Goal: Communication & Community: Answer question/provide support

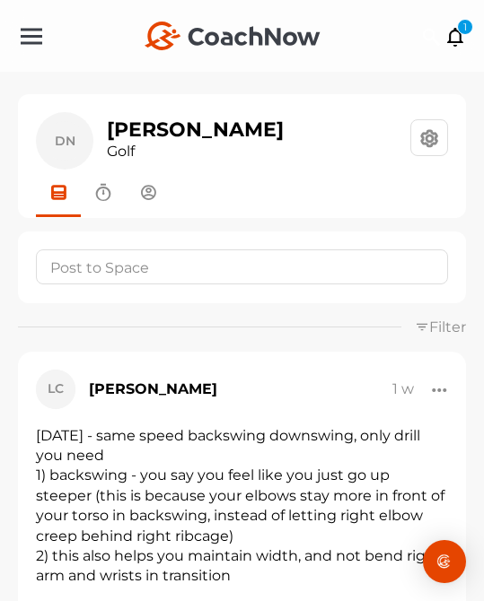
scroll to position [156, 0]
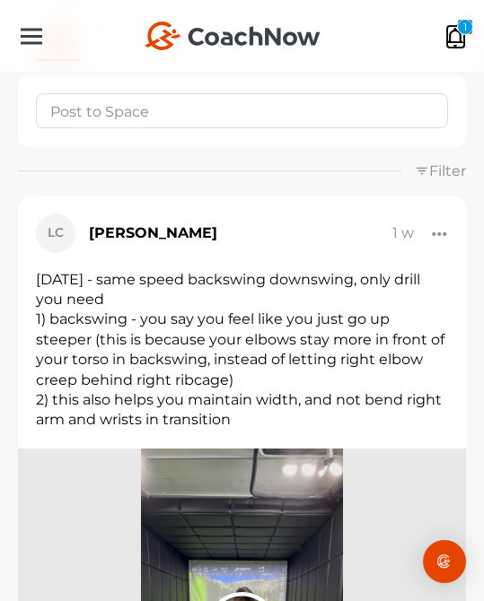
drag, startPoint x: 456, startPoint y: 33, endPoint x: 434, endPoint y: 18, distance: 26.4
click at [456, 34] on icon at bounding box center [455, 36] width 21 height 20
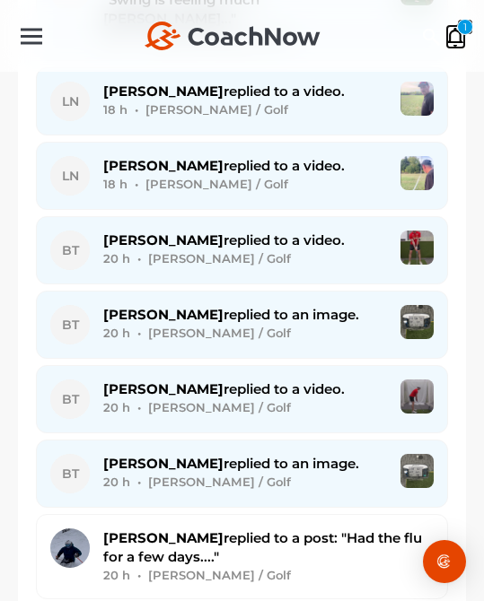
scroll to position [5054, 0]
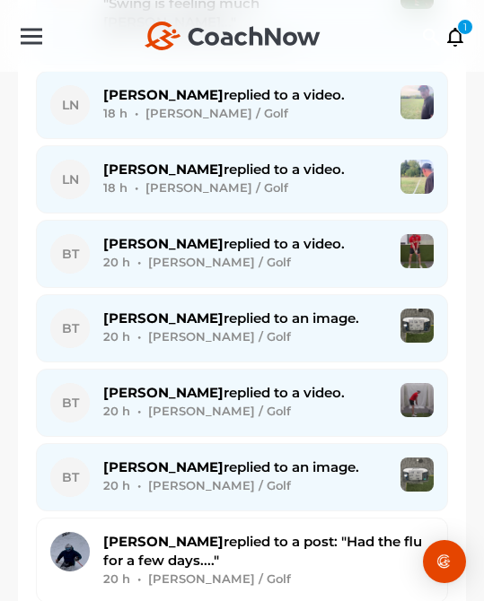
click at [265, 253] on div "20 h • [PERSON_NAME] / Golf" at bounding box center [245, 262] width 284 height 19
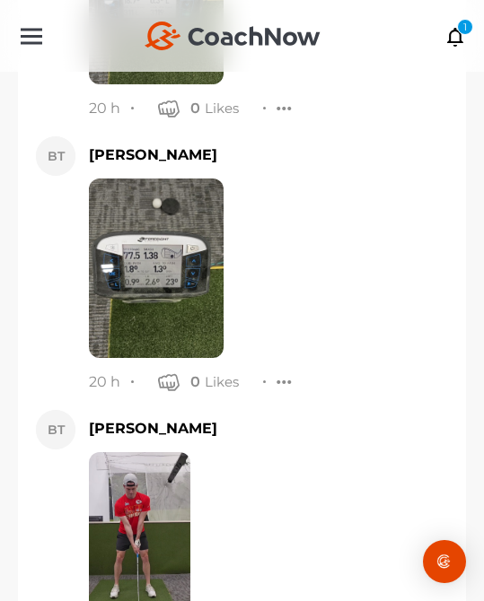
scroll to position [34831, 0]
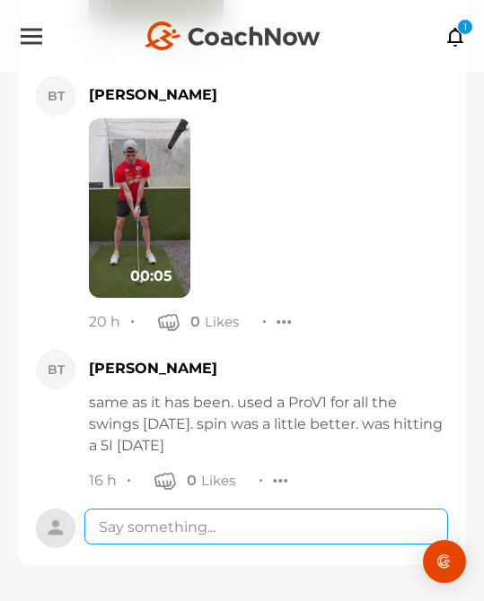
click at [218, 534] on textarea at bounding box center [266, 527] width 364 height 36
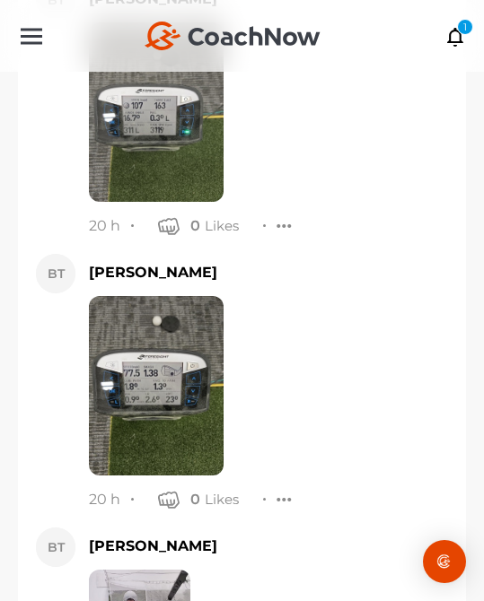
scroll to position [34327, 0]
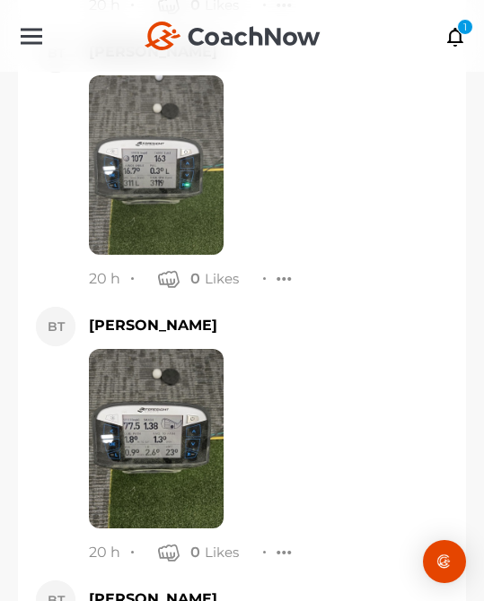
click at [199, 434] on img at bounding box center [156, 439] width 135 height 180
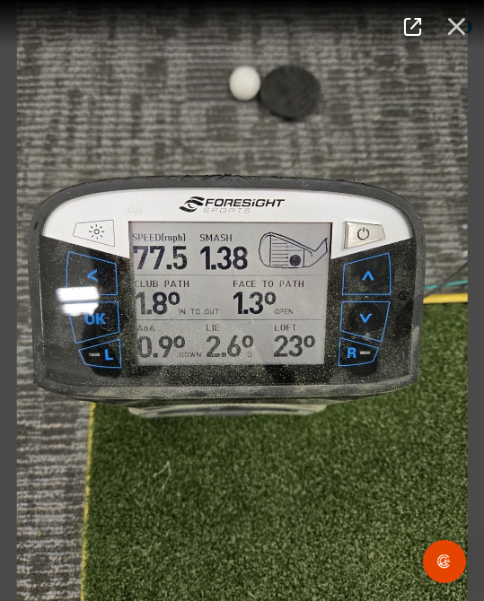
click at [450, 38] on button "button" at bounding box center [456, 24] width 41 height 35
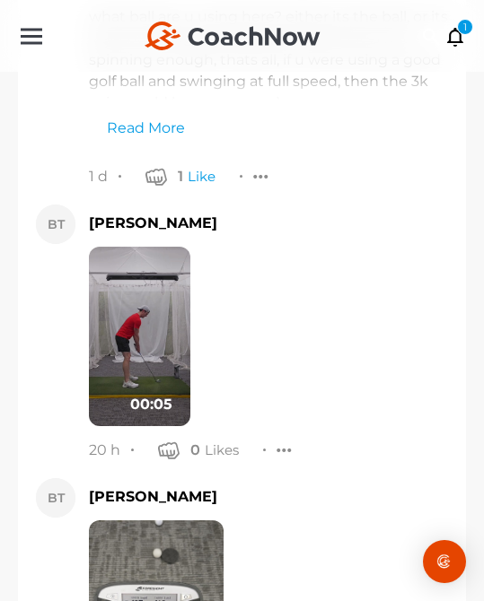
scroll to position [33870, 0]
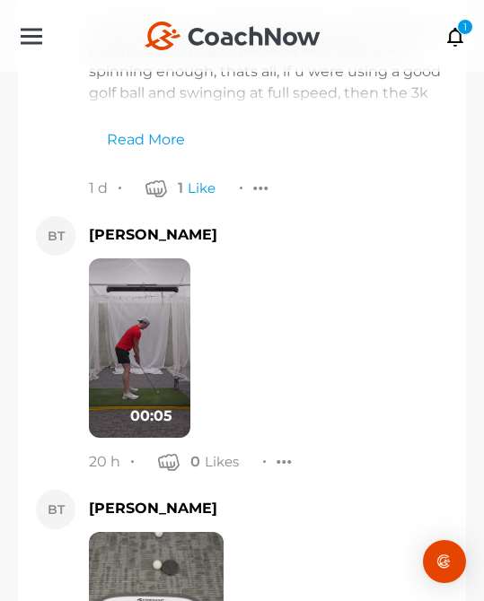
click at [145, 315] on img at bounding box center [139, 349] width 101 height 180
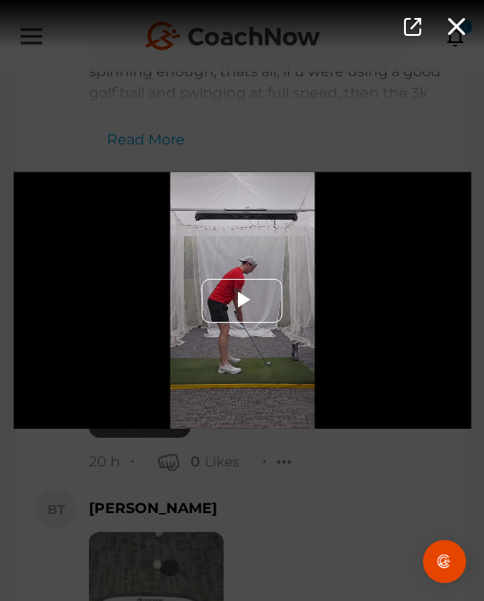
click at [242, 301] on span "Video Player" at bounding box center [242, 301] width 0 height 0
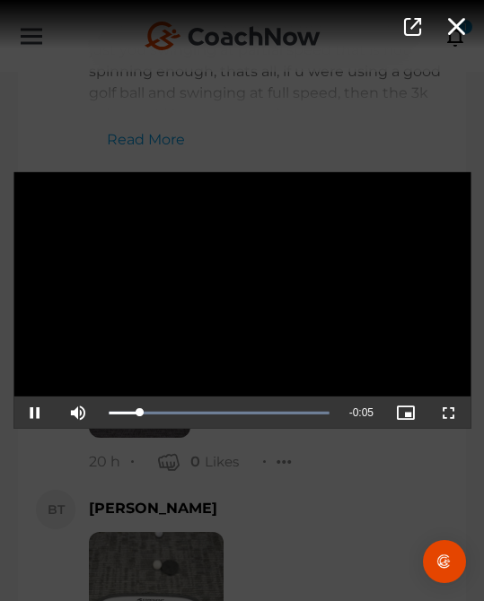
click at [258, 459] on div "Video Player is loading. Play Video Pause Mute Current Time 0:00 / Duration 0:0…" at bounding box center [242, 300] width 484 height 601
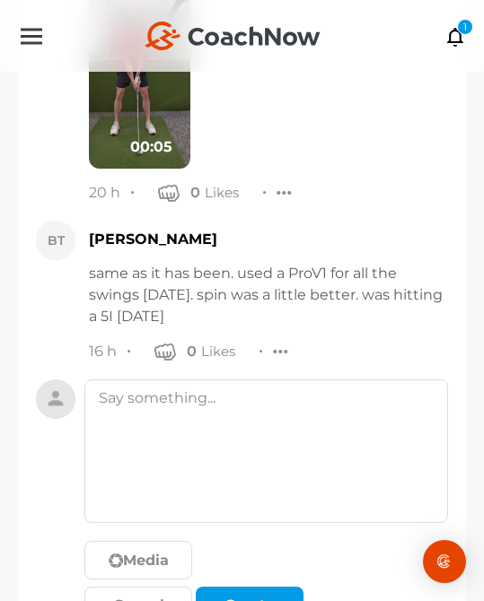
scroll to position [35043, 0]
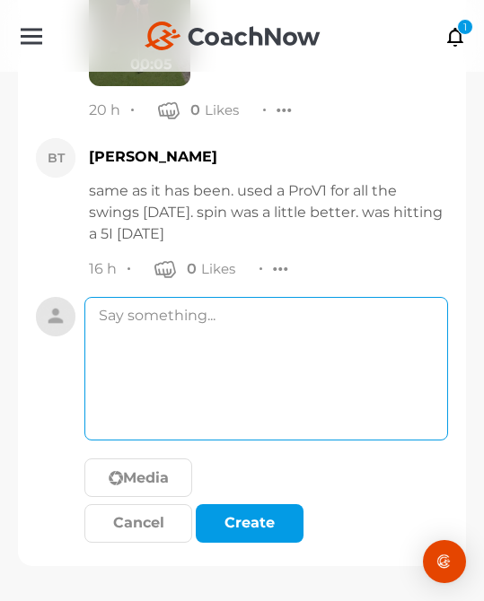
click at [284, 405] on textarea at bounding box center [266, 369] width 364 height 144
drag, startPoint x: 311, startPoint y: 394, endPoint x: 133, endPoint y: 230, distance: 242.7
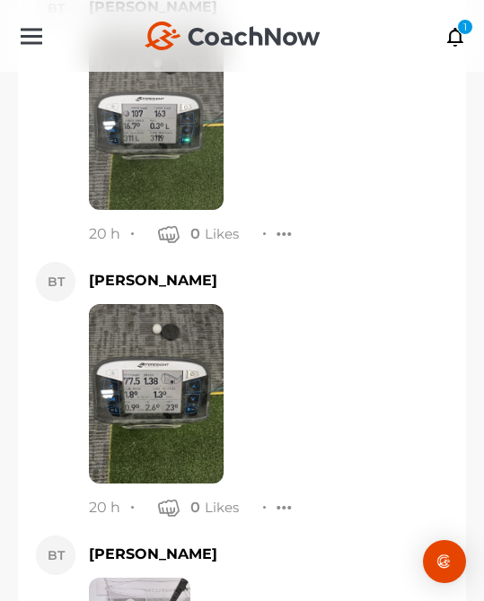
scroll to position [34304, 0]
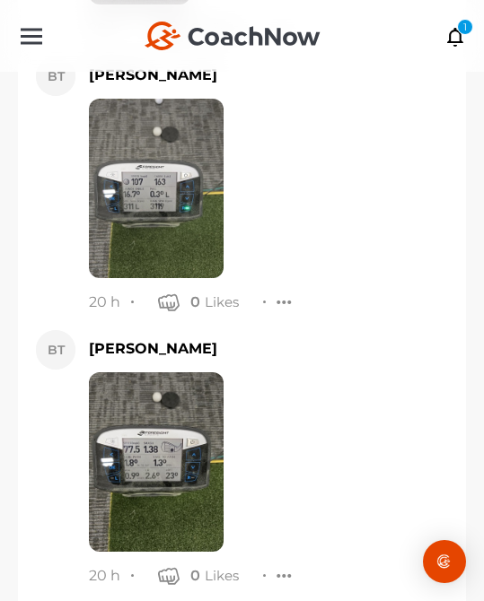
click at [169, 188] on img at bounding box center [156, 189] width 135 height 180
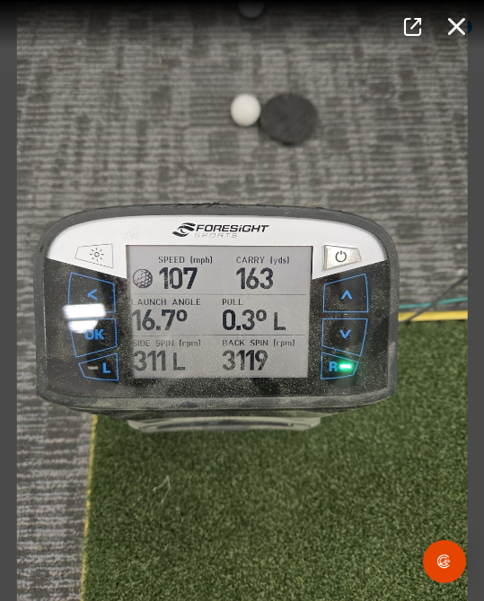
click at [452, 45] on div at bounding box center [242, 24] width 484 height 48
click at [461, 22] on icon "button" at bounding box center [456, 25] width 21 height 20
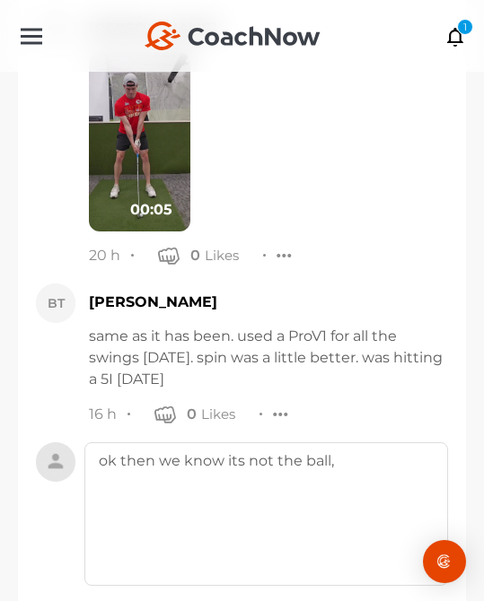
scroll to position [34899, 0]
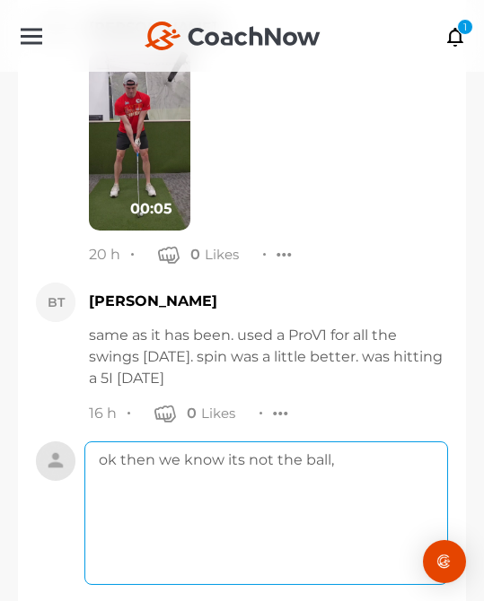
click at [354, 470] on textarea "ok then we know its not the ball," at bounding box center [266, 514] width 364 height 144
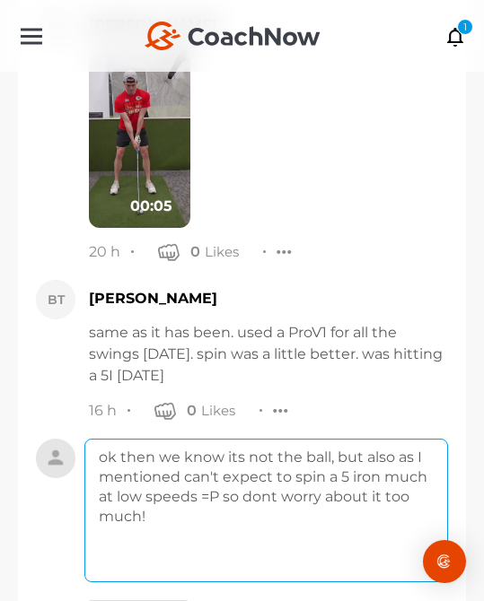
scroll to position [35043, 0]
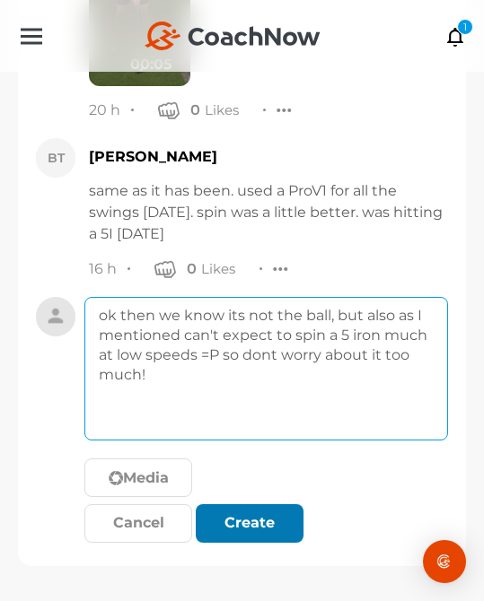
type textarea "ok then we know its not the ball, but also as I mentioned can't expect to spin …"
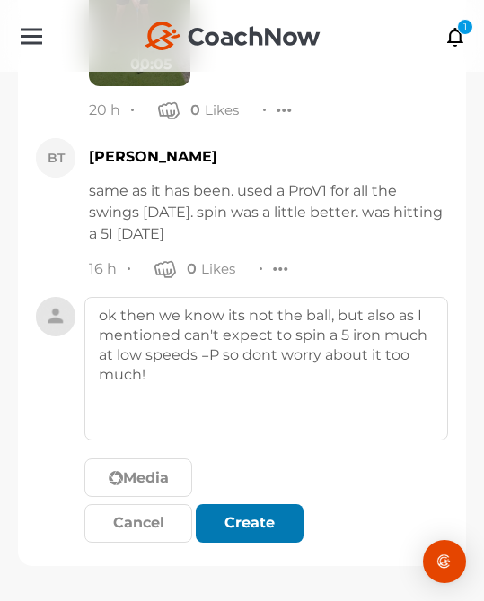
click at [264, 523] on div "submit" at bounding box center [264, 525] width 7 height 7
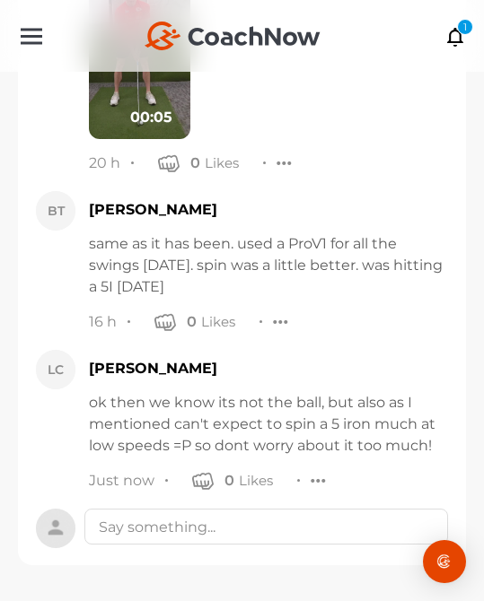
scroll to position [34990, 0]
click at [456, 39] on icon at bounding box center [455, 36] width 21 height 20
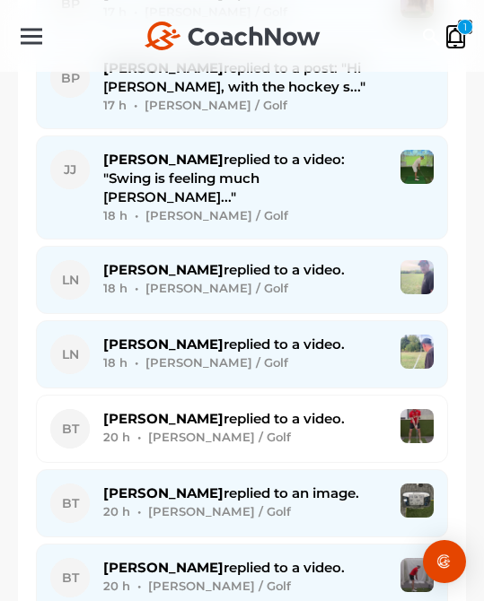
scroll to position [4866, 0]
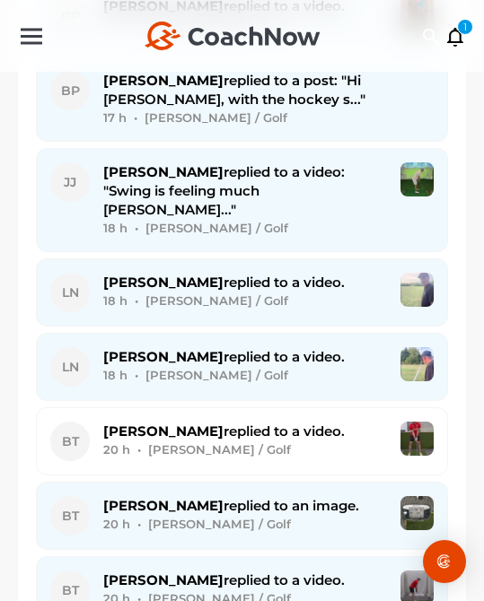
drag, startPoint x: 204, startPoint y: 390, endPoint x: 203, endPoint y: 434, distance: 44.0
click at [203, 434] on button "BT [PERSON_NAME] replied to a video. 20 h • [PERSON_NAME] / Golf" at bounding box center [242, 442] width 412 height 68
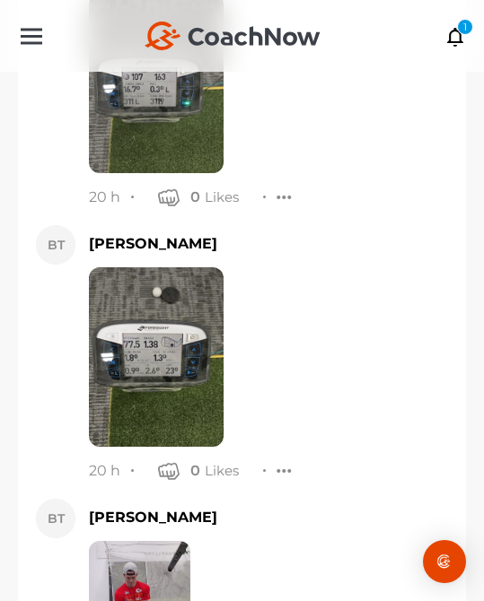
scroll to position [34052, 0]
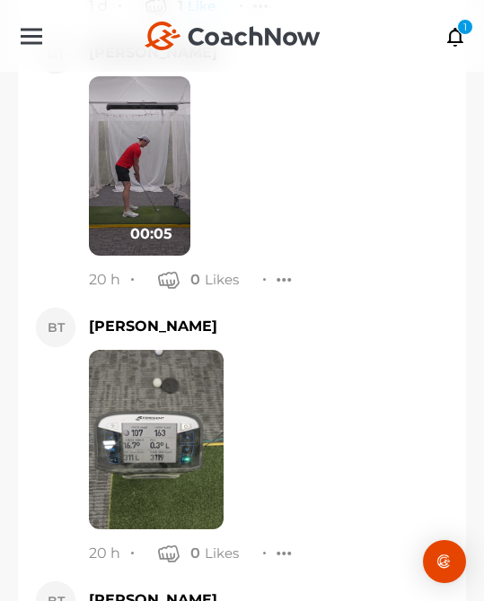
click at [133, 189] on img at bounding box center [139, 166] width 101 height 180
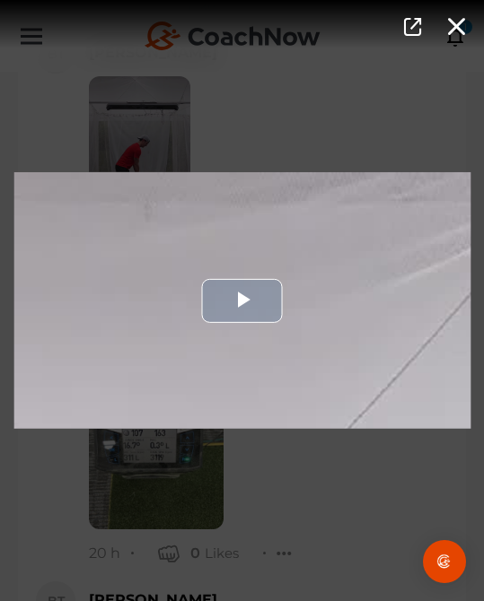
click at [216, 259] on div "Video Player" at bounding box center [241, 300] width 457 height 257
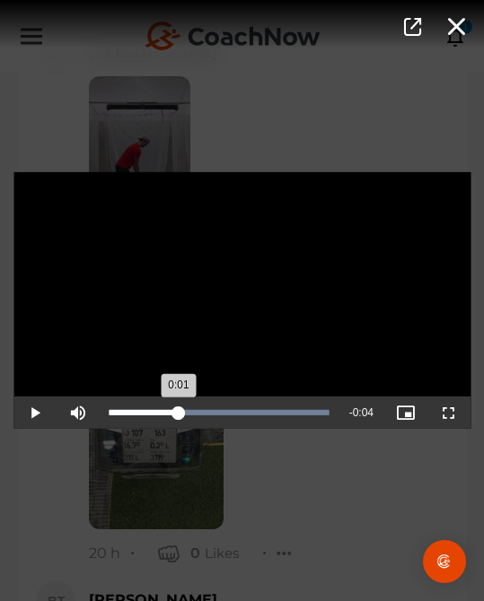
drag, startPoint x: 228, startPoint y: 408, endPoint x: 179, endPoint y: 427, distance: 52.8
click at [179, 427] on div "Loaded : 100.00% 0:01 0:01" at bounding box center [219, 413] width 239 height 32
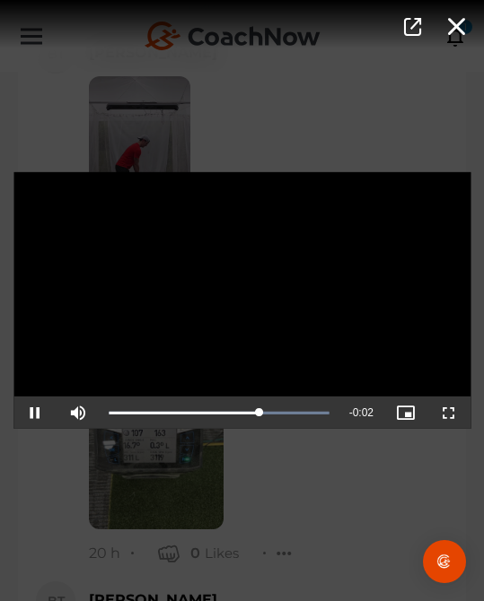
click at [273, 507] on div "Video Player is loading. Play Video Pause Mute Current Time 0:03 / Duration 0:0…" at bounding box center [242, 300] width 484 height 601
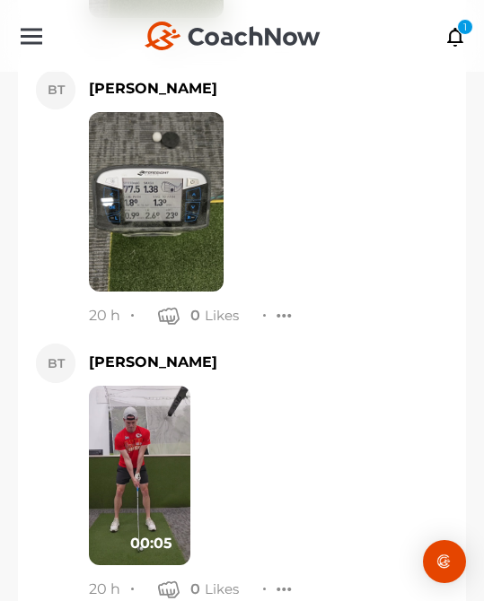
scroll to position [34990, 0]
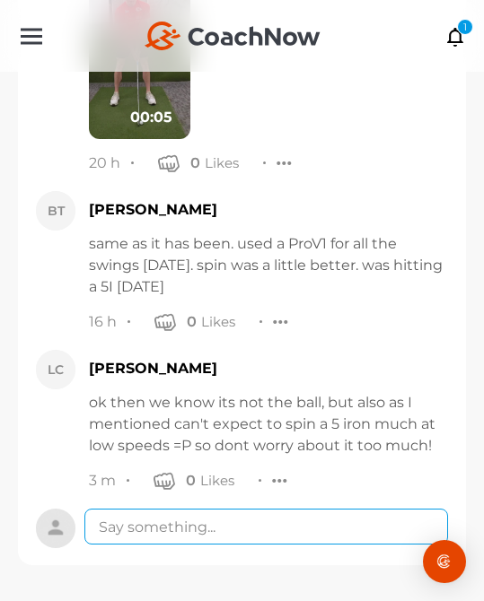
click at [267, 513] on textarea at bounding box center [266, 527] width 364 height 36
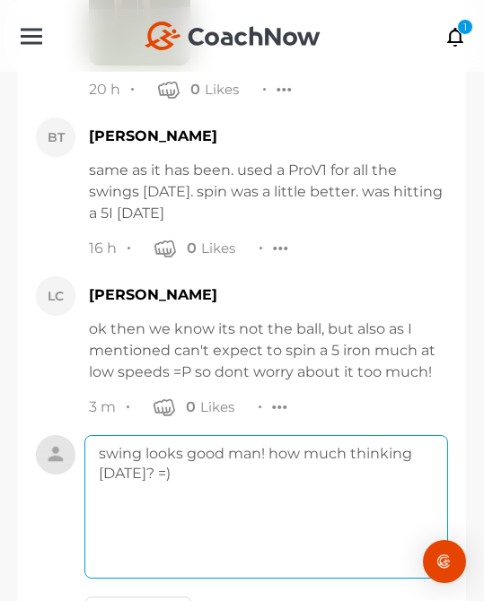
scroll to position [35202, 0]
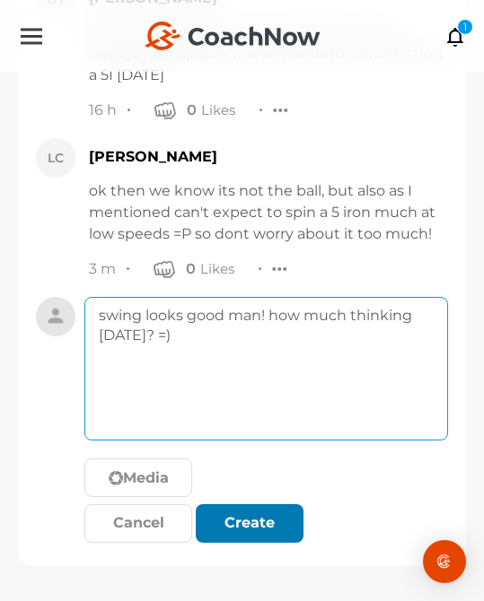
type textarea "swing looks good man! how much thinking [DATE]? =)"
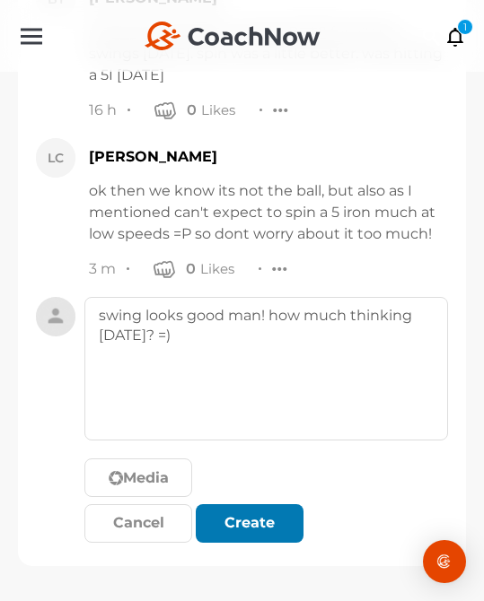
click at [286, 517] on div "Create" at bounding box center [249, 524] width 79 height 22
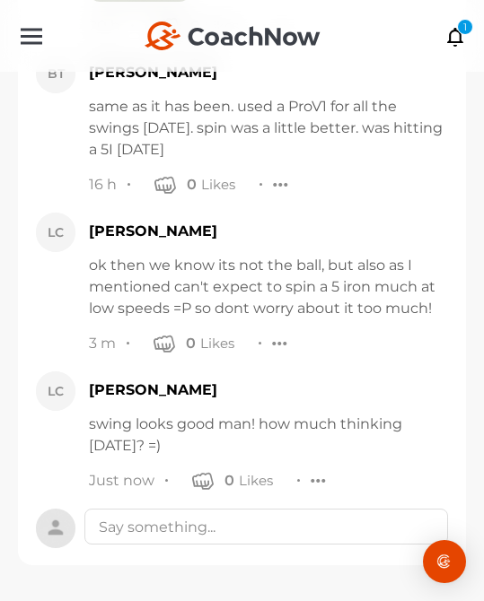
scroll to position [35128, 0]
click at [452, 36] on icon at bounding box center [455, 36] width 21 height 20
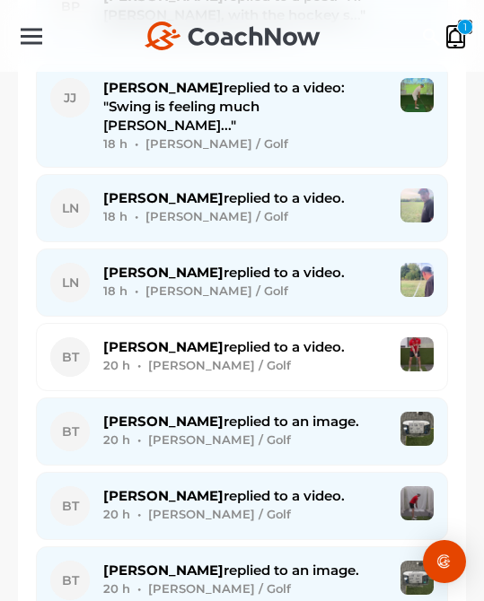
scroll to position [4948, 0]
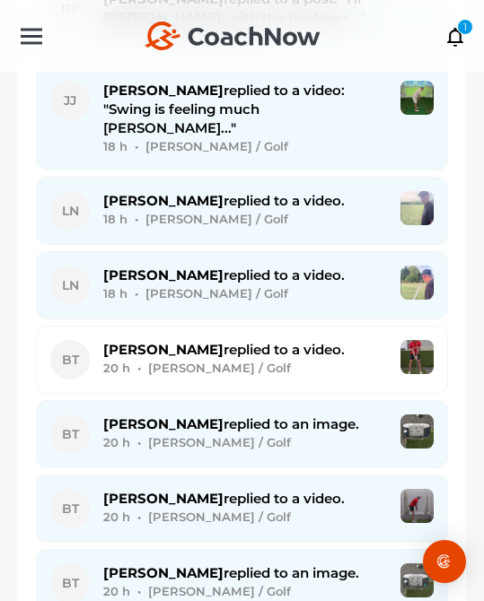
click at [261, 210] on div "18 h • [PERSON_NAME] / Golf" at bounding box center [245, 219] width 284 height 19
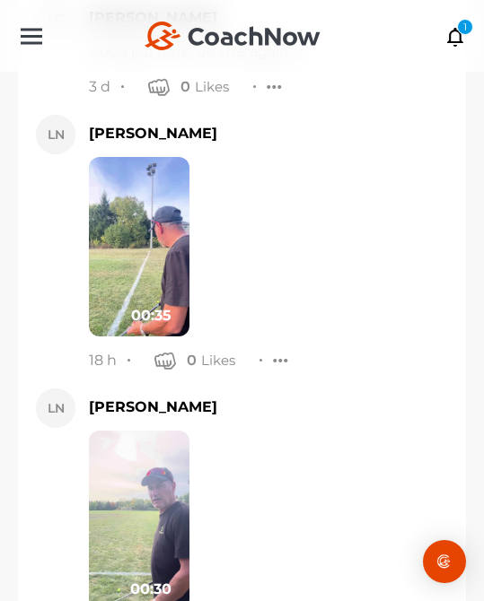
scroll to position [46525, 0]
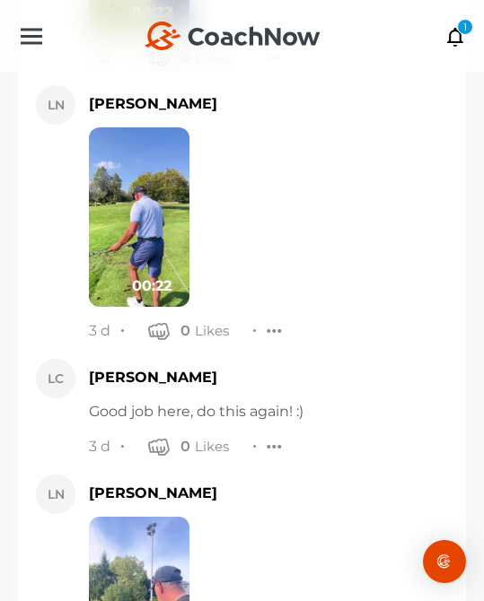
click at [147, 517] on img at bounding box center [139, 607] width 101 height 180
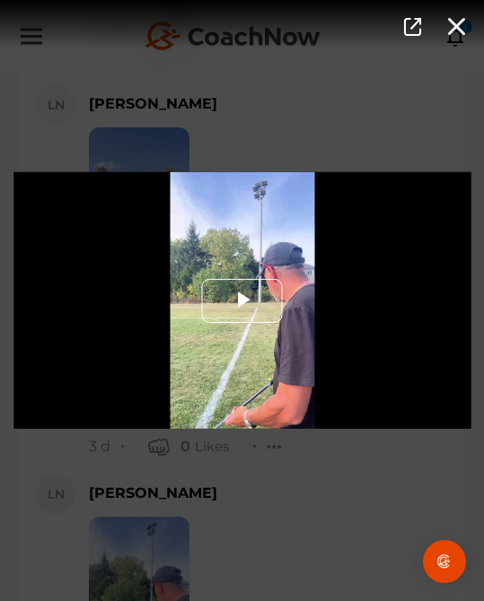
click at [242, 301] on span "Video Player" at bounding box center [242, 301] width 0 height 0
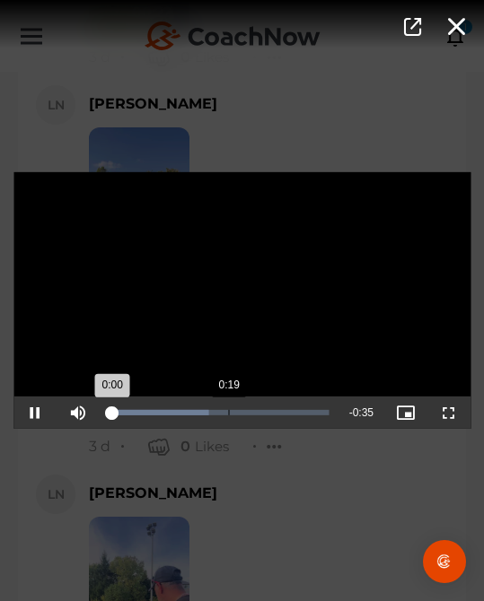
click at [229, 406] on div "Loaded : 45.41% 0:19 0:00" at bounding box center [219, 413] width 239 height 32
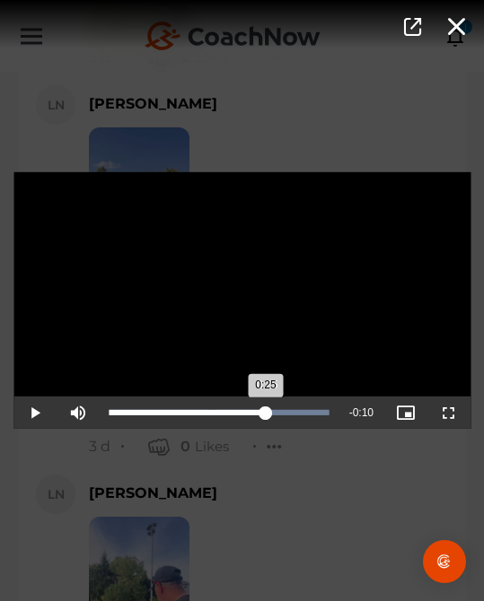
drag, startPoint x: 233, startPoint y: 411, endPoint x: 267, endPoint y: 406, distance: 33.6
click at [266, 410] on div "0:25" at bounding box center [187, 412] width 157 height 5
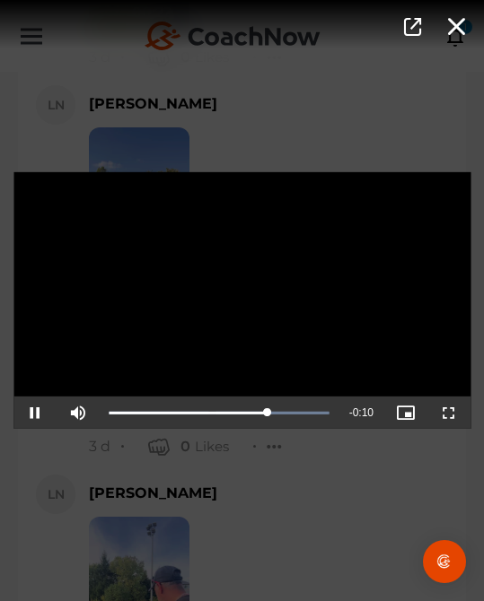
click at [325, 487] on div "Video Player is loading. Play Video Pause Mute Current Time 0:25 / Duration 0:3…" at bounding box center [242, 300] width 484 height 601
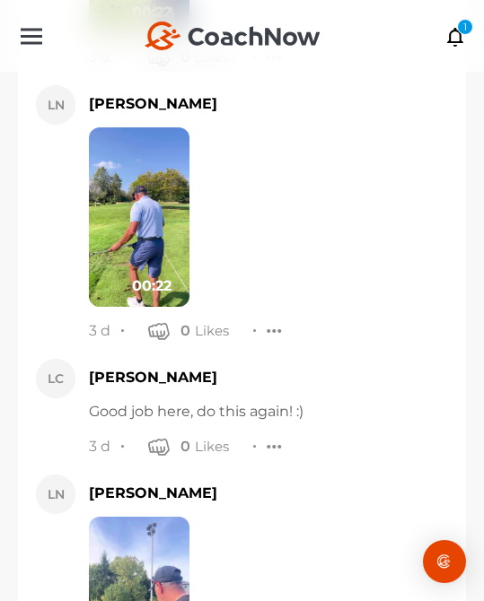
scroll to position [46909, 0]
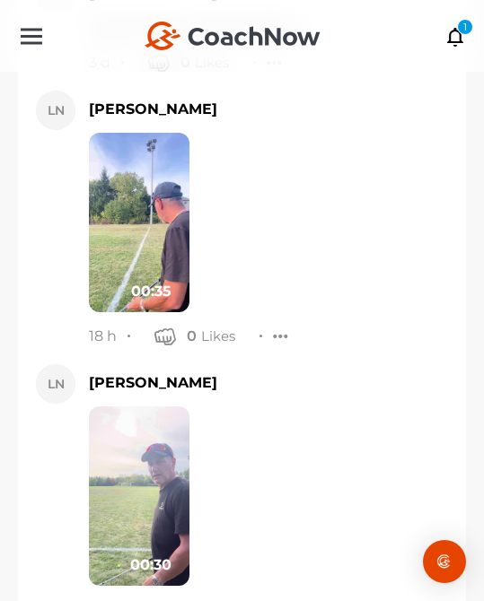
type textarea "its not bad here, but u need to exaggerate the butt to target, head/upper body …"
click at [127, 407] on img at bounding box center [139, 497] width 101 height 180
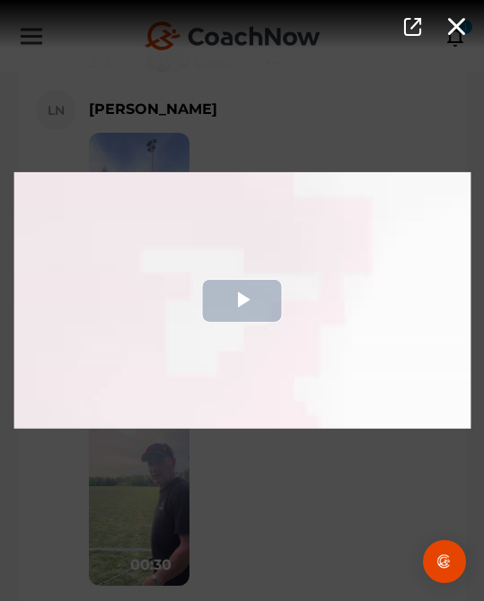
click at [197, 360] on div "Video Player" at bounding box center [241, 300] width 457 height 257
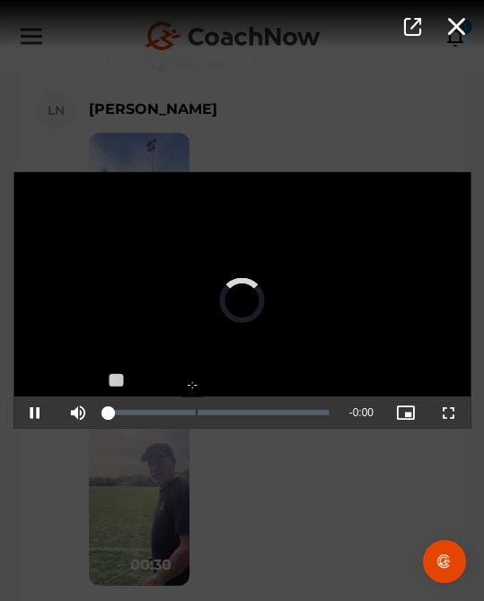
click at [198, 409] on div "Loaded : 0% -:-" at bounding box center [219, 413] width 239 height 32
click at [259, 419] on div "Loaded : 1.82% 0:20 0:12" at bounding box center [219, 413] width 239 height 32
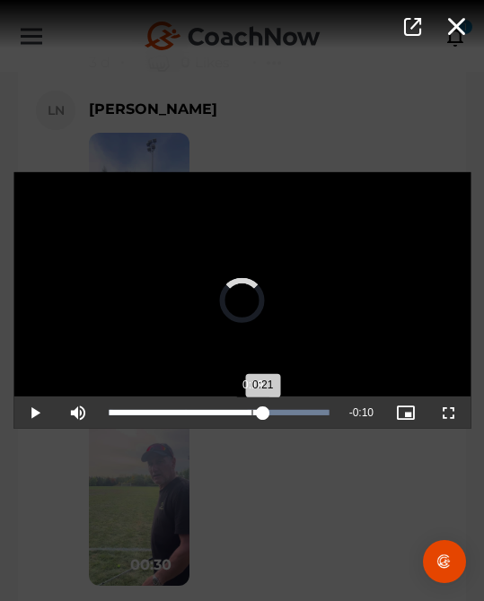
click at [252, 417] on div "Loaded : 100.00% 0:19 0:21" at bounding box center [219, 413] width 239 height 32
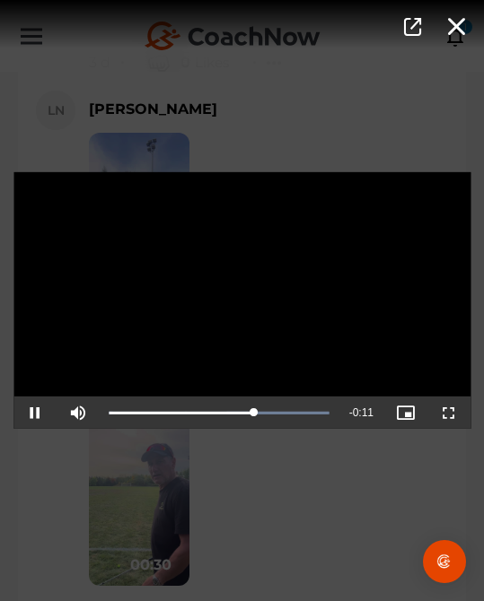
click at [302, 465] on div "Video Player is loading. Play Video Pause Mute Current Time 0:19 / Duration 0:3…" at bounding box center [242, 300] width 484 height 601
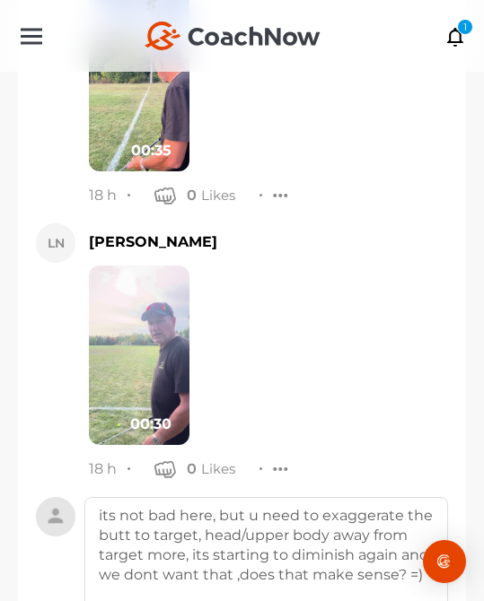
scroll to position [47122, 0]
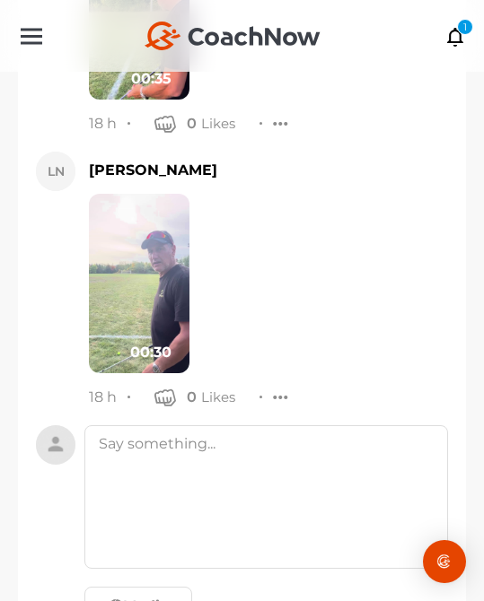
scroll to position [47089, 0]
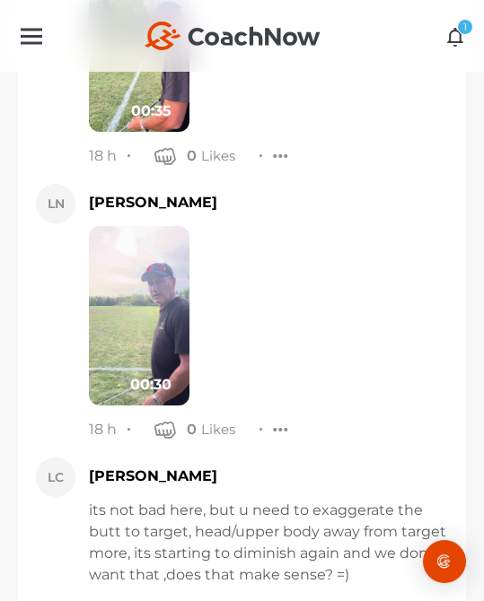
click at [457, 23] on div "1" at bounding box center [465, 27] width 16 height 16
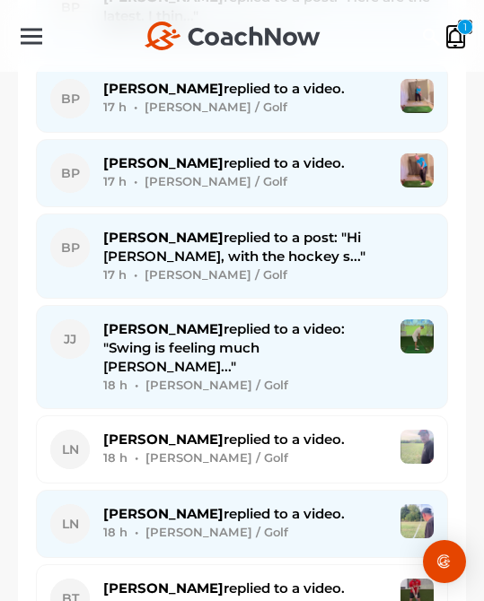
scroll to position [4751, 0]
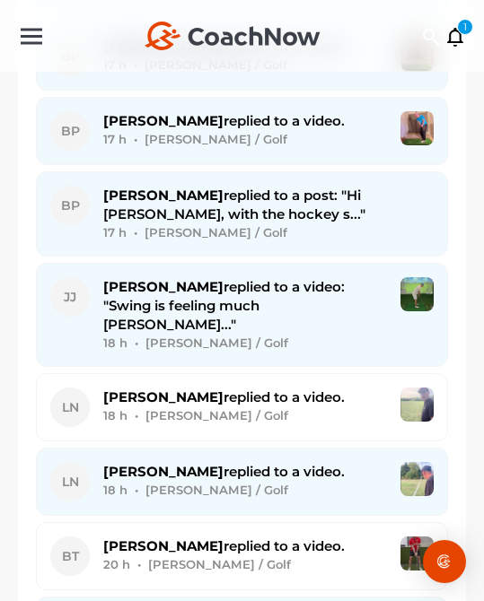
click at [329, 334] on div "18 h • [PERSON_NAME] / Golf" at bounding box center [245, 343] width 284 height 19
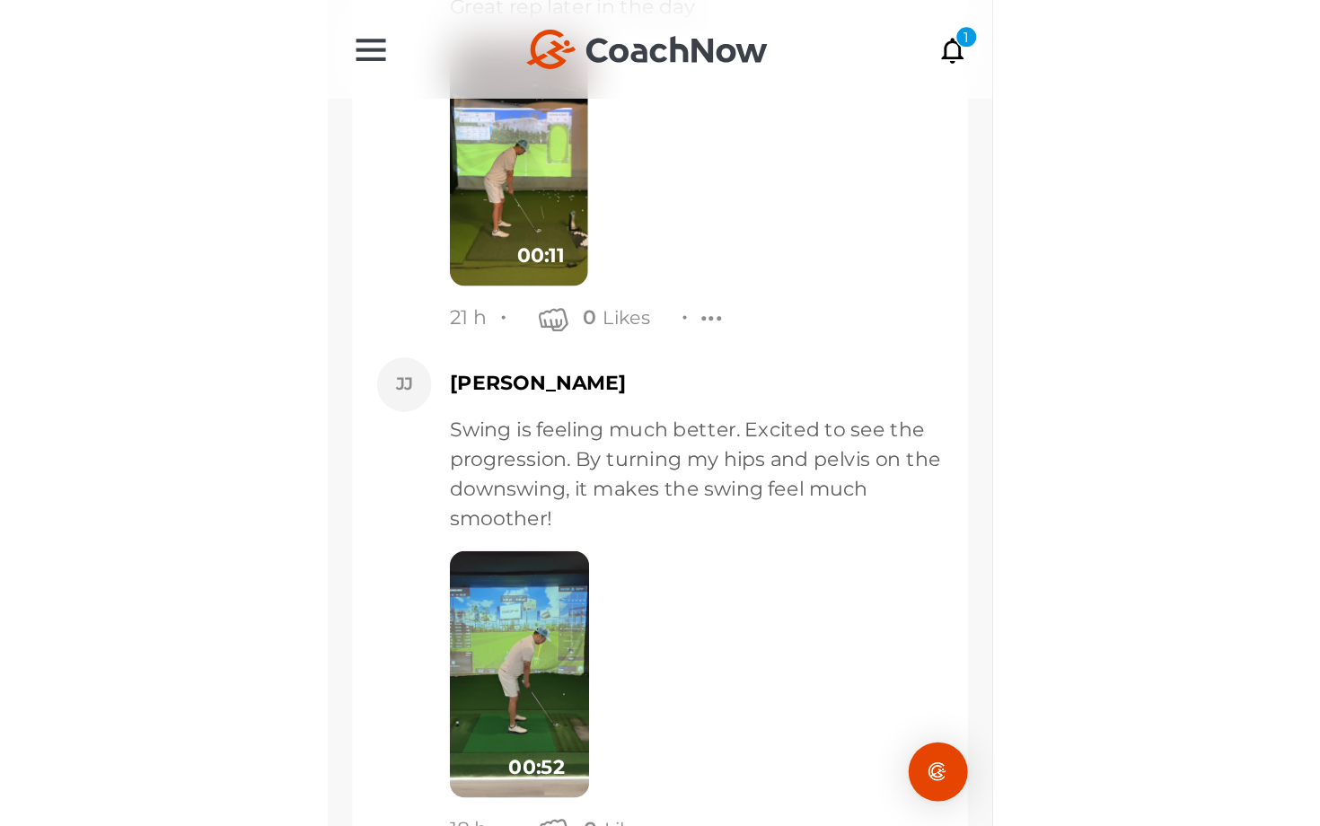
scroll to position [1886, 0]
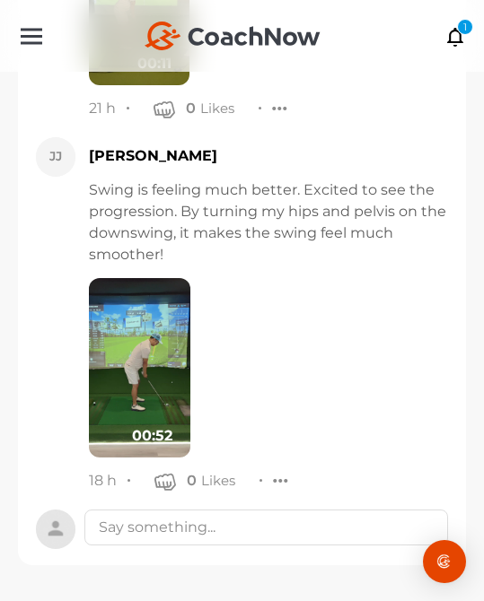
click at [134, 356] on img at bounding box center [139, 368] width 101 height 180
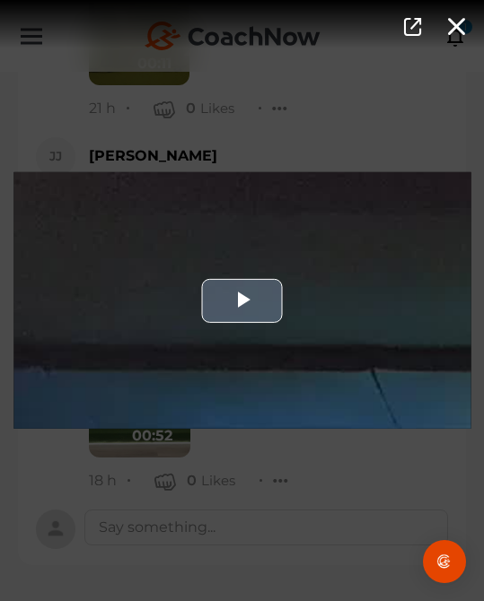
click at [178, 379] on div "Video Player" at bounding box center [241, 300] width 457 height 257
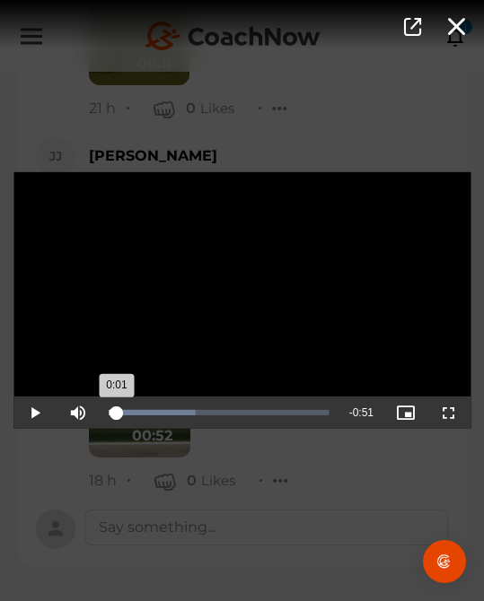
drag, startPoint x: 139, startPoint y: 416, endPoint x: 116, endPoint y: 416, distance: 23.4
click at [116, 416] on div "Loaded : 39.11% 0:01 0:01" at bounding box center [219, 413] width 239 height 32
click at [449, 413] on span "Video Player" at bounding box center [449, 413] width 0 height 0
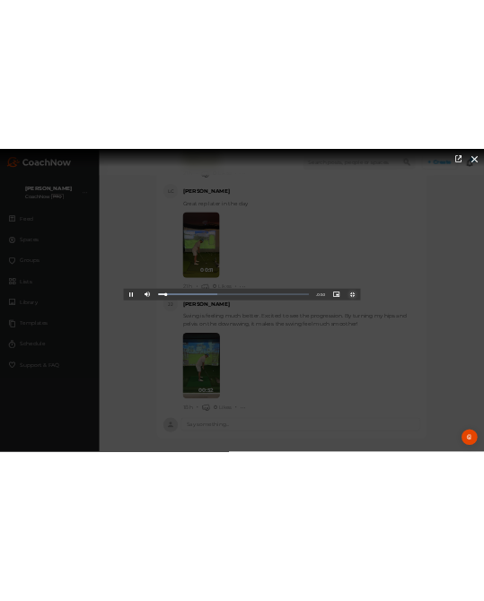
scroll to position [1458, 0]
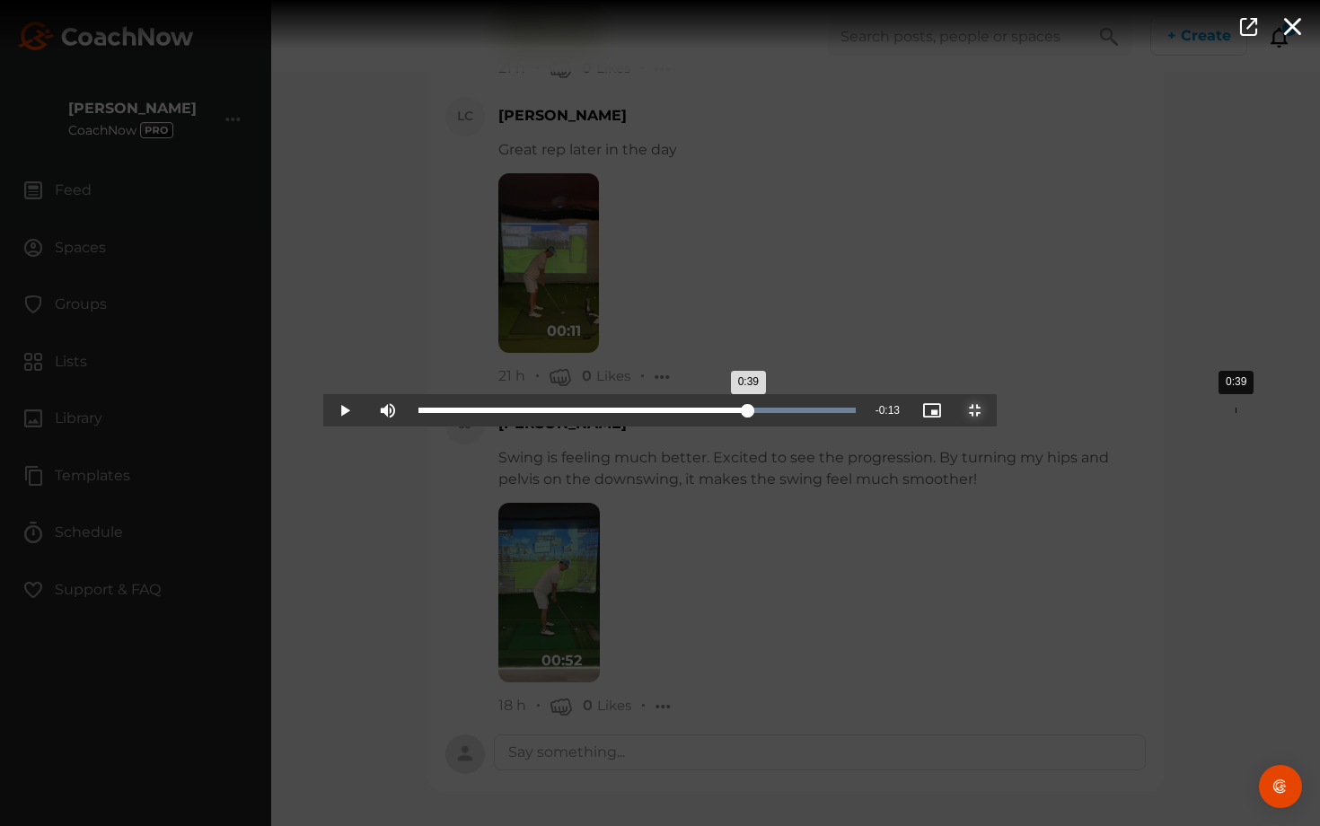
drag, startPoint x: 644, startPoint y: 825, endPoint x: 912, endPoint y: 825, distance: 267.5
click at [483, 426] on div "Loaded : 100.00% 0:39 0:39" at bounding box center [636, 410] width 455 height 32
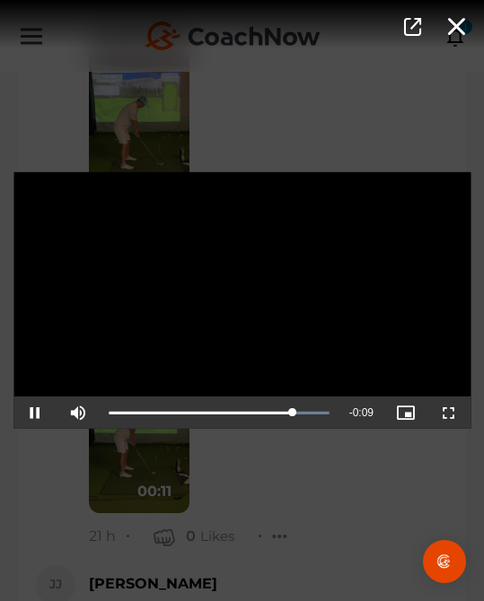
click at [311, 533] on div "Video Player is loading. Play Video Pause Mute Current Time 0:43 / Duration 0:5…" at bounding box center [242, 300] width 484 height 601
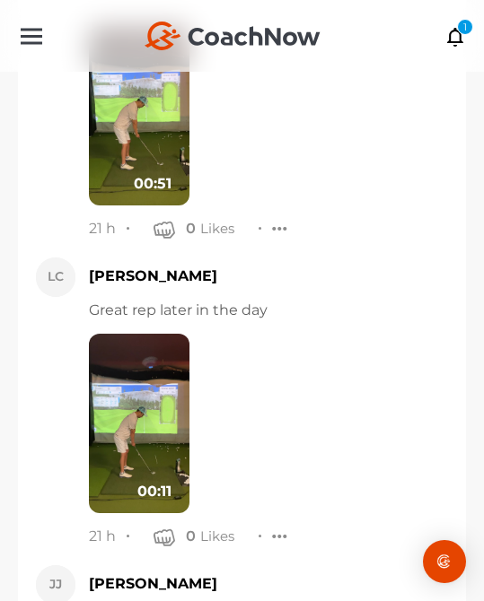
scroll to position [1886, 0]
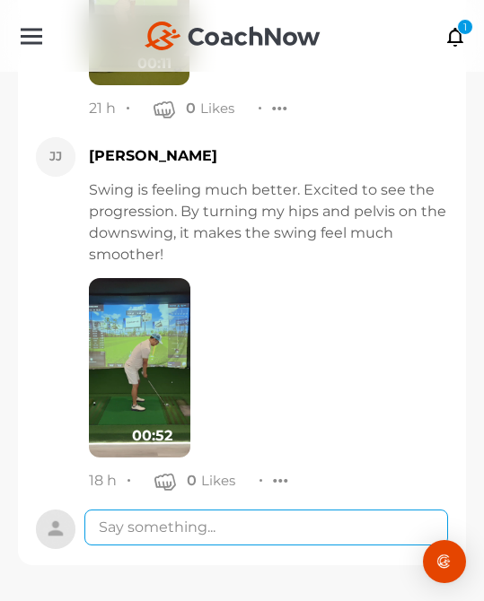
click at [314, 523] on textarea at bounding box center [266, 528] width 364 height 36
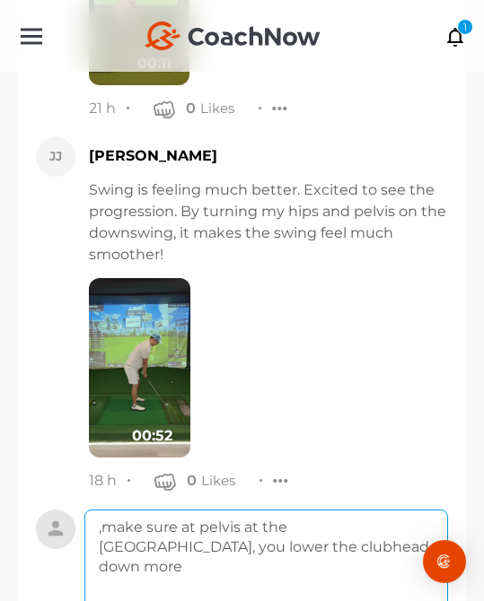
drag, startPoint x: 105, startPoint y: 528, endPoint x: 83, endPoint y: 528, distance: 21.5
click at [101, 528] on textarea ",make sure at pelvis at the [GEOGRAPHIC_DATA], you lower the clubhead down more" at bounding box center [266, 582] width 364 height 144
click at [297, 523] on textarea "make sure at pelvis at the [GEOGRAPHIC_DATA], you lower the clubhead down more" at bounding box center [266, 582] width 364 height 144
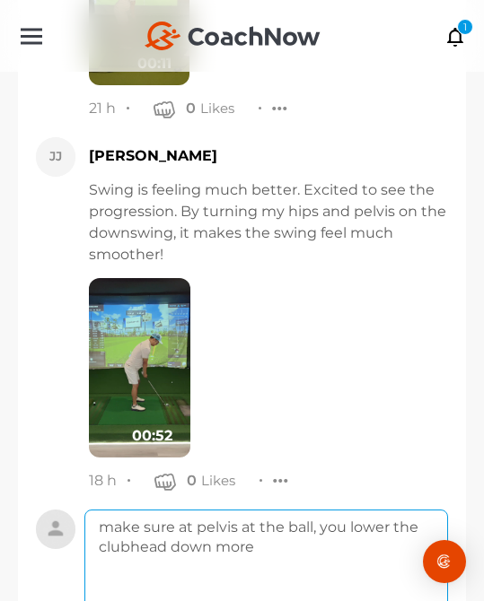
click at [325, 557] on textarea "make sure at pelvis at the ball, you lower the clubhead down more" at bounding box center [266, 582] width 364 height 144
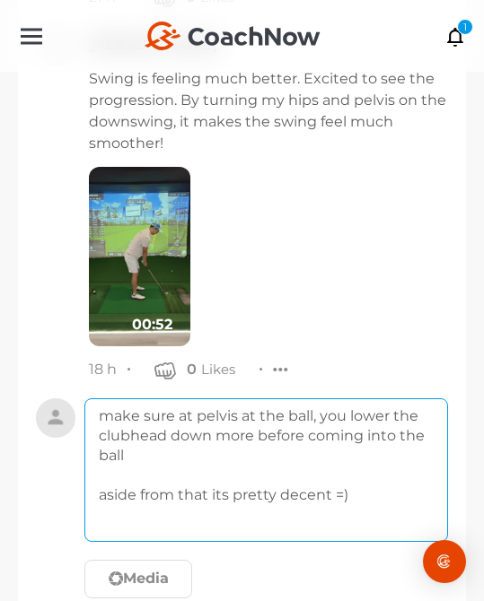
scroll to position [2099, 0]
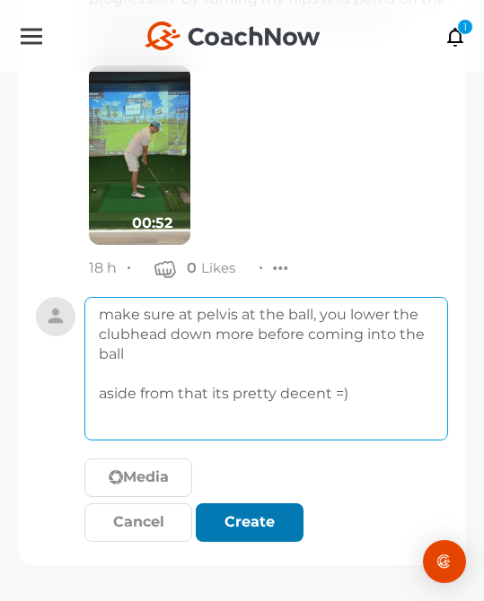
type textarea "make sure at pelvis at the ball, you lower the clubhead down more before coming…"
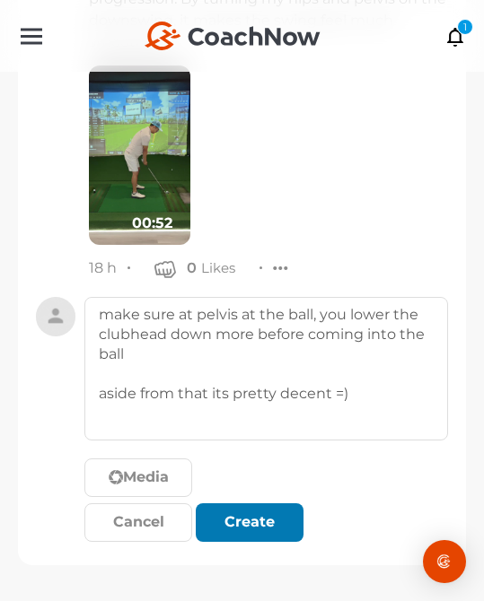
click at [250, 530] on div "submit" at bounding box center [249, 523] width 39 height 22
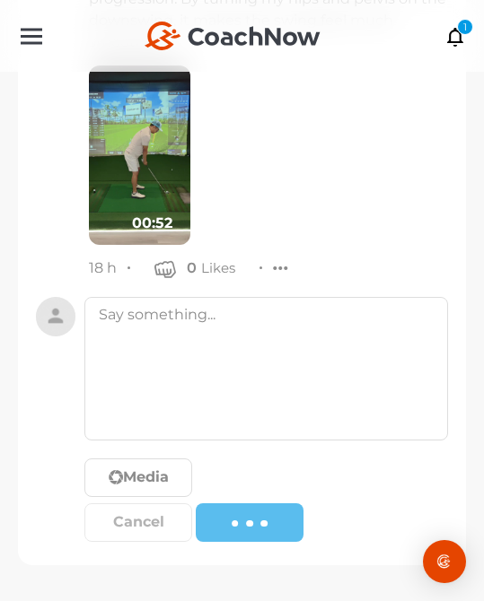
scroll to position [2066, 0]
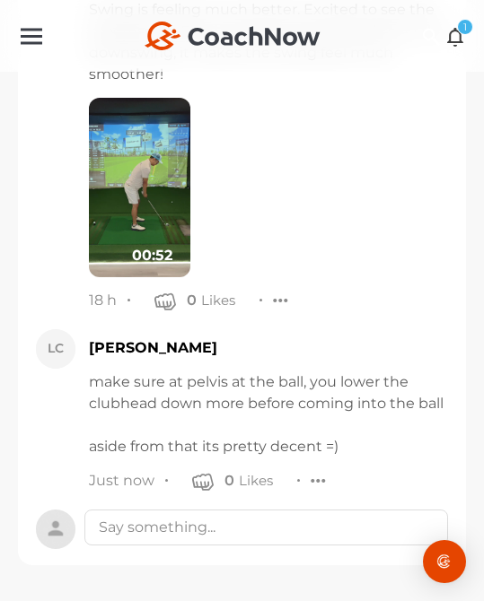
click at [450, 36] on icon at bounding box center [455, 36] width 21 height 20
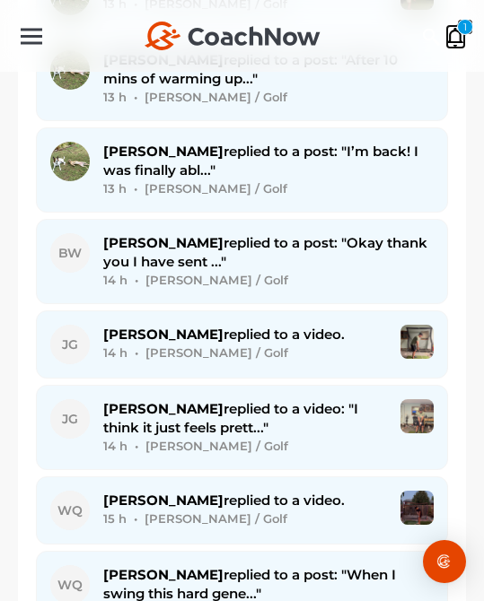
scroll to position [2766, 0]
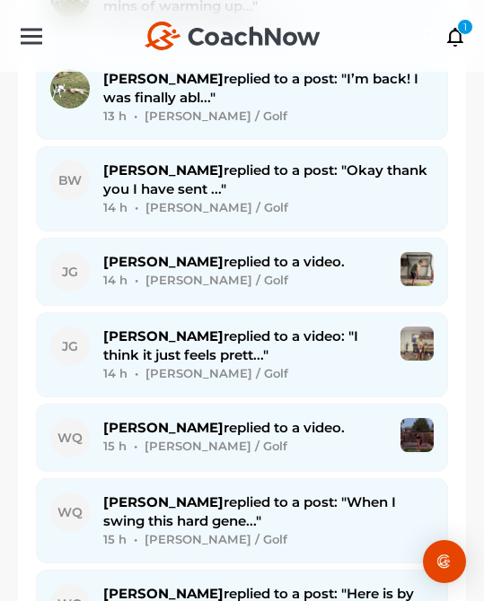
click at [341, 173] on span "[PERSON_NAME] replied to a post: "Okay thank you I have sent ..."" at bounding box center [265, 180] width 324 height 36
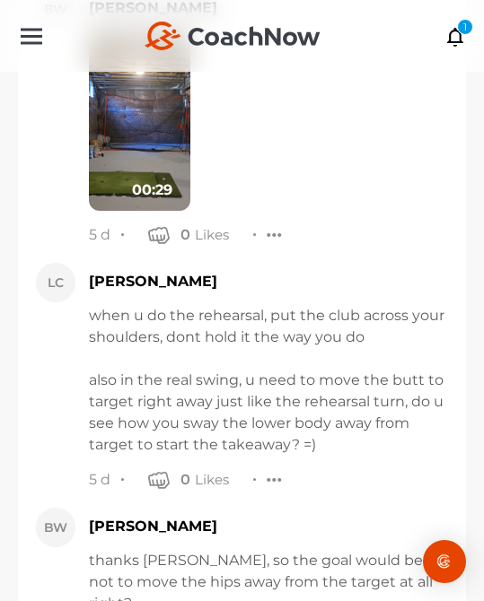
scroll to position [6054, 0]
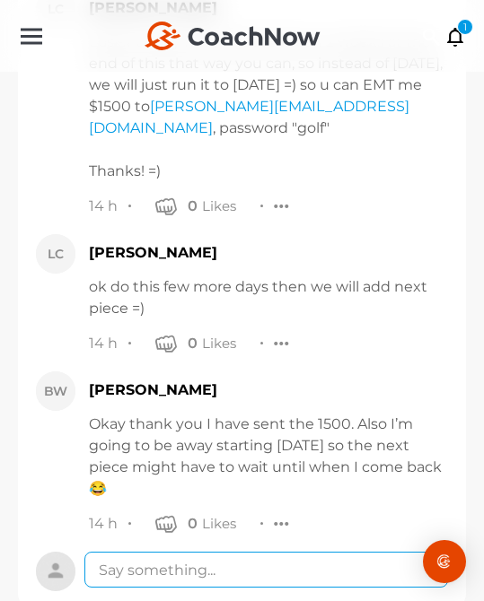
click at [256, 552] on textarea at bounding box center [266, 570] width 364 height 36
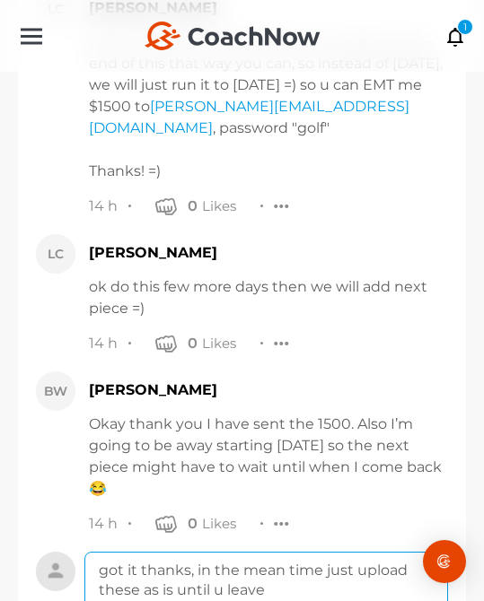
drag, startPoint x: 285, startPoint y: 561, endPoint x: 189, endPoint y: 530, distance: 101.9
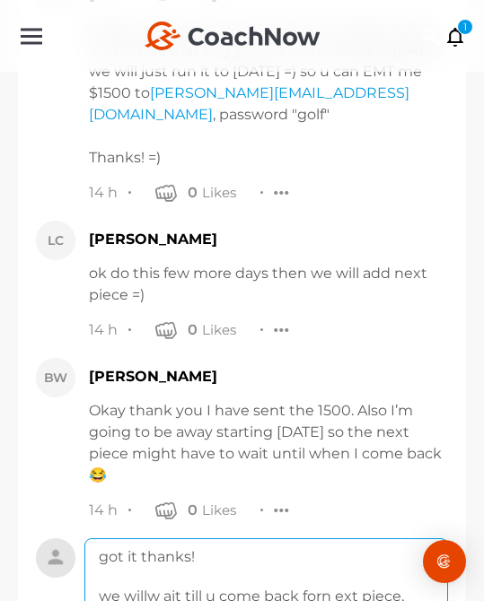
scroll to position [6088, 0]
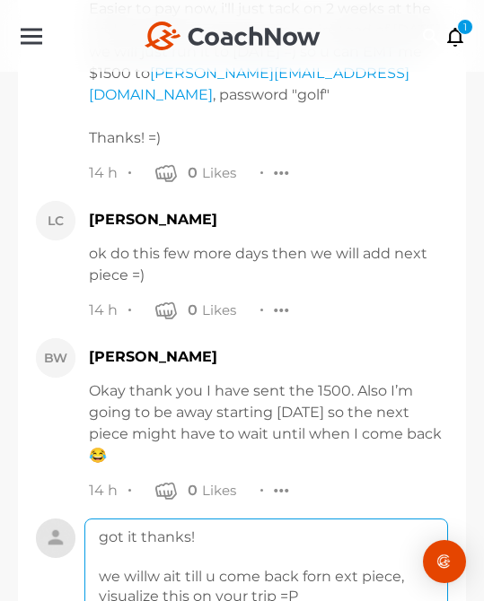
click at [151, 534] on textarea "got it thanks! we willw ait till u come back forn ext piece, visualize this on …" at bounding box center [266, 591] width 364 height 144
click at [324, 536] on textarea "got it thanks! we will wait till u come back forn ext piece, visualize this on …" at bounding box center [266, 591] width 364 height 144
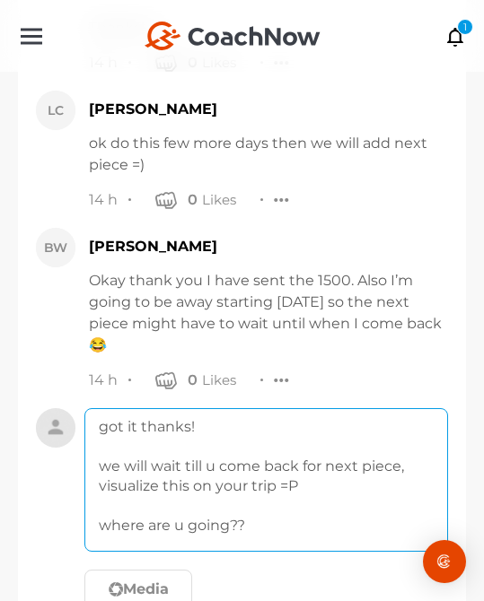
type textarea "got it thanks! we will wait till u come back for next piece, visualize this on …"
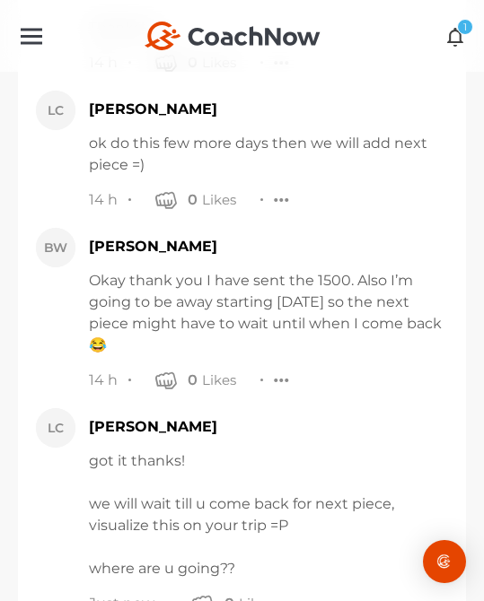
click at [454, 32] on icon at bounding box center [455, 36] width 21 height 20
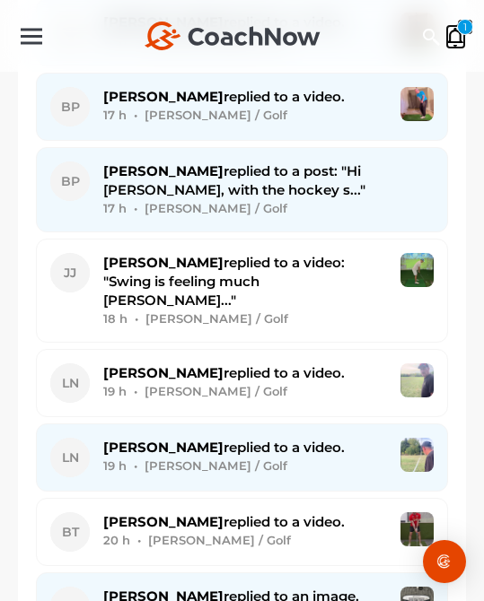
scroll to position [4662, 0]
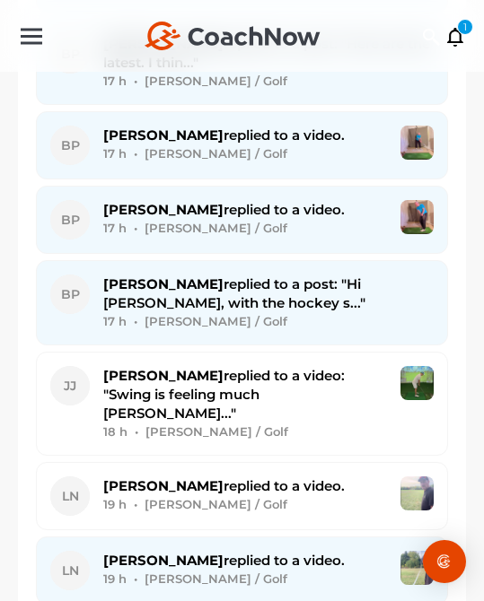
click at [302, 301] on div "[PERSON_NAME] replied to a post: "Hi [PERSON_NAME], with the hockey s..." 17 h …" at bounding box center [268, 303] width 330 height 57
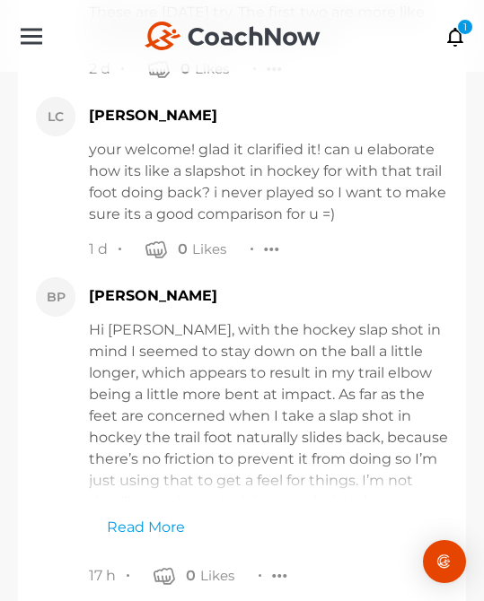
scroll to position [2030, 0]
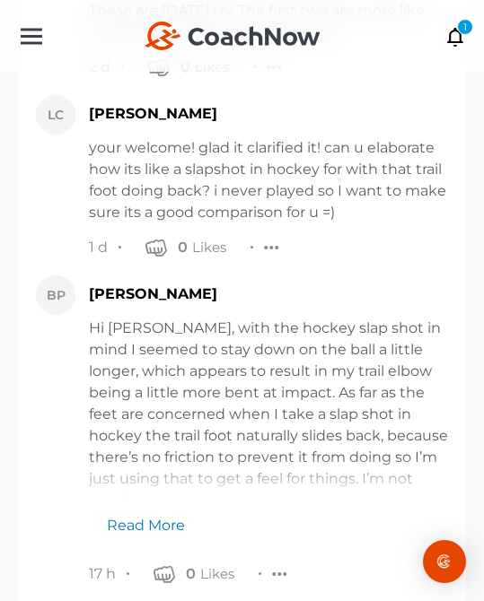
click at [160, 516] on link "Read More" at bounding box center [137, 516] width 96 height 39
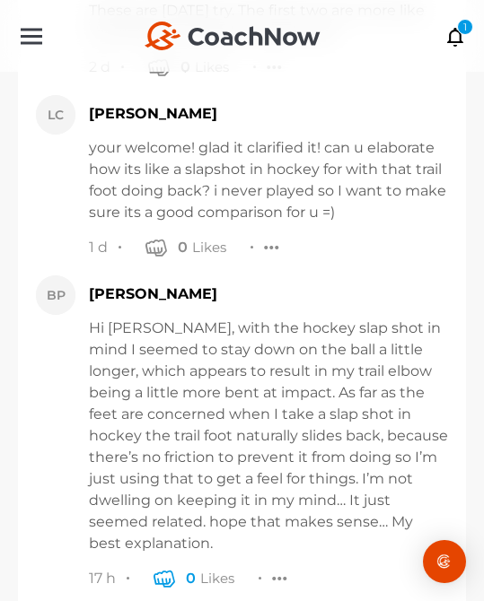
click at [172, 567] on icon "button" at bounding box center [164, 578] width 22 height 22
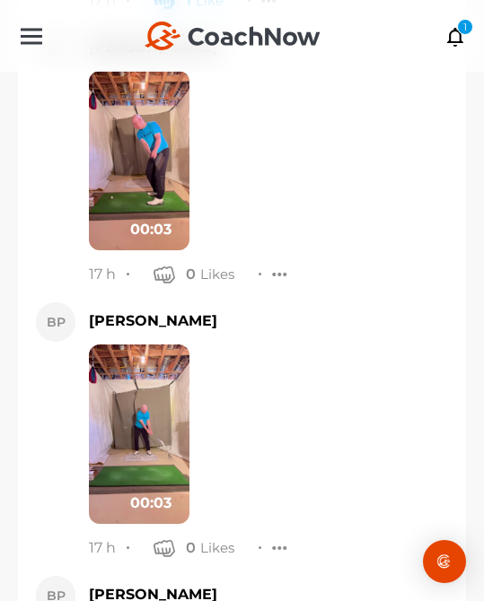
scroll to position [2812, 0]
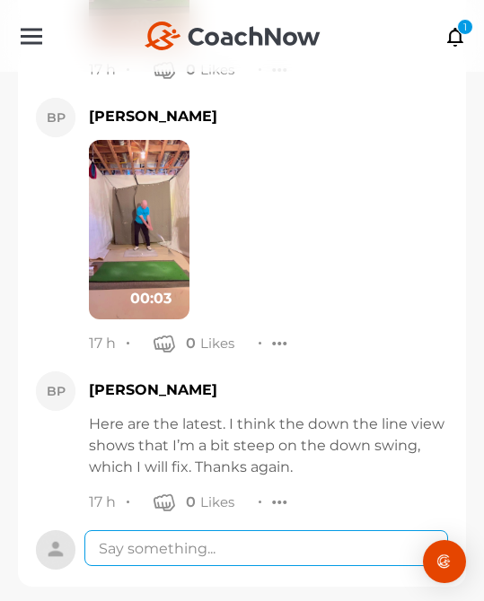
click at [233, 532] on textarea at bounding box center [266, 548] width 364 height 36
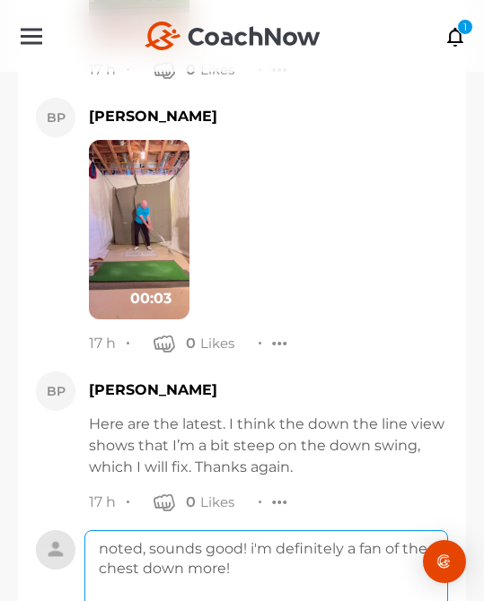
scroll to position [2504, 0]
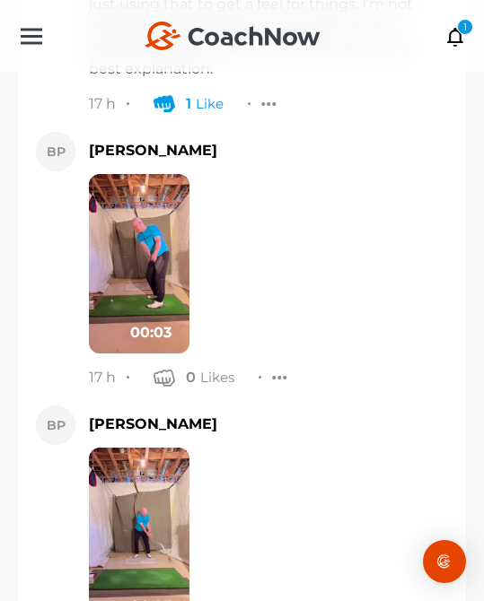
click at [153, 240] on img at bounding box center [139, 264] width 101 height 180
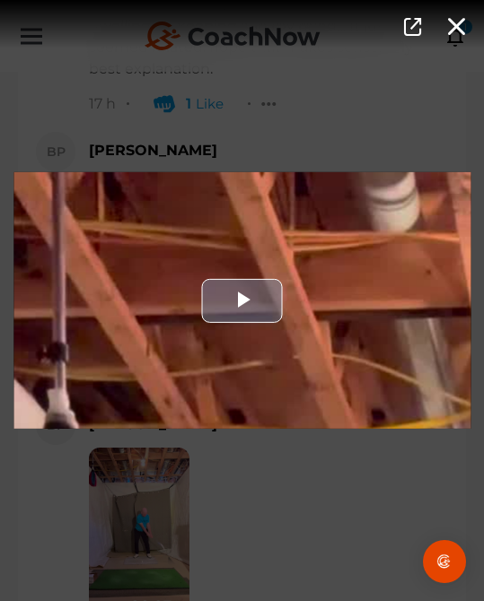
click at [188, 341] on div "Video Player" at bounding box center [241, 300] width 457 height 257
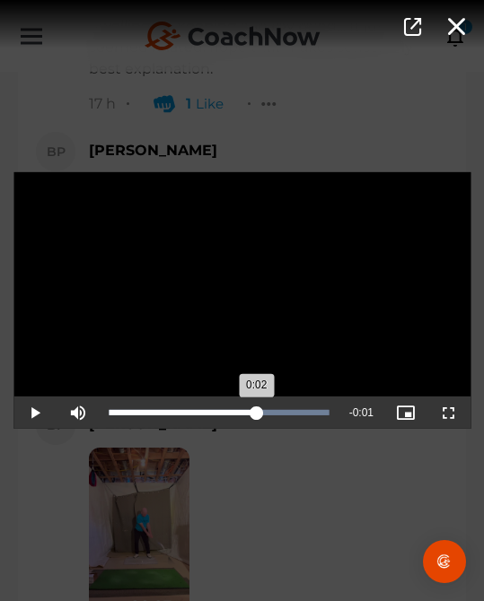
drag, startPoint x: 209, startPoint y: 410, endPoint x: 257, endPoint y: 413, distance: 47.7
click at [257, 413] on div "0:02" at bounding box center [183, 412] width 148 height 5
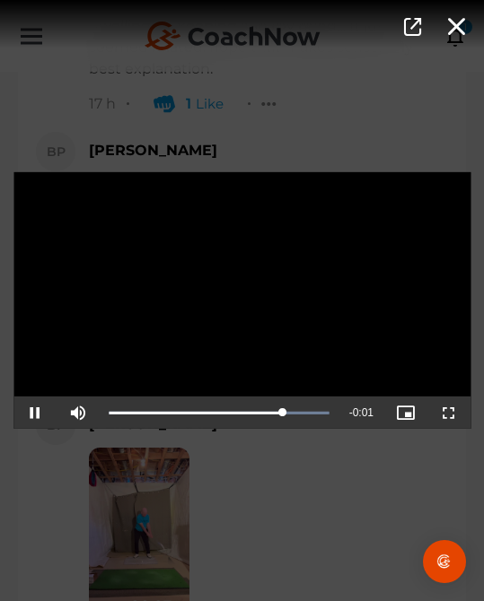
click at [307, 520] on div "Video Player is loading. Play Video Pause Mute Current Time 0:02 / Duration 0:0…" at bounding box center [242, 300] width 484 height 601
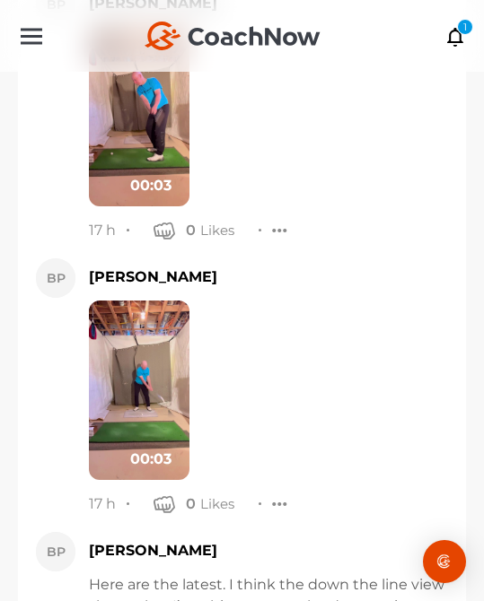
scroll to position [2983, 0]
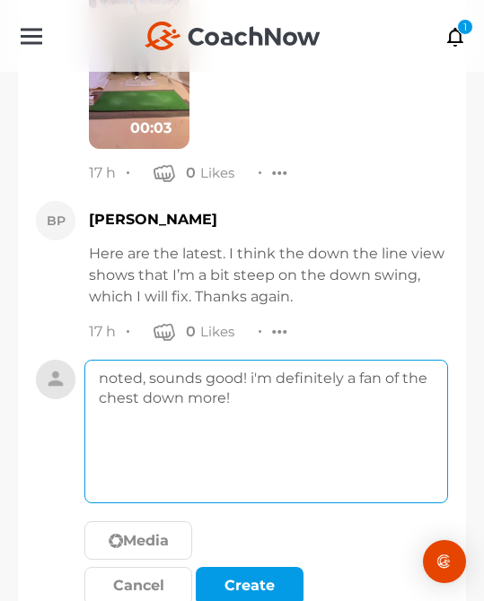
click at [321, 452] on textarea "noted, sounds good! i'm definitely a fan of the chest down more!" at bounding box center [266, 432] width 364 height 144
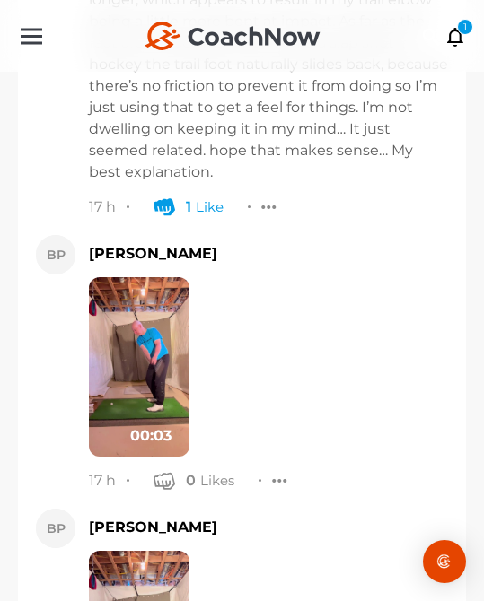
scroll to position [2490, 0]
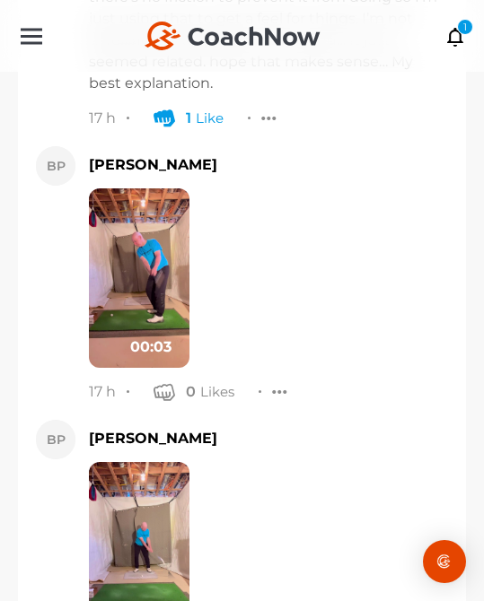
click at [152, 206] on img at bounding box center [139, 279] width 101 height 180
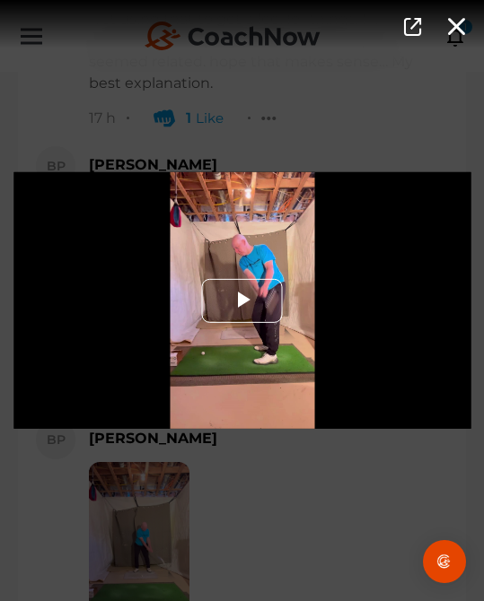
click at [242, 301] on span "Video Player" at bounding box center [242, 301] width 0 height 0
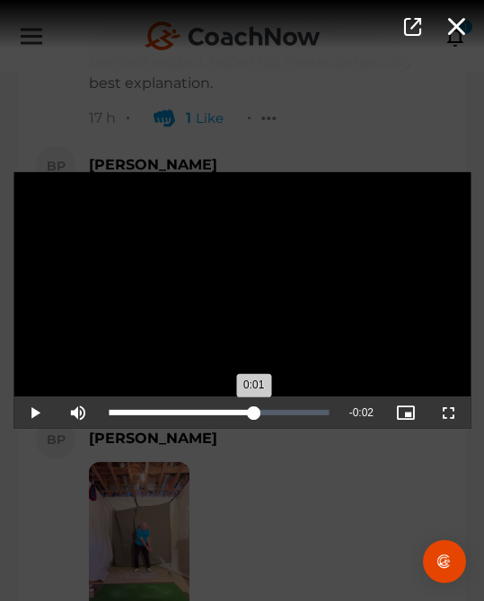
drag, startPoint x: 241, startPoint y: 417, endPoint x: 254, endPoint y: 418, distance: 13.5
click at [254, 418] on div "Loaded : 0.00% 0:01 0:01" at bounding box center [219, 413] width 239 height 32
click at [258, 476] on div "Video Player is loading. Play Video Pause Mute Current Time 0:02 / Duration 0:0…" at bounding box center [242, 300] width 484 height 601
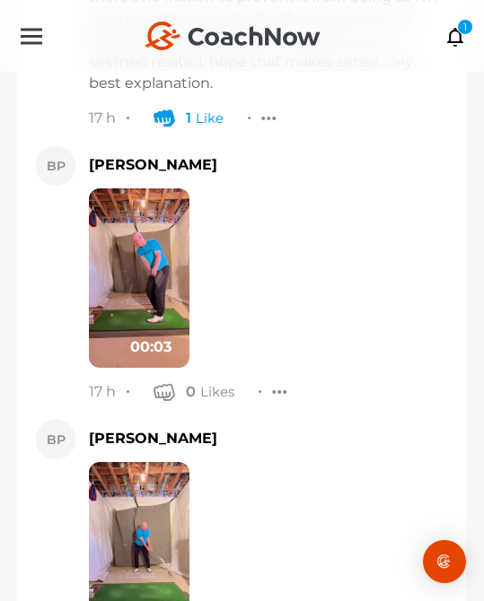
click at [125, 505] on img at bounding box center [139, 552] width 101 height 180
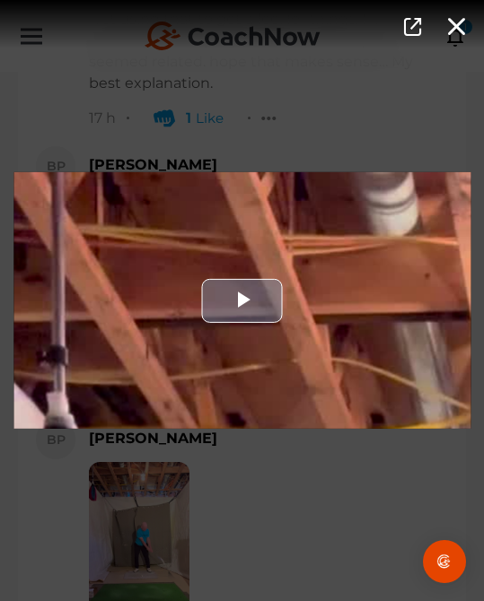
click at [231, 329] on div "Video Player" at bounding box center [241, 300] width 457 height 257
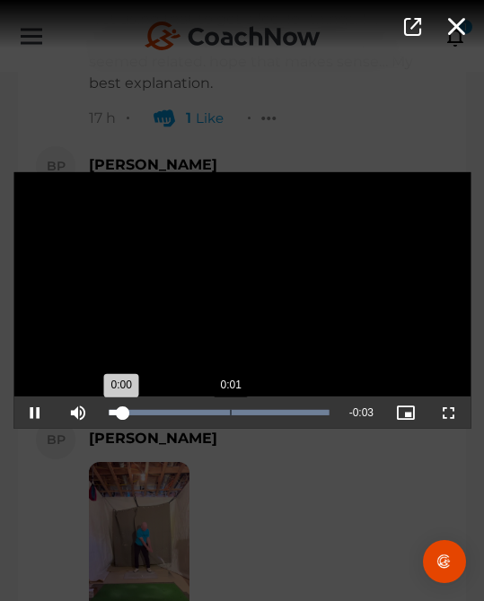
click at [231, 411] on div "Loaded : 100.00% 0:01 0:00" at bounding box center [219, 412] width 221 height 5
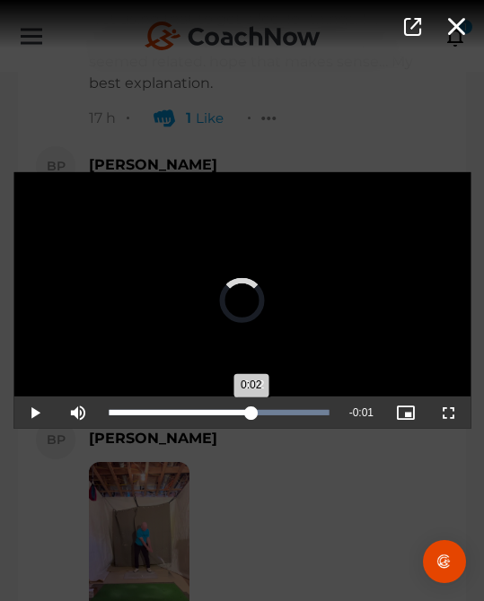
drag, startPoint x: 232, startPoint y: 414, endPoint x: 253, endPoint y: 416, distance: 21.7
click at [253, 416] on div "Loaded : 100.00% 0:02 0:02" at bounding box center [219, 412] width 221 height 5
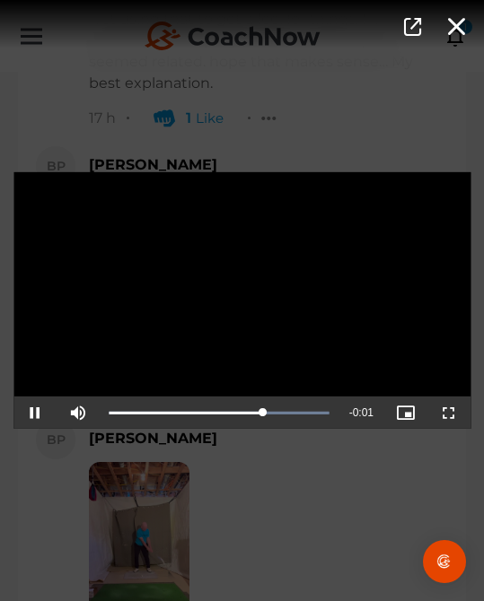
click at [295, 504] on div "Video Player is loading. Play Video Pause Mute Current Time 0:02 / Duration 0:0…" at bounding box center [242, 300] width 484 height 601
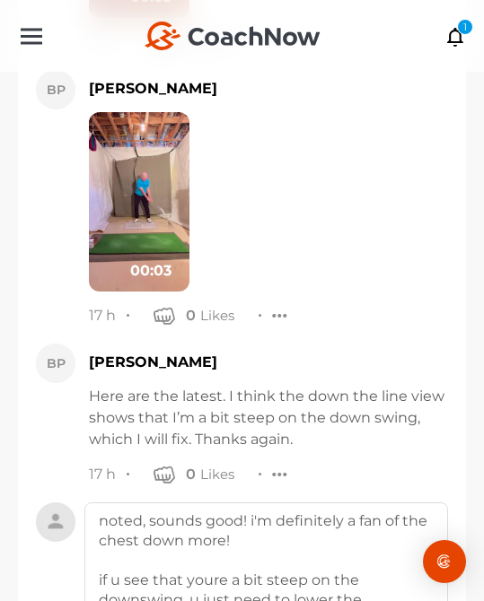
scroll to position [3036, 0]
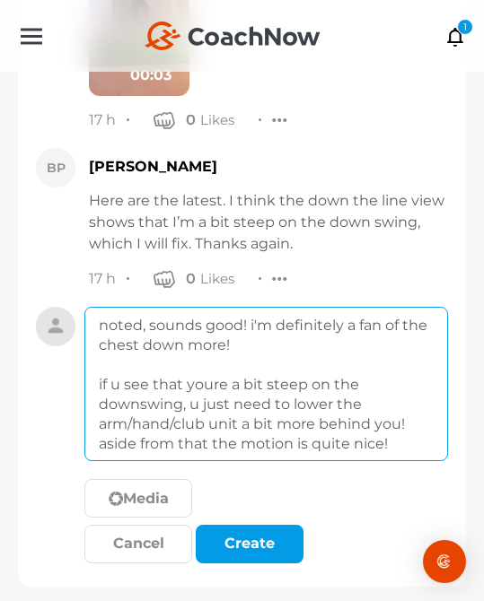
click at [379, 439] on textarea "noted, sounds good! i'm definitely a fan of the chest down more! if u see that …" at bounding box center [266, 384] width 364 height 154
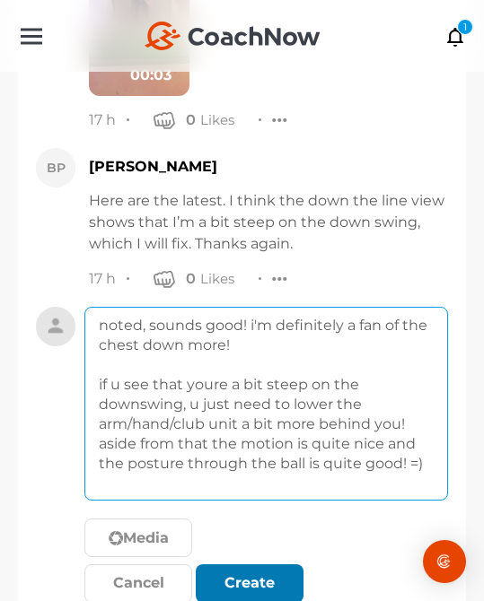
type textarea "noted, sounds good! i'm definitely a fan of the chest down more! if u see that …"
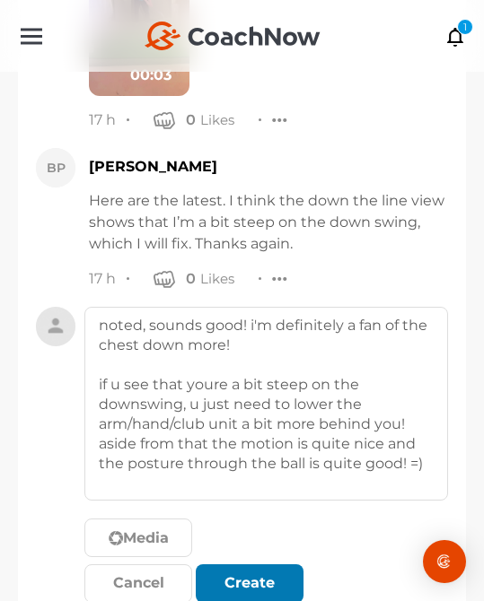
click at [268, 565] on button "Create" at bounding box center [250, 584] width 108 height 39
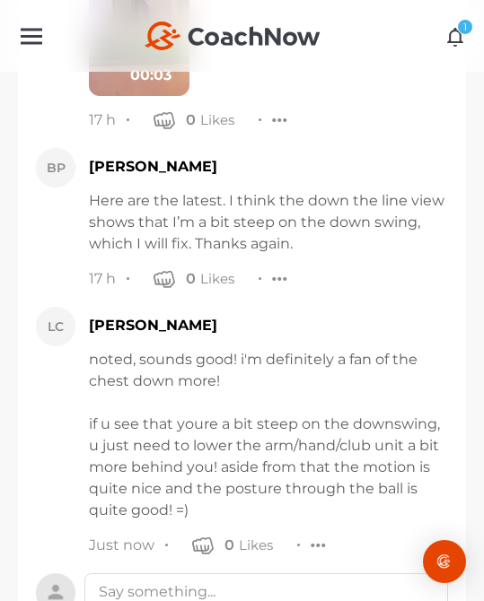
click at [460, 28] on div "1" at bounding box center [465, 27] width 16 height 16
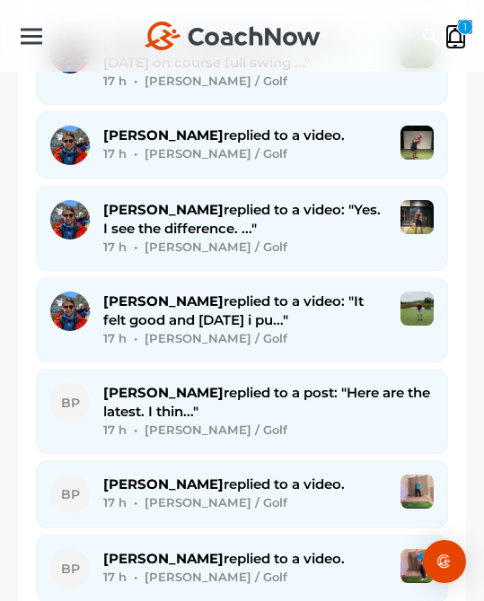
scroll to position [4137, 0]
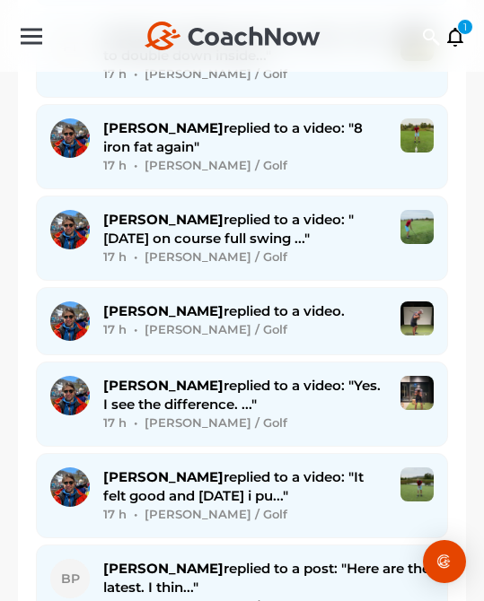
click at [169, 489] on span "[PERSON_NAME] replied to a video: "It felt good and [DATE] i pu..."" at bounding box center [233, 487] width 260 height 36
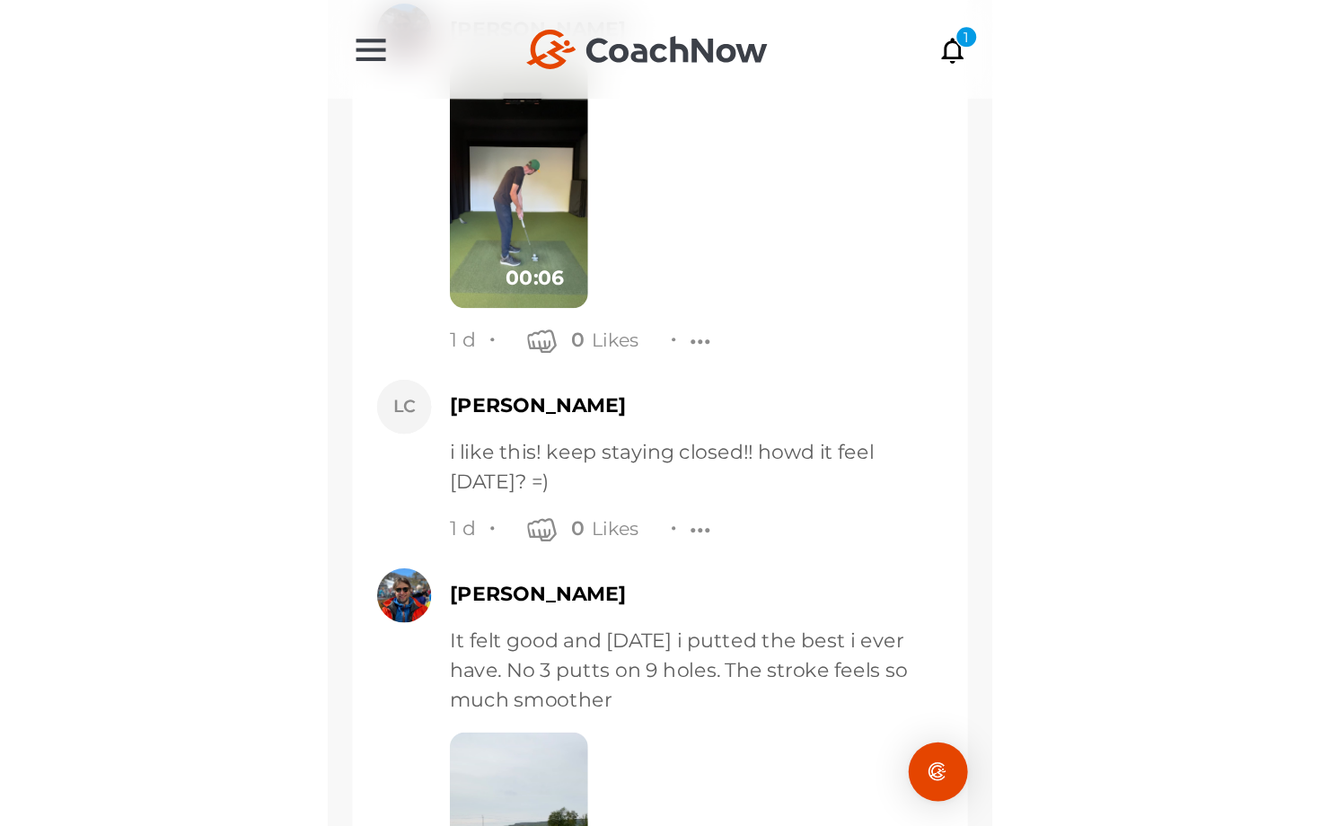
scroll to position [17847, 0]
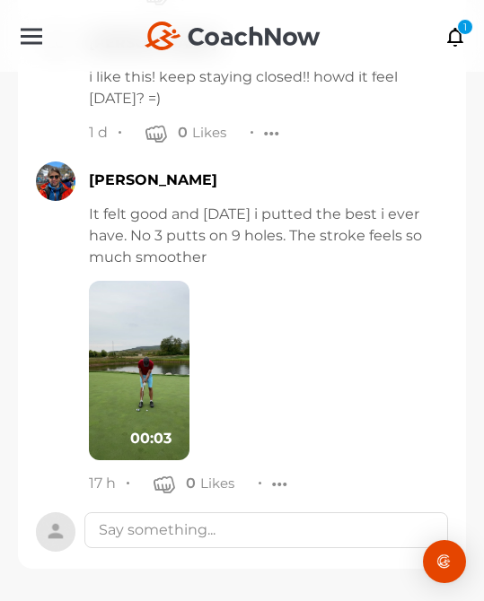
click at [149, 355] on img at bounding box center [139, 371] width 101 height 180
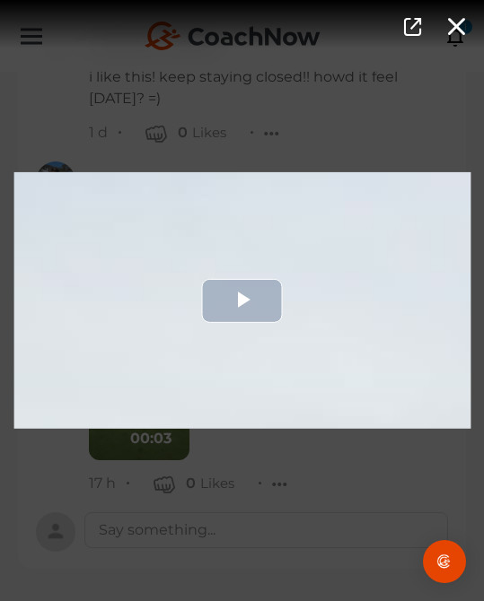
click at [215, 348] on div "Video Player" at bounding box center [241, 300] width 457 height 257
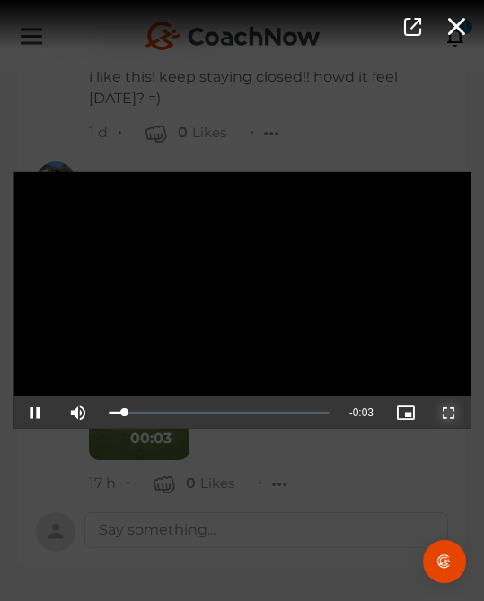
click at [449, 413] on span "Video Player" at bounding box center [449, 413] width 0 height 0
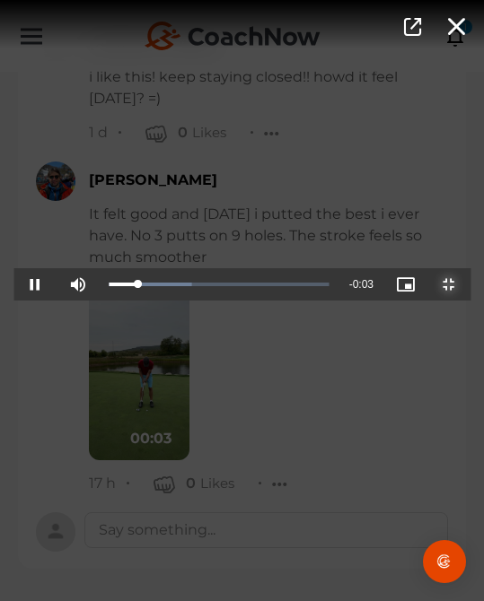
scroll to position [16294, 0]
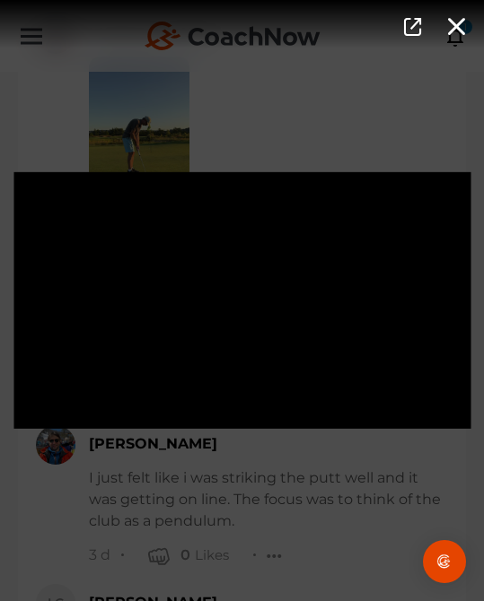
click at [339, 529] on div "Video Player is loading. Play Video Pause Mute Current Time 0:03 / Duration 0:0…" at bounding box center [242, 300] width 484 height 601
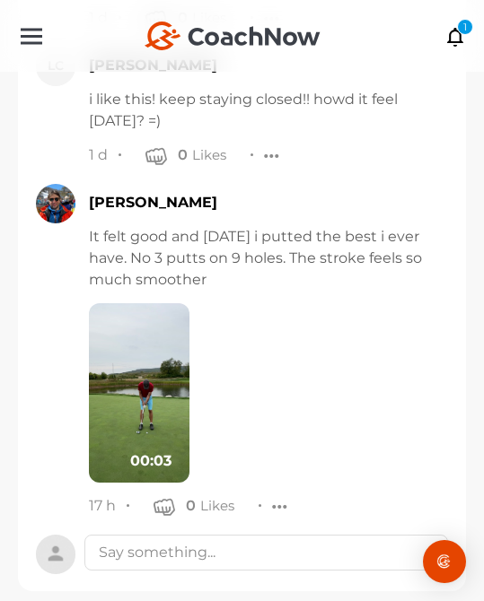
scroll to position [17847, 0]
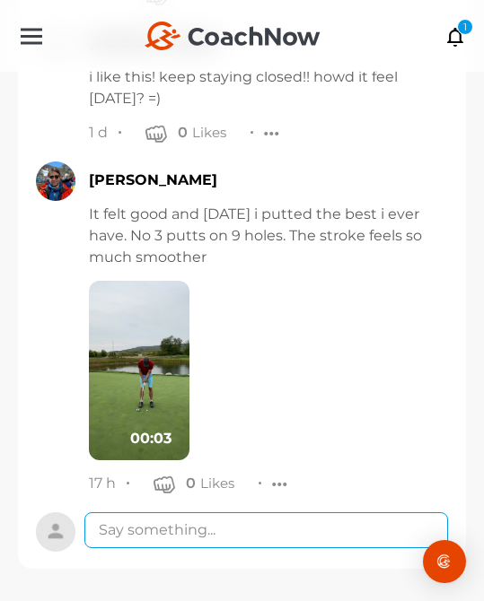
click at [323, 520] on textarea at bounding box center [266, 531] width 364 height 36
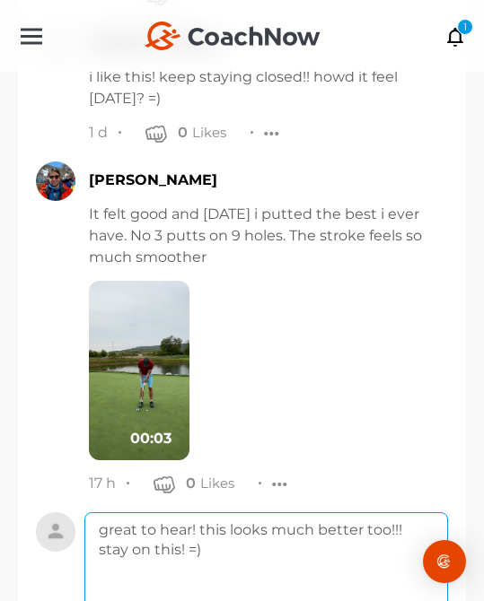
scroll to position [18060, 0]
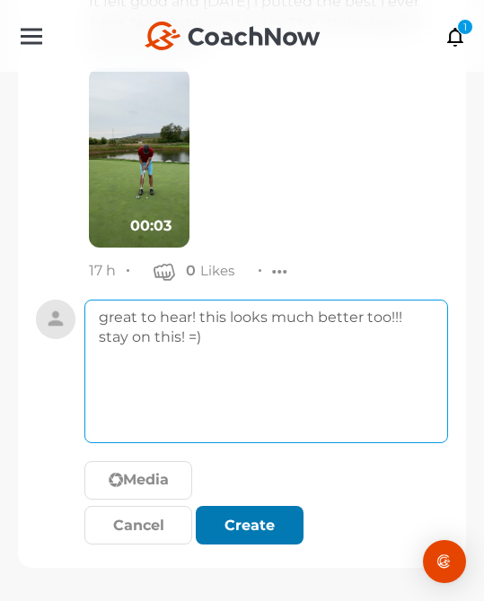
type textarea "great to hear! this looks much better too!!! stay on this! =)"
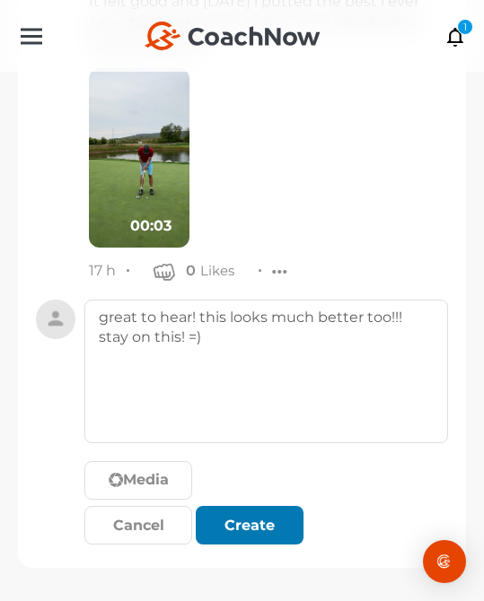
click at [269, 522] on div "Create" at bounding box center [249, 526] width 79 height 22
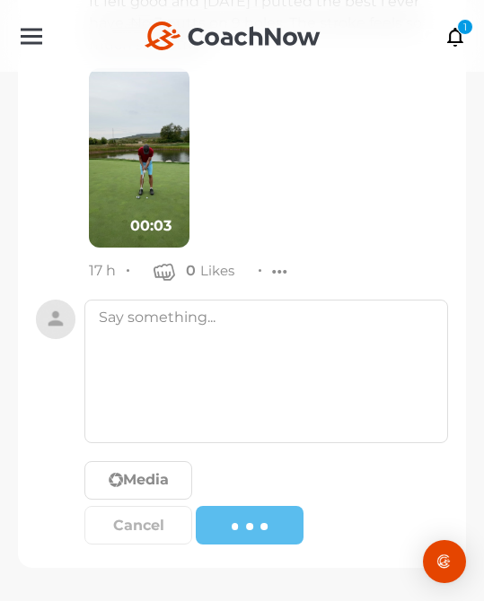
scroll to position [17985, 0]
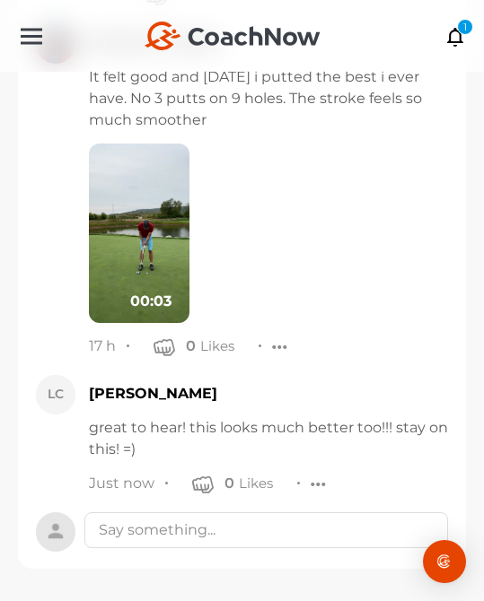
click at [449, 54] on div "+ Create New Space New Group New Tag New List New Template 1 1 1" at bounding box center [242, 36] width 484 height 72
click at [452, 37] on icon at bounding box center [455, 36] width 21 height 20
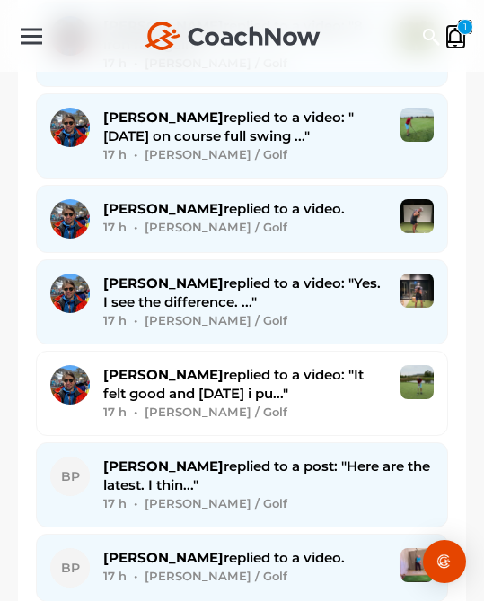
scroll to position [4326, 0]
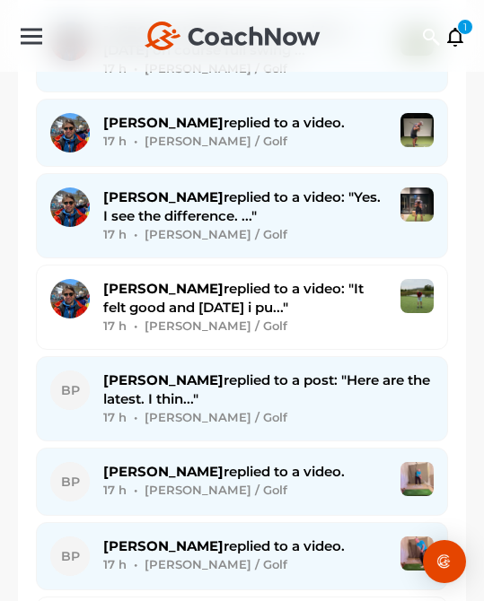
click at [274, 213] on div "[PERSON_NAME] replied to a video: "Yes. I see the difference. ..." 17 h • [PERS…" at bounding box center [245, 216] width 284 height 57
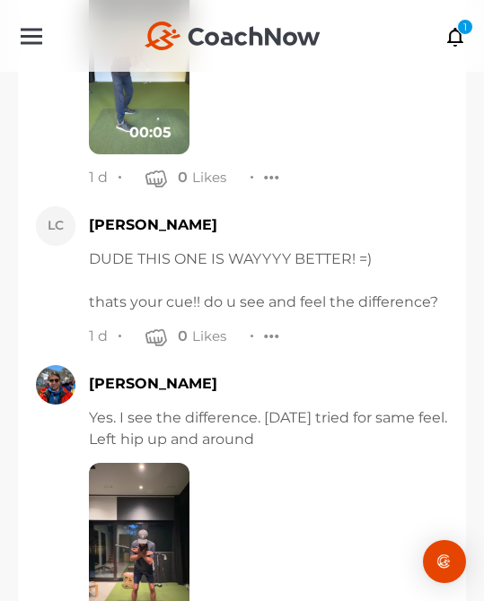
scroll to position [9492, 0]
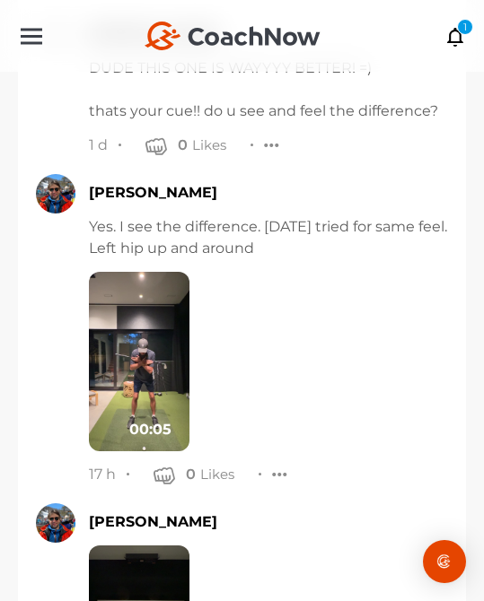
click at [154, 324] on img at bounding box center [139, 362] width 101 height 180
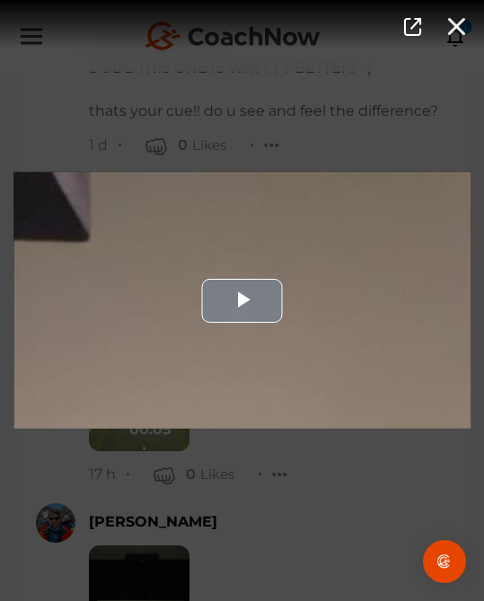
click at [225, 377] on div "Video Player" at bounding box center [241, 300] width 457 height 257
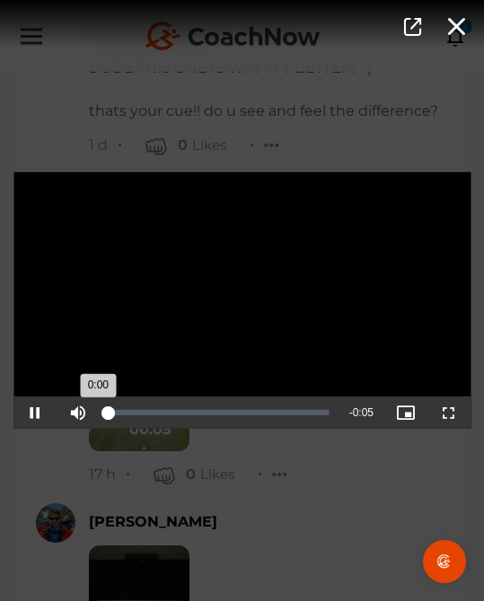
click at [255, 422] on div "Loaded : 0% 0:00" at bounding box center [219, 413] width 239 height 32
click at [239, 526] on div "Video Player is loading. Play Video Pause Mute Current Time 0:03 / Duration 0:0…" at bounding box center [242, 300] width 484 height 601
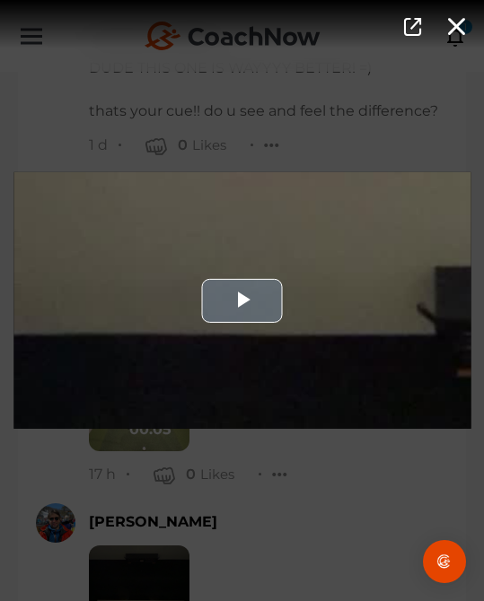
click at [293, 257] on div "Video Player" at bounding box center [241, 300] width 457 height 257
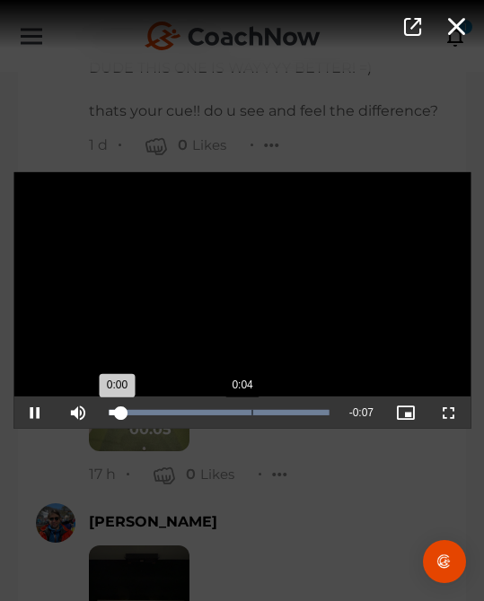
click at [250, 420] on div "Loaded : 100.00% 0:04 0:00" at bounding box center [219, 413] width 239 height 32
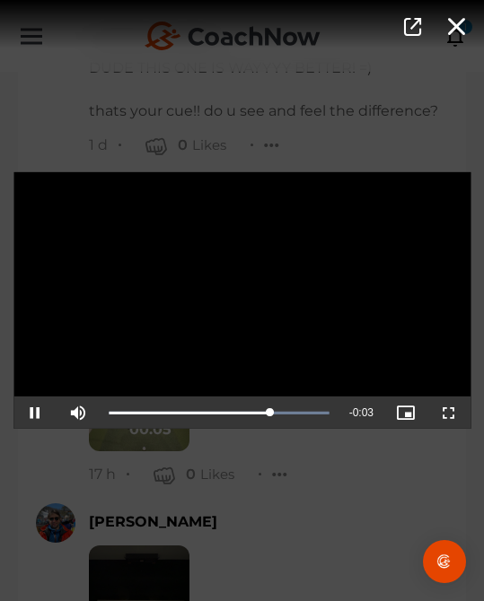
click at [283, 475] on div "Video Player is loading. Play Video Pause Mute Current Time 0:04 / Duration 0:0…" at bounding box center [242, 300] width 484 height 601
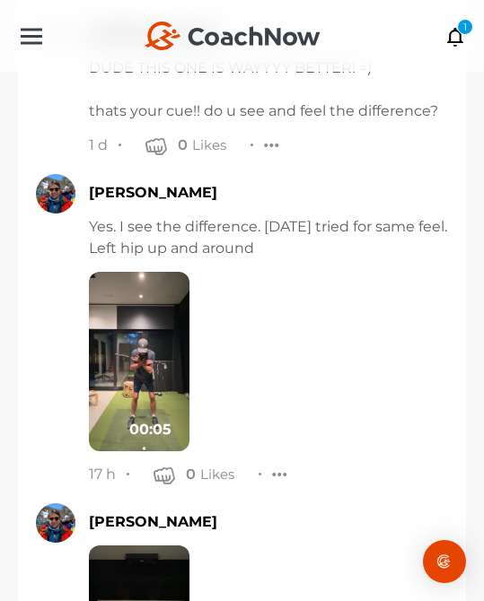
scroll to position [9717, 0]
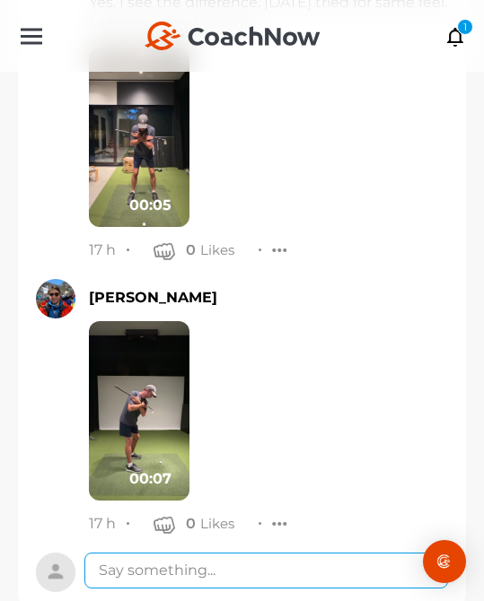
click at [276, 553] on textarea at bounding box center [266, 571] width 364 height 36
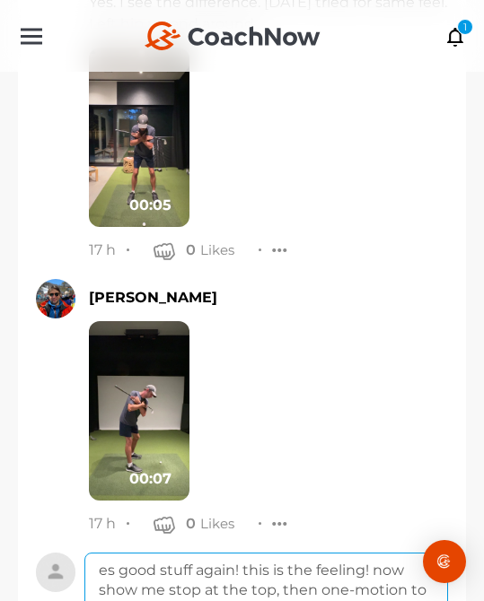
drag, startPoint x: 312, startPoint y: 575, endPoint x: 105, endPoint y: 567, distance: 207.5
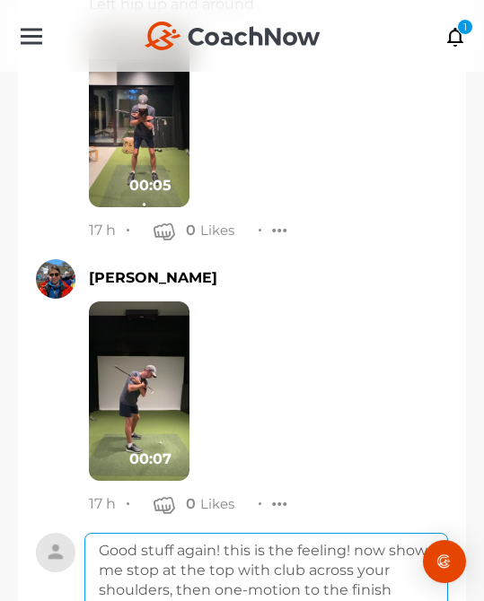
scroll to position [9750, 0]
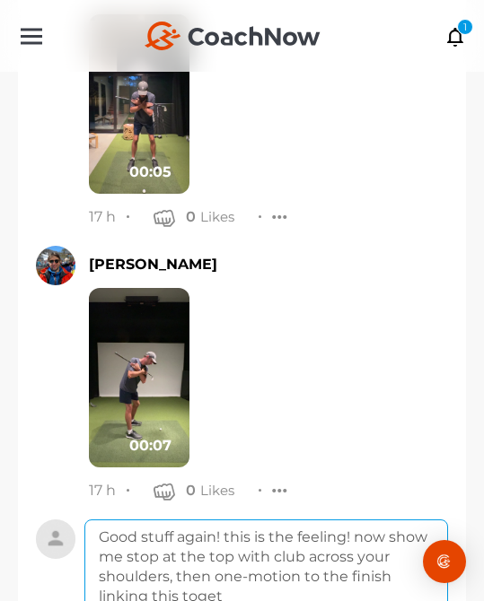
drag, startPoint x: 255, startPoint y: 554, endPoint x: 144, endPoint y: 555, distance: 111.3
click at [144, 555] on textarea "Good stuff again! this is the feeling! now show me stop at the top with club ac…" at bounding box center [266, 592] width 364 height 144
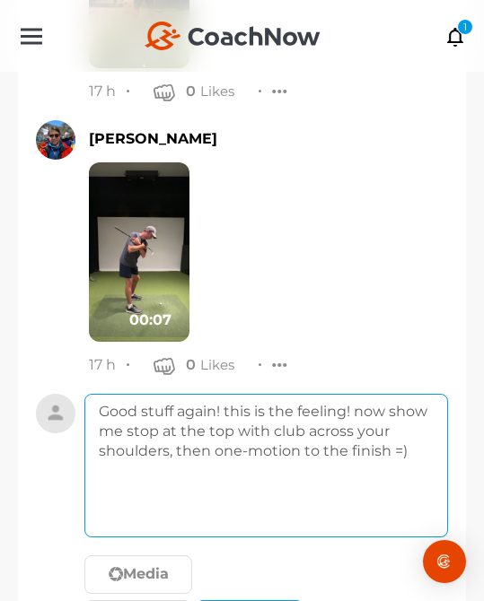
scroll to position [9930, 0]
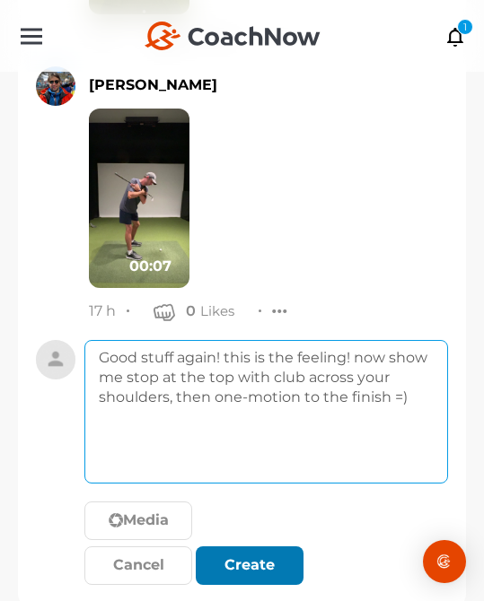
type textarea "Good stuff again! this is the feeling! now show me stop at the top with club ac…"
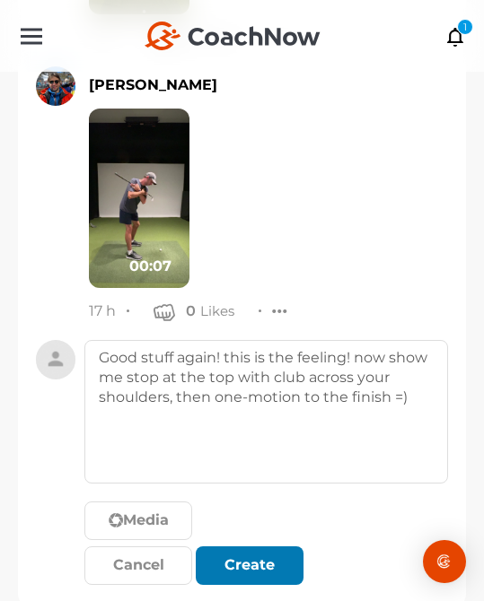
click at [254, 555] on div "submit" at bounding box center [249, 566] width 39 height 22
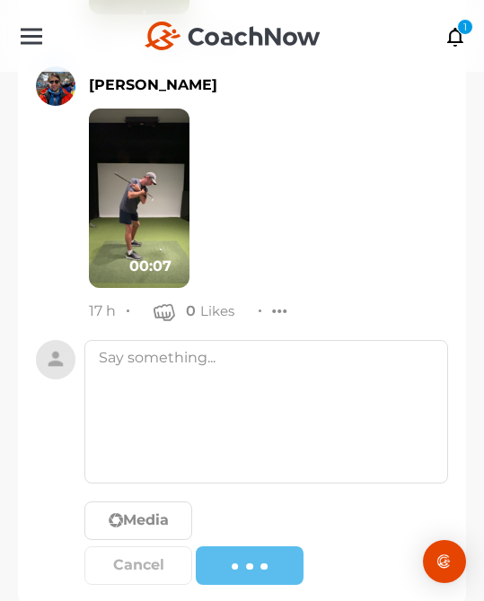
scroll to position [9876, 0]
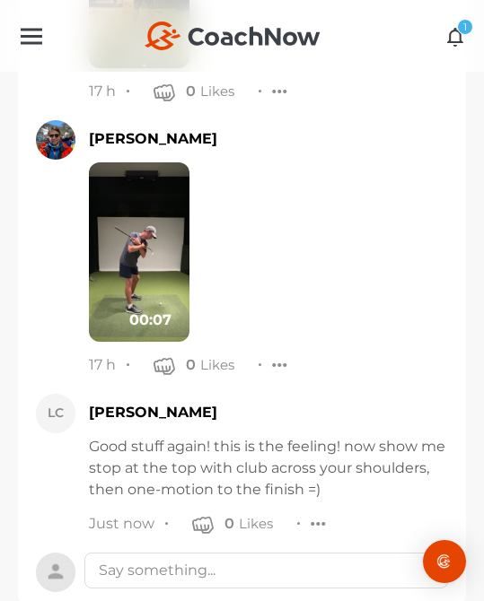
click at [458, 30] on div "1" at bounding box center [465, 27] width 16 height 16
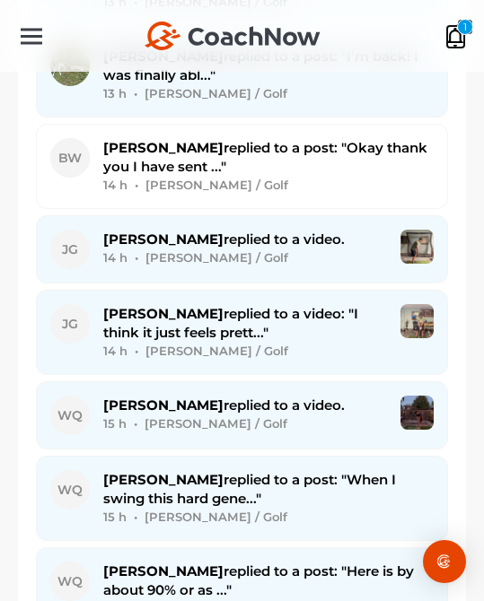
scroll to position [2788, 0]
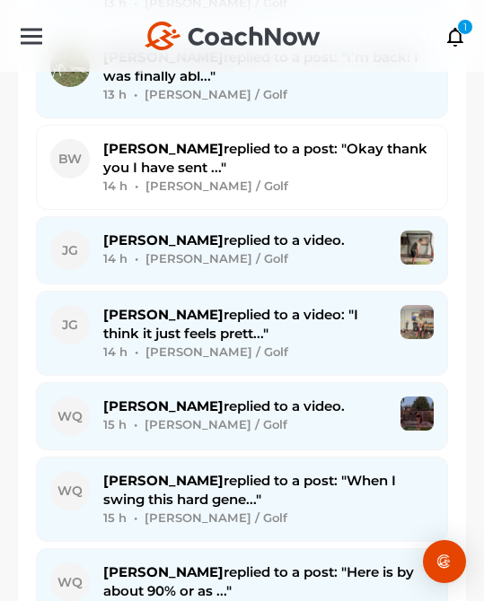
click at [196, 340] on div "[PERSON_NAME] replied to a video: "I think it just feels prett..." 14 h • [PERS…" at bounding box center [245, 333] width 284 height 57
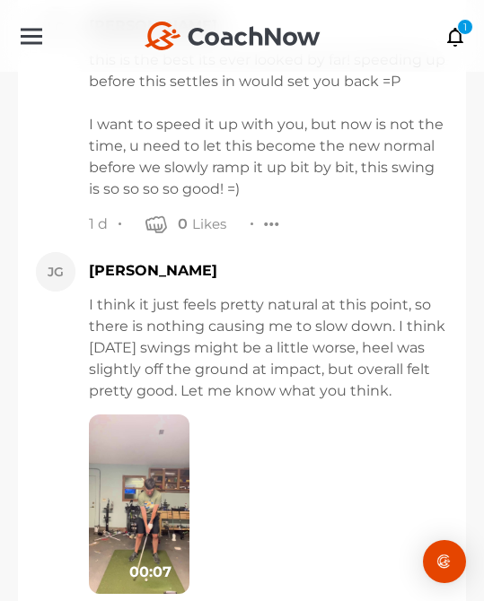
scroll to position [10438, 0]
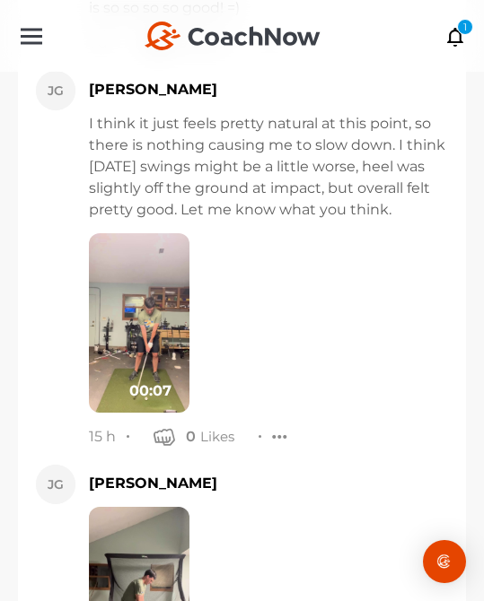
click at [129, 507] on img at bounding box center [139, 597] width 101 height 180
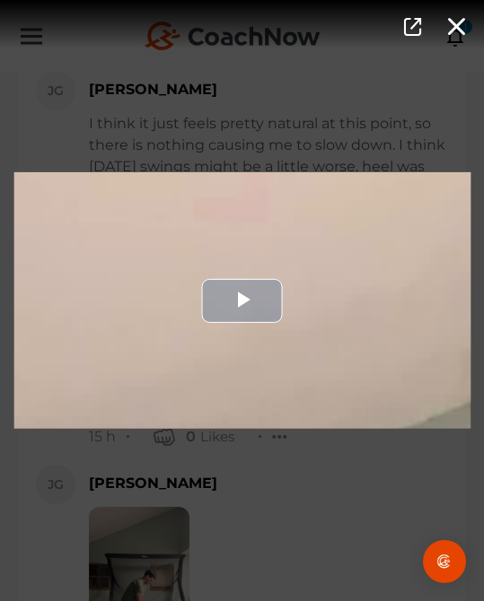
click at [201, 393] on div "Video Player" at bounding box center [241, 300] width 457 height 257
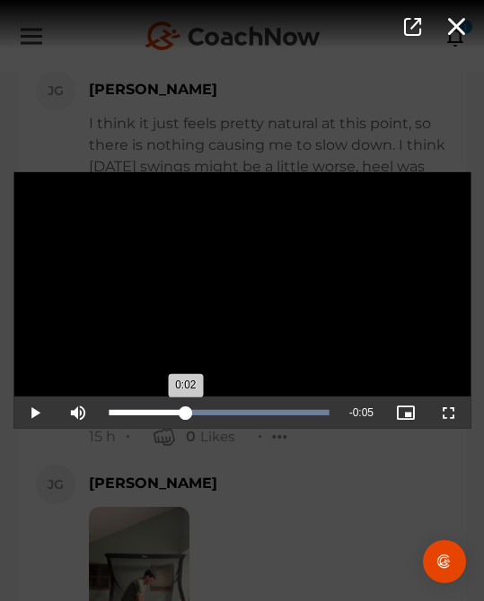
click at [186, 417] on div "Loaded : 100.00% 0:02 0:02" at bounding box center [219, 413] width 239 height 32
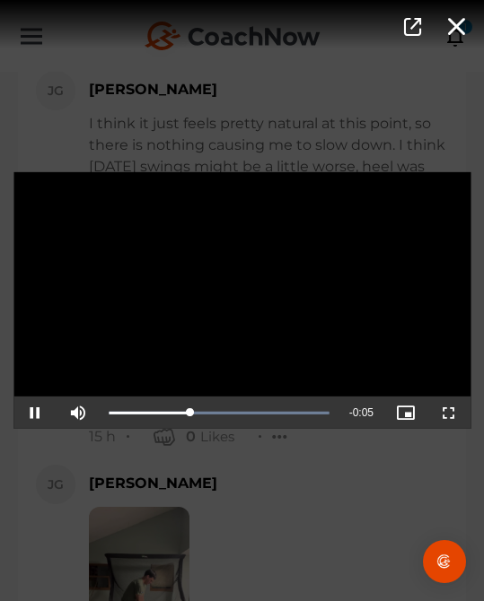
click at [250, 517] on div "Video Player is loading. Play Video Pause Mute Current Time 0:02 / Duration 0:0…" at bounding box center [242, 300] width 484 height 601
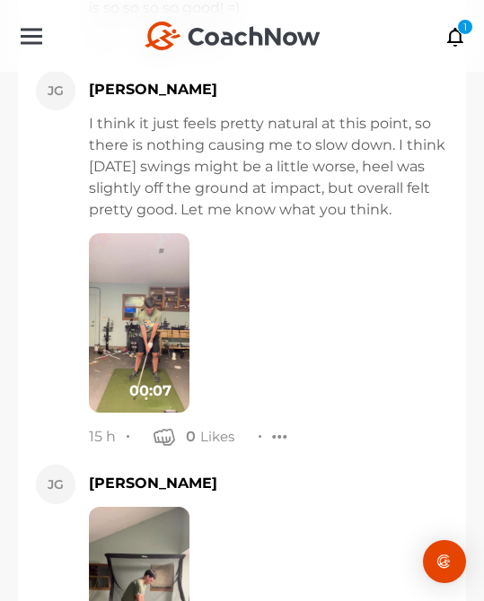
scroll to position [10561, 0]
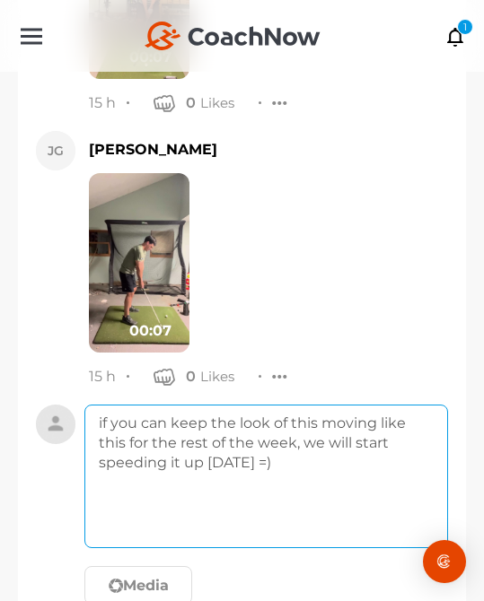
scroll to position [10438, 0]
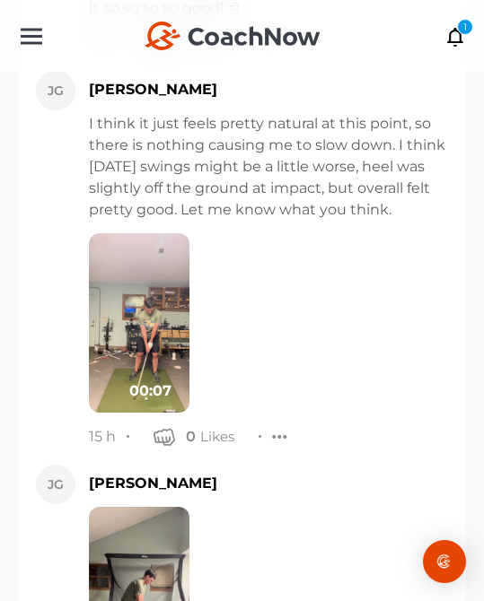
type textarea "if you can keep the look of this moving like this for the rest of the week, we …"
click at [122, 233] on img at bounding box center [139, 323] width 101 height 180
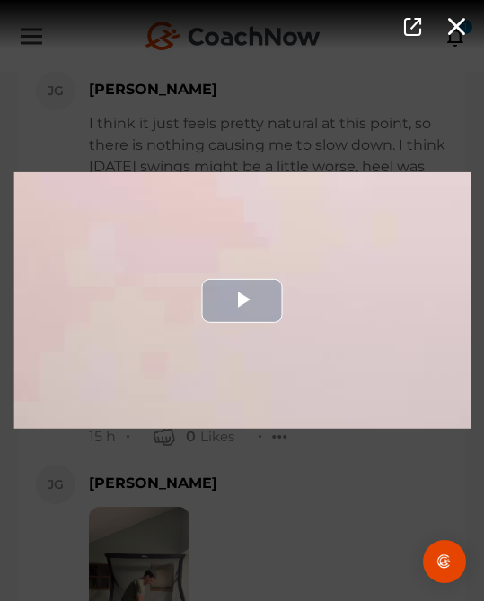
click at [196, 305] on div "Video Player" at bounding box center [241, 300] width 457 height 257
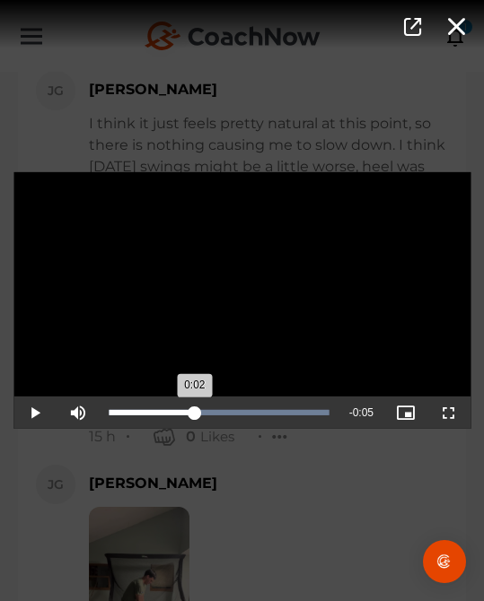
click at [195, 416] on div "Loaded : 100.00% 0:02 0:02" at bounding box center [219, 413] width 239 height 32
click at [245, 487] on div "Video Player is loading. Play Video Pause Mute Current Time 0:03 / Duration 0:0…" at bounding box center [242, 300] width 484 height 601
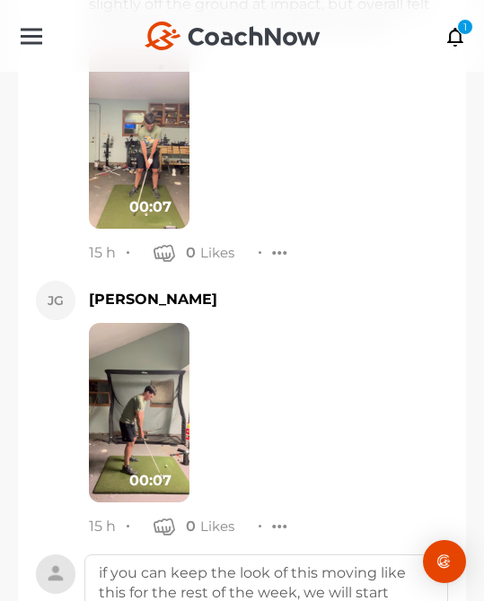
scroll to position [10772, 0]
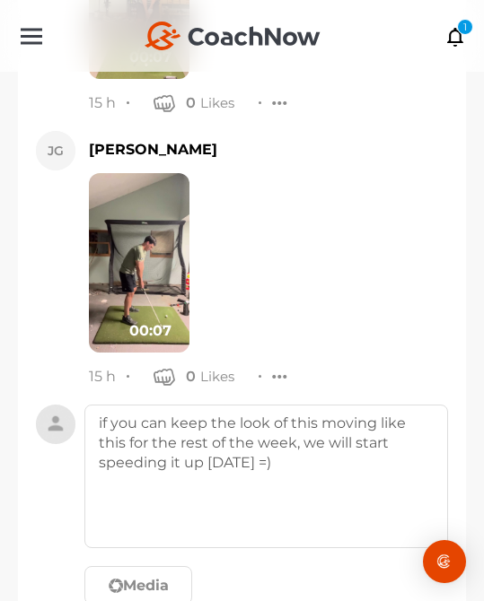
click at [146, 173] on img at bounding box center [139, 263] width 101 height 180
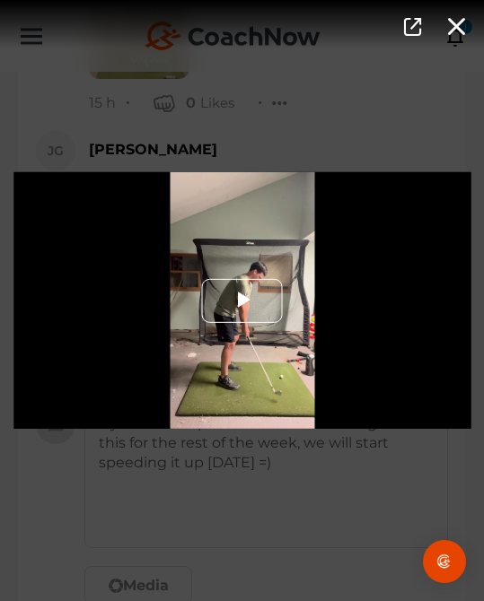
click at [242, 301] on span "Video Player" at bounding box center [242, 301] width 0 height 0
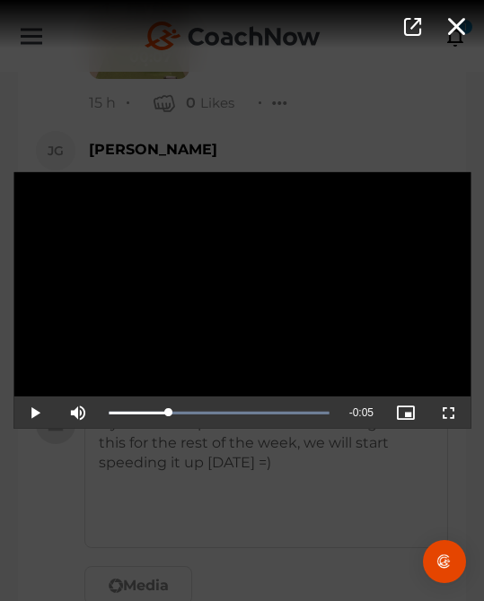
drag, startPoint x: 258, startPoint y: 418, endPoint x: 168, endPoint y: 450, distance: 95.1
click at [168, 450] on div "Video Player is loading. Play Video Play Mute Current Time 0:02 / Duration 0:07…" at bounding box center [242, 300] width 484 height 601
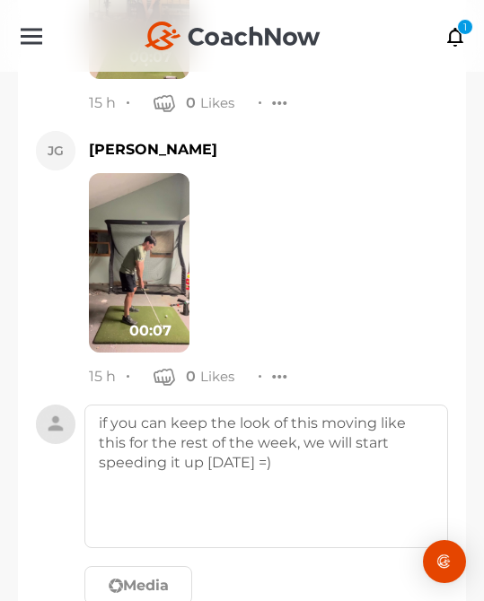
click at [134, 173] on img at bounding box center [139, 263] width 101 height 180
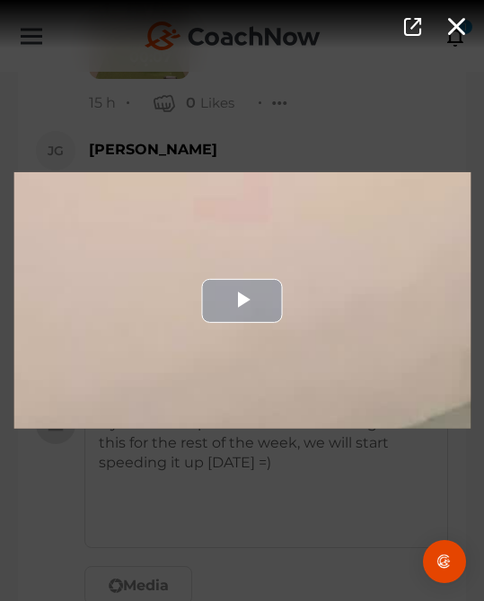
click at [224, 245] on div "Video Player" at bounding box center [241, 300] width 457 height 257
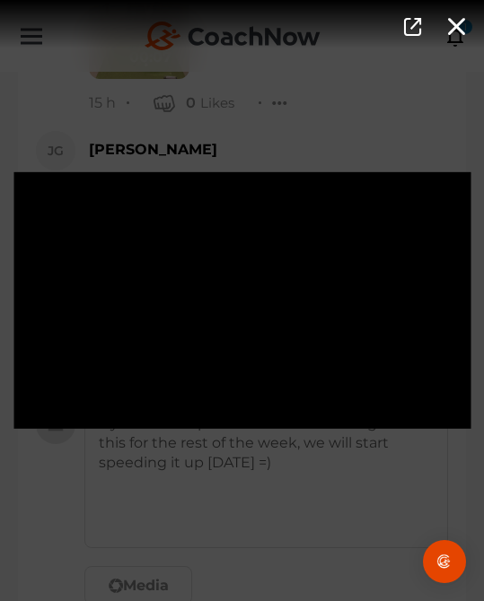
click at [320, 483] on div "Video Player is loading. Play Video Pause Mute Current Time 0:06 / Duration 0:0…" at bounding box center [242, 300] width 484 height 601
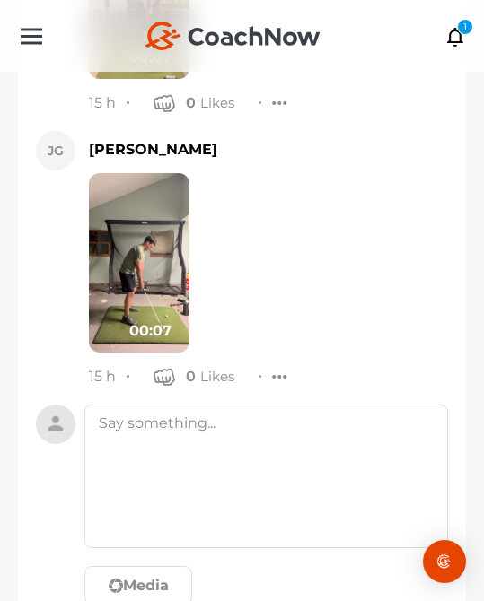
scroll to position [10719, 0]
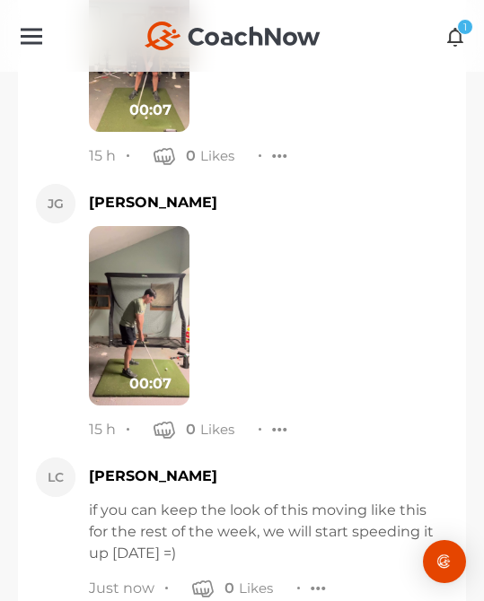
click at [460, 20] on div "1" at bounding box center [465, 27] width 16 height 16
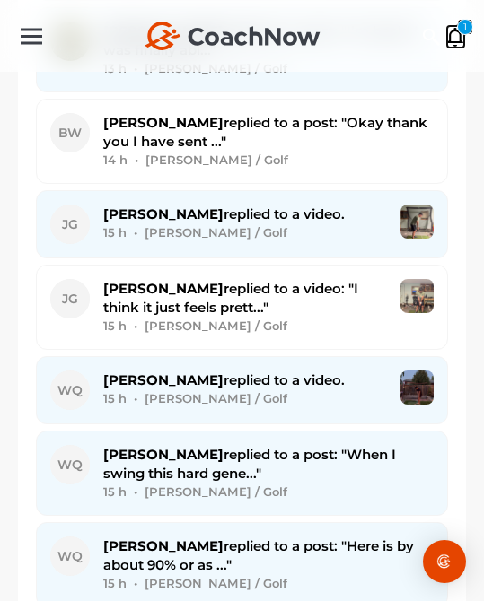
scroll to position [2996, 0]
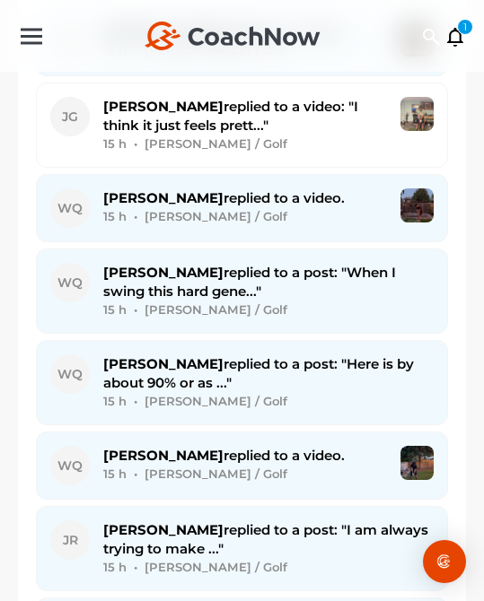
click at [241, 105] on span "[PERSON_NAME] replied to a video: "I think it just feels prett..."" at bounding box center [230, 116] width 255 height 36
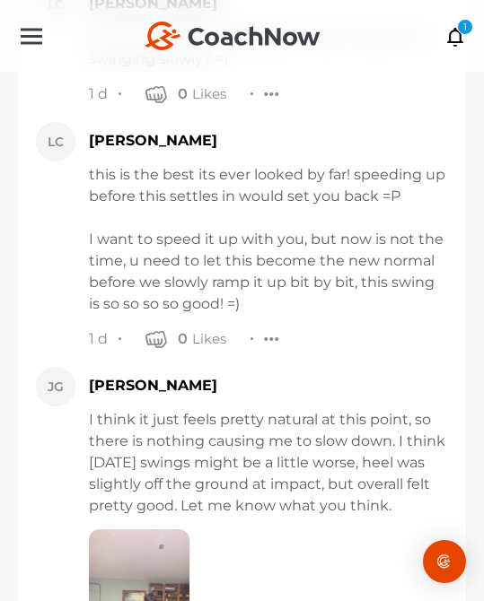
scroll to position [10719, 0]
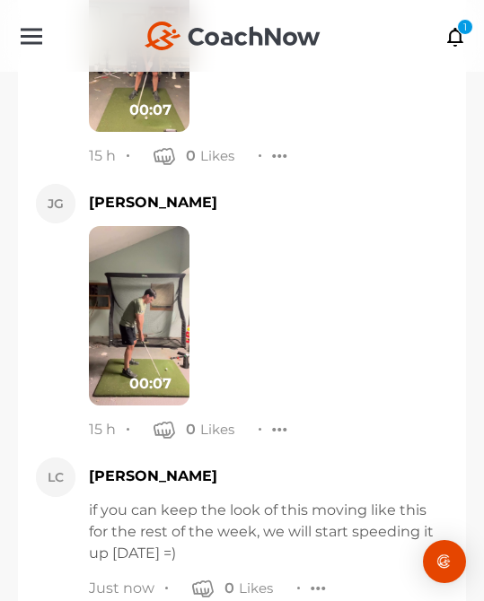
type textarea "t"
click at [316, 579] on div at bounding box center [319, 588] width 16 height 19
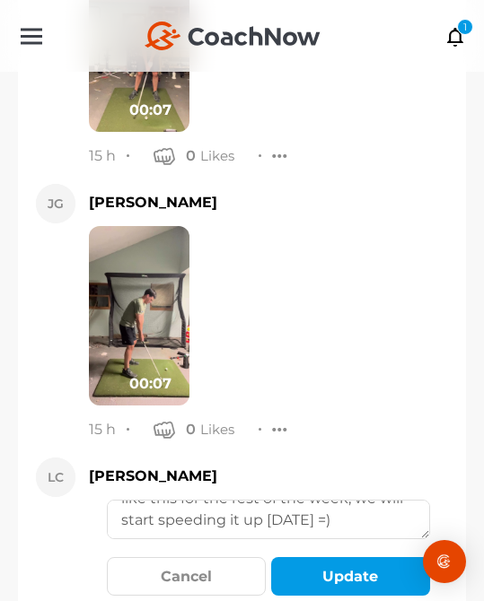
scroll to position [75, 0]
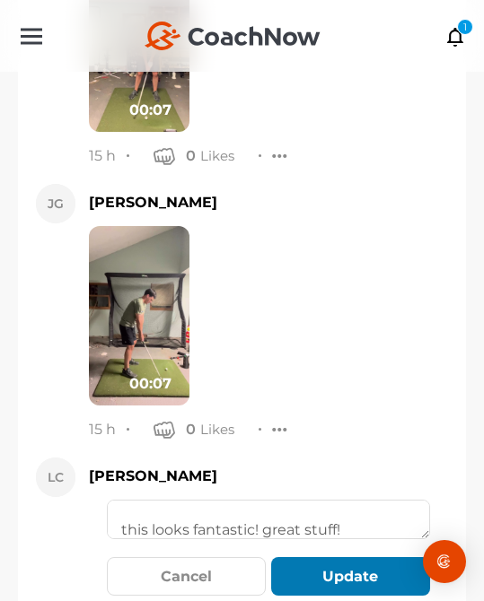
type textarea "if you can keep the look of this moving like this for the rest of the week, we …"
click at [379, 557] on button "Update" at bounding box center [350, 576] width 159 height 39
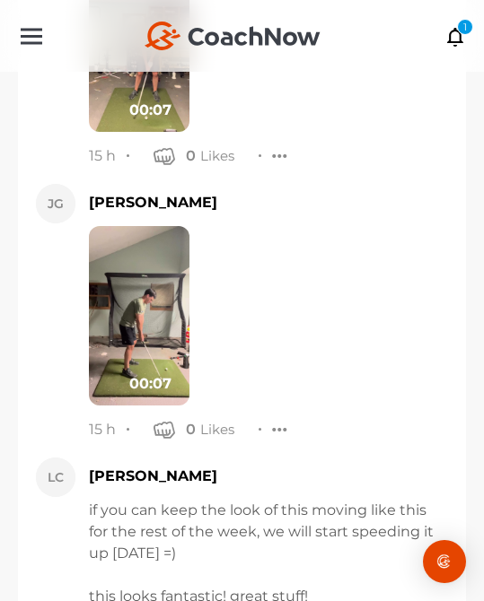
scroll to position [10957, 0]
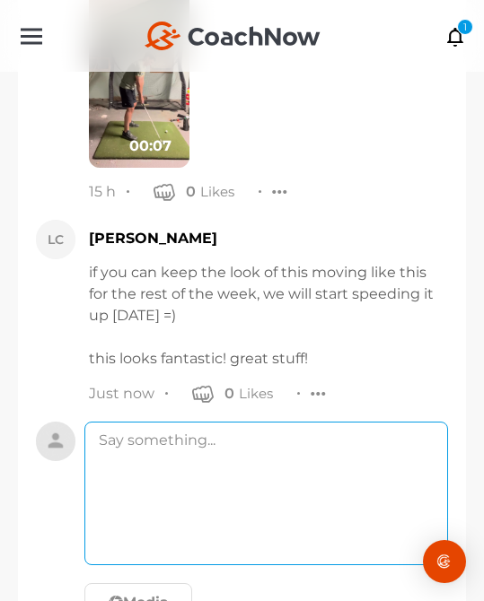
click at [272, 422] on textarea at bounding box center [266, 494] width 364 height 144
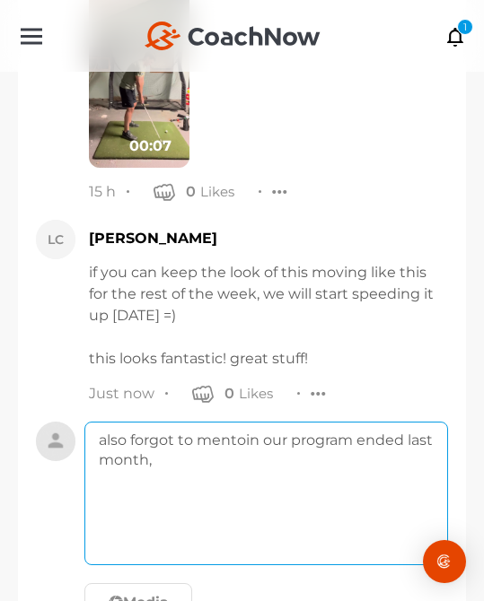
click at [249, 422] on textarea "also forgot to mentoin our program ended last month," at bounding box center [266, 494] width 364 height 144
click at [237, 422] on textarea "also forgot to mention our program ended last month," at bounding box center [266, 494] width 364 height 144
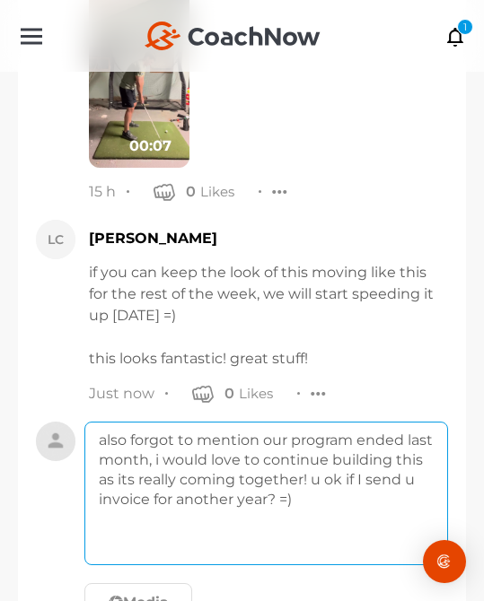
click at [190, 422] on textarea "also forgot to mention our program ended last month, i would love to continue b…" at bounding box center [266, 494] width 364 height 144
type textarea "also forgot to mention our program ended last month, i would love to continue b…"
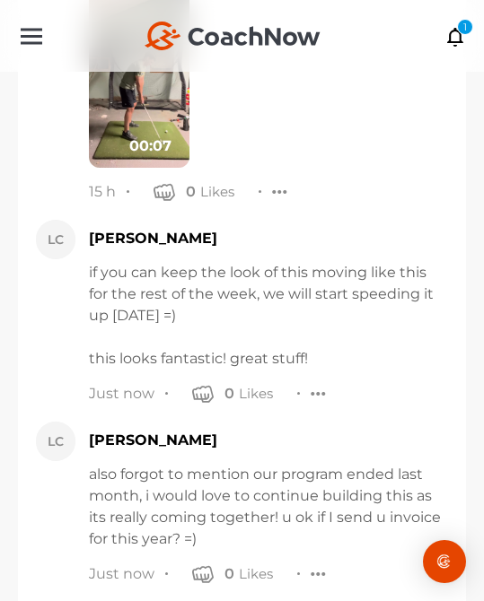
scroll to position [10943, 0]
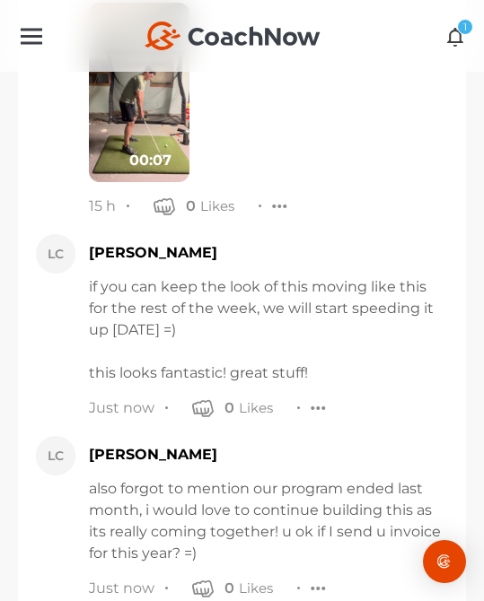
click at [461, 38] on icon at bounding box center [455, 36] width 21 height 20
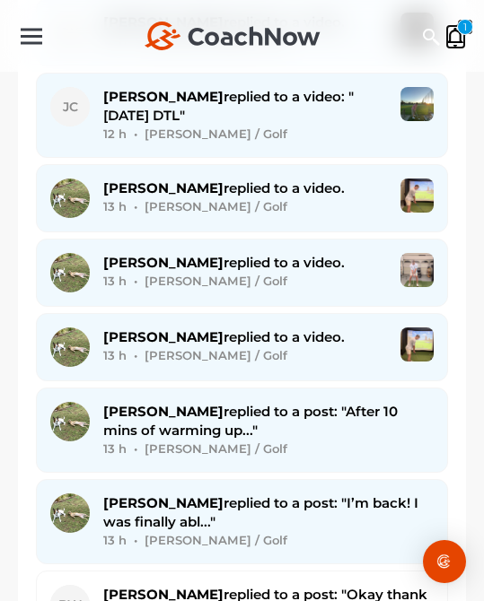
scroll to position [2260, 0]
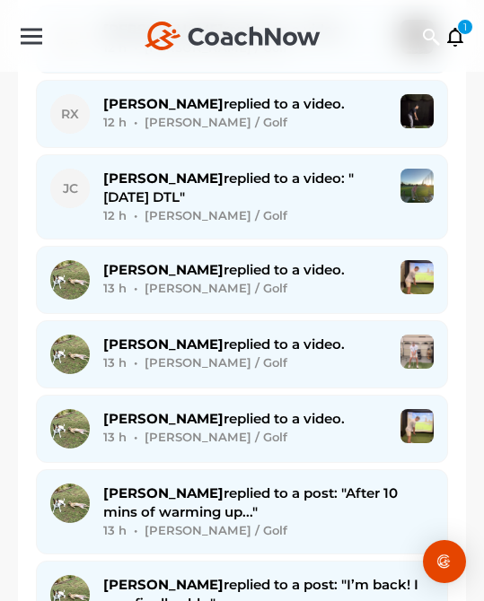
click at [389, 275] on div "[PERSON_NAME] replied to a video. 13 h • [PERSON_NAME] / Golf" at bounding box center [241, 279] width 383 height 39
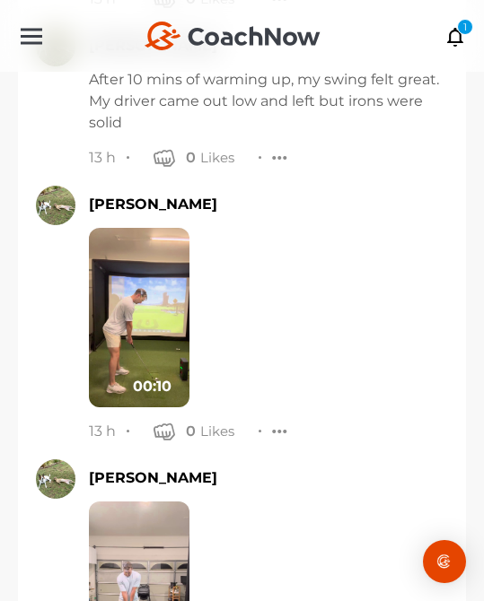
scroll to position [12122, 0]
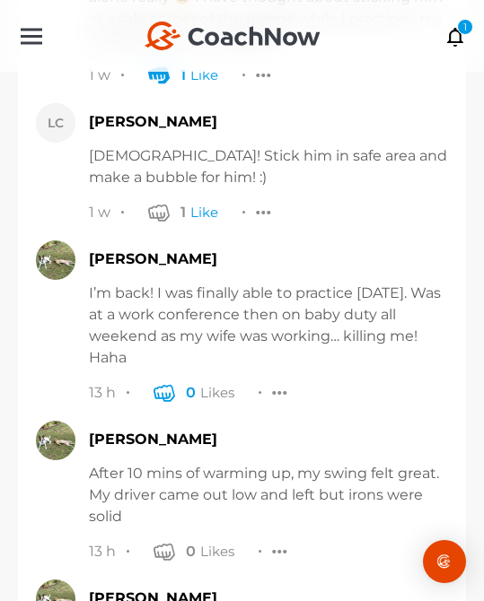
click at [169, 381] on icon "button" at bounding box center [164, 392] width 22 height 22
click at [167, 540] on icon "button" at bounding box center [164, 551] width 22 height 22
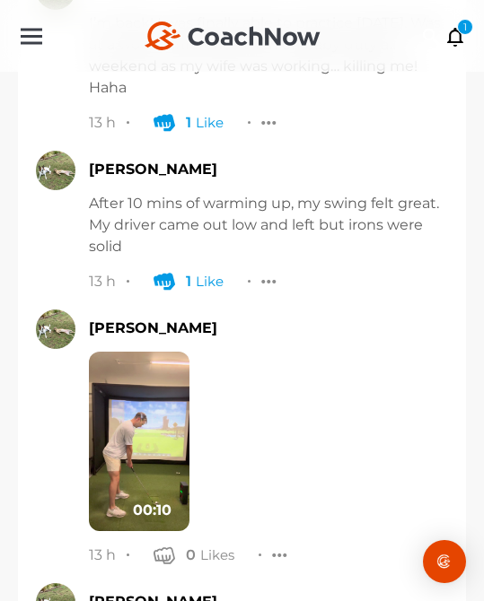
click at [151, 352] on img at bounding box center [139, 442] width 101 height 180
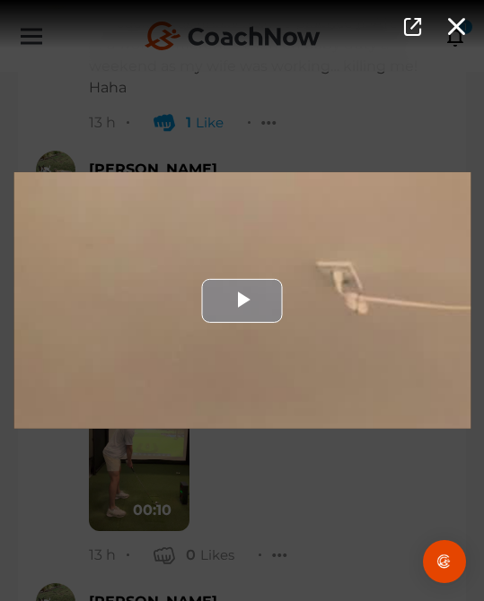
click at [189, 323] on div "Video Player" at bounding box center [241, 300] width 457 height 257
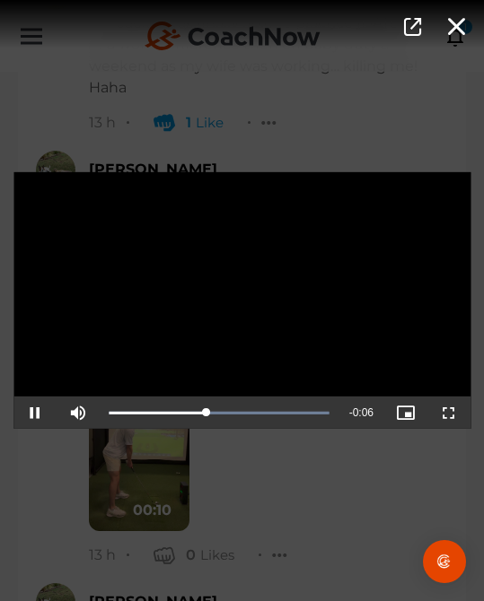
click at [292, 556] on div "Video Player is loading. Play Video Pause Mute Current Time 0:04 / Duration 0:1…" at bounding box center [242, 300] width 484 height 601
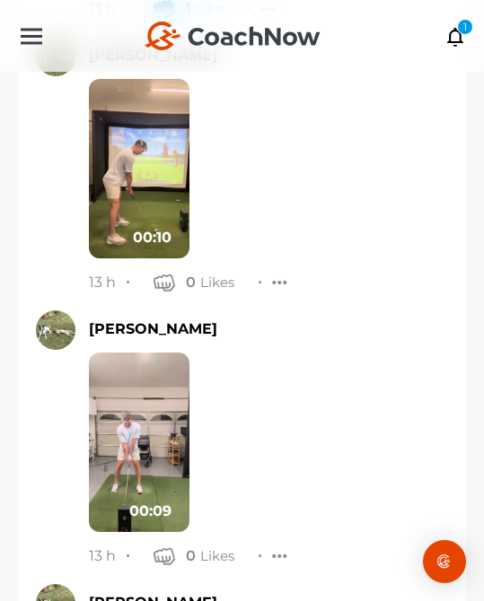
scroll to position [12839, 0]
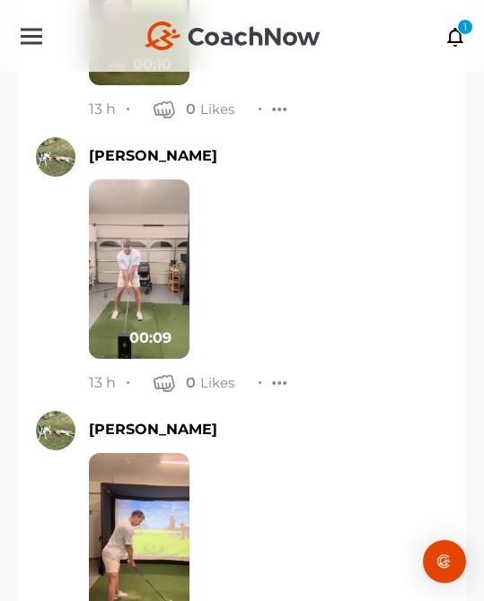
click at [142, 180] on img at bounding box center [139, 270] width 101 height 180
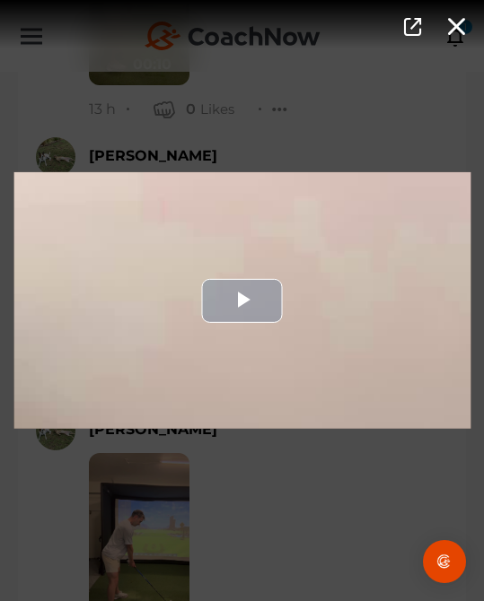
click at [213, 239] on div "Video Player" at bounding box center [241, 300] width 457 height 257
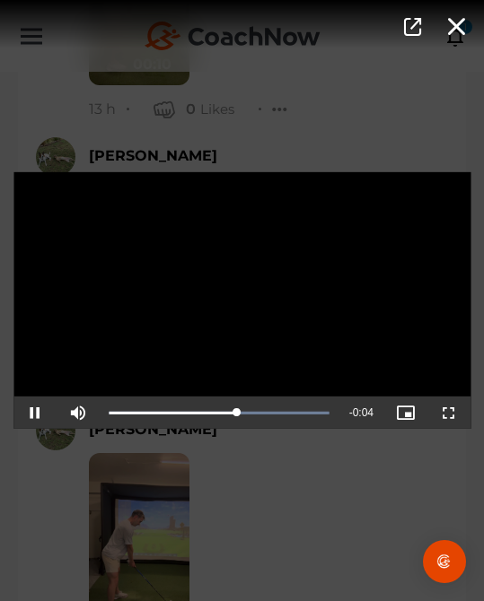
click at [272, 465] on div "Video Player is loading. Play Video Pause Mute Current Time 0:05 / Duration 0:0…" at bounding box center [242, 300] width 484 height 601
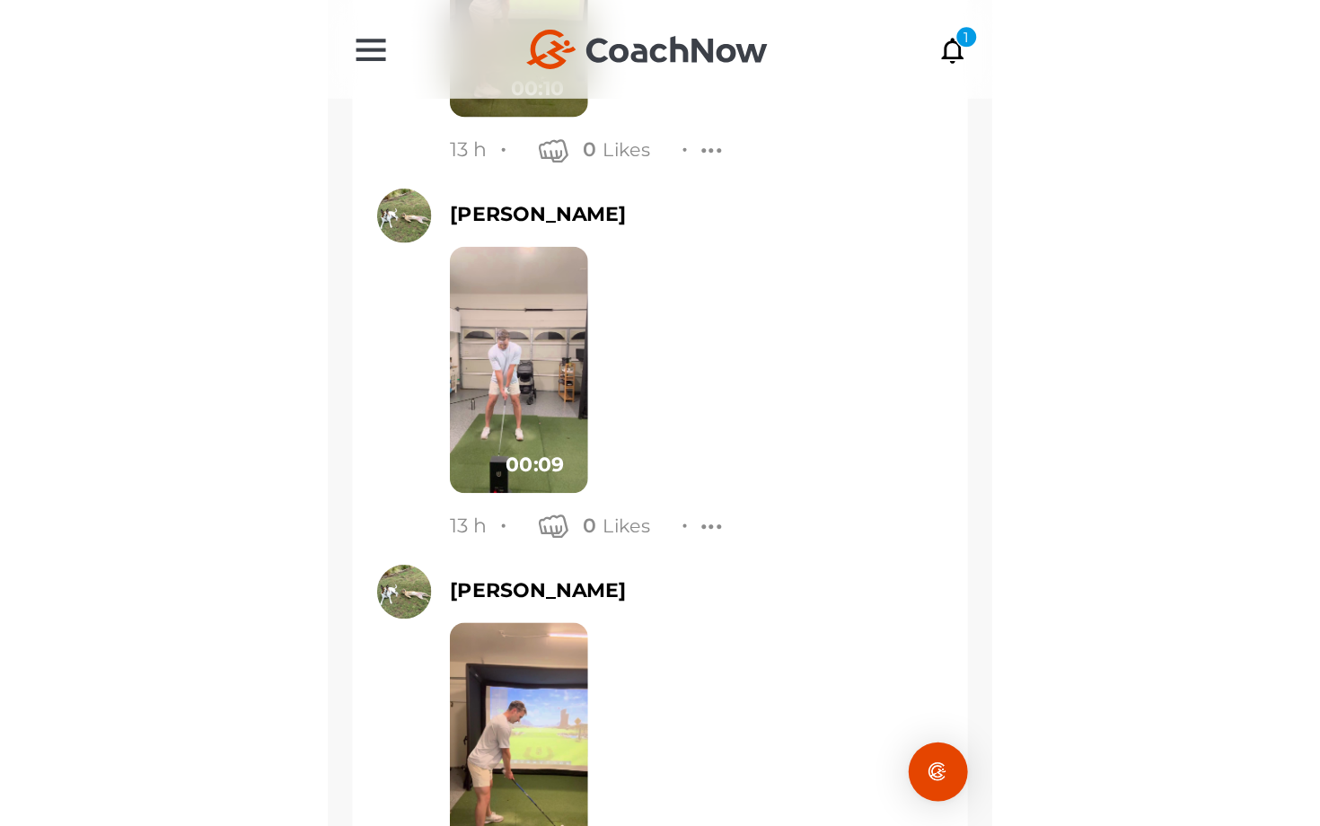
scroll to position [13181, 0]
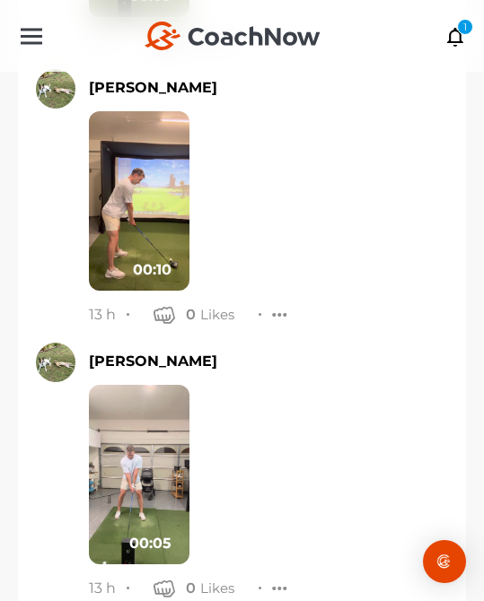
click at [90, 385] on img at bounding box center [139, 475] width 101 height 180
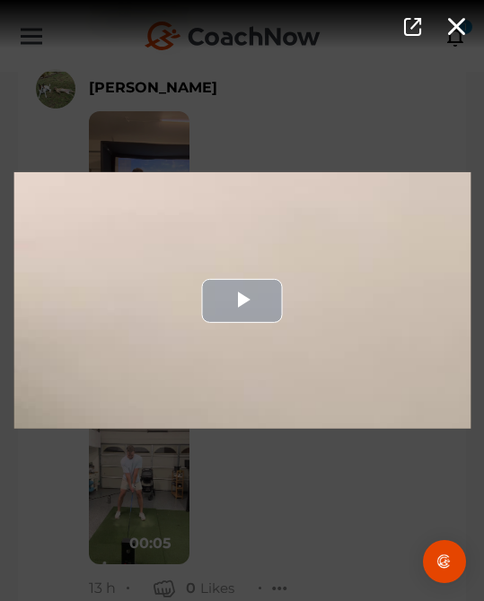
click at [180, 348] on div "Video Player" at bounding box center [241, 300] width 457 height 257
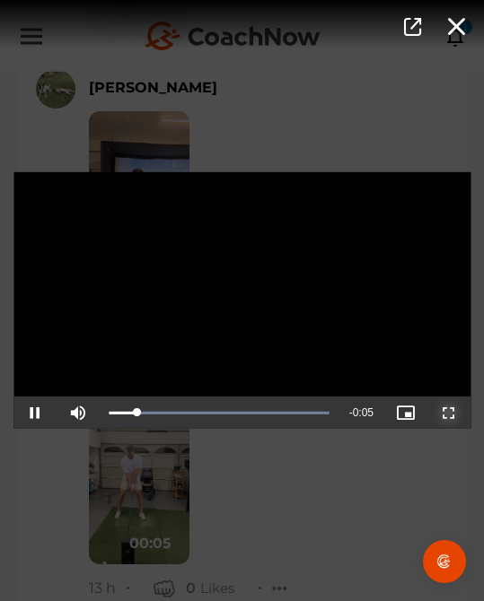
click at [449, 413] on span "Video Player" at bounding box center [449, 413] width 0 height 0
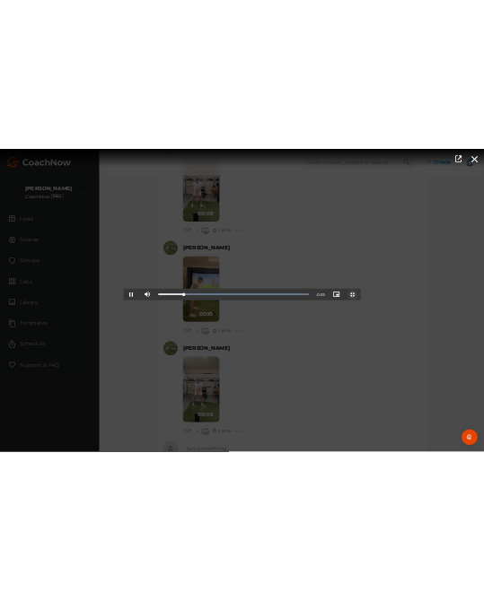
scroll to position [11808, 0]
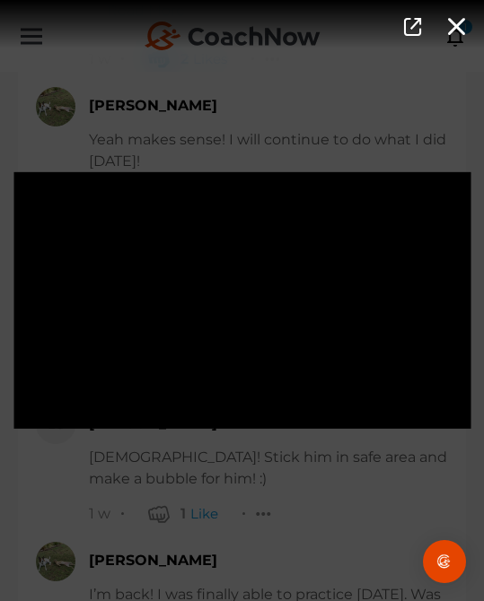
click at [189, 493] on div "Video Player is loading. Play Video Pause Mute Current Time 0:04 / Duration 0:0…" at bounding box center [242, 300] width 484 height 601
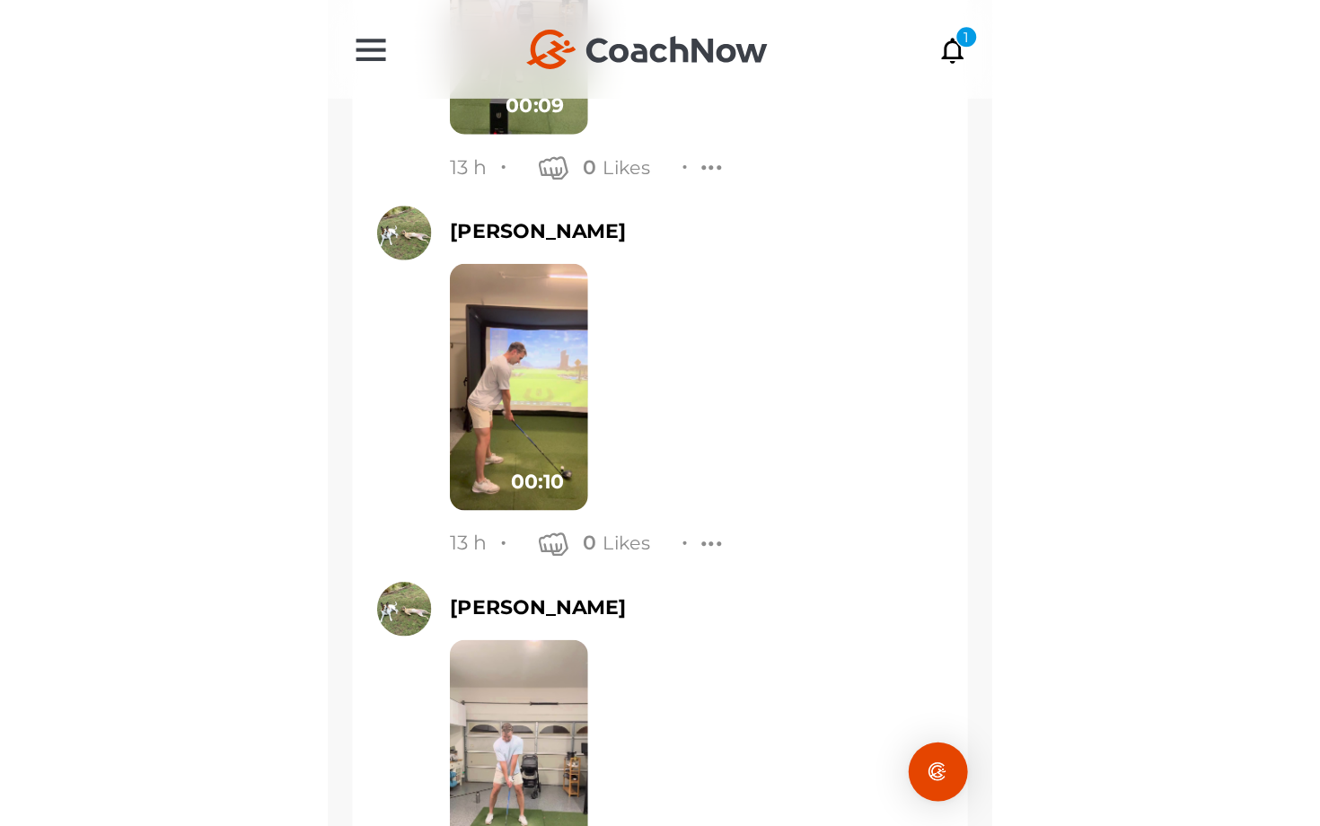
scroll to position [13043, 0]
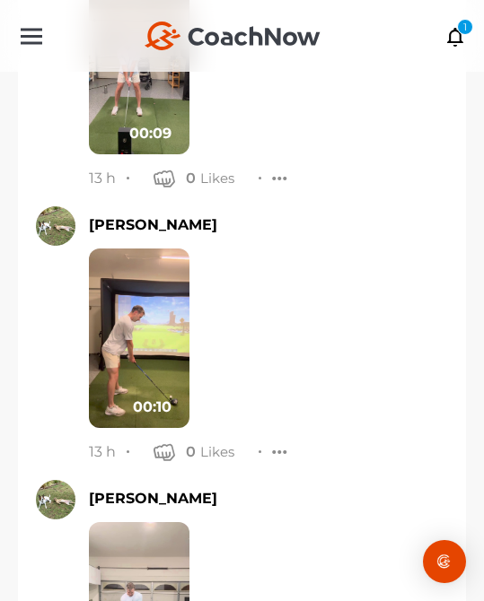
click at [147, 249] on img at bounding box center [139, 339] width 101 height 180
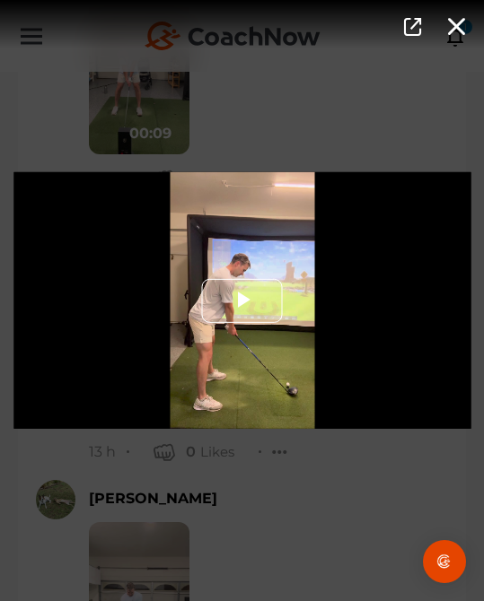
click at [242, 301] on span "Video Player" at bounding box center [242, 301] width 0 height 0
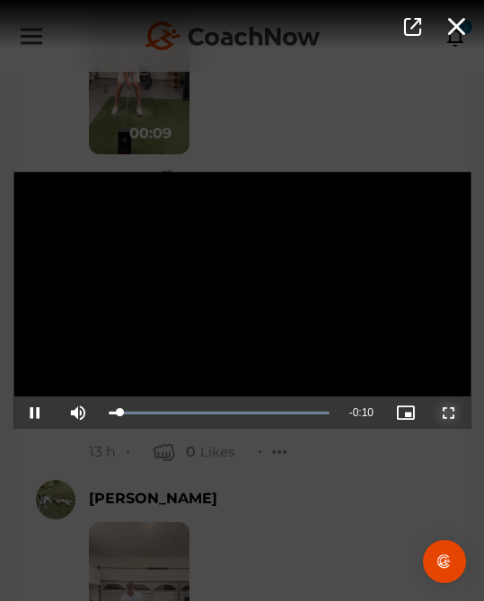
click at [449, 413] on span "Video Player" at bounding box center [449, 413] width 0 height 0
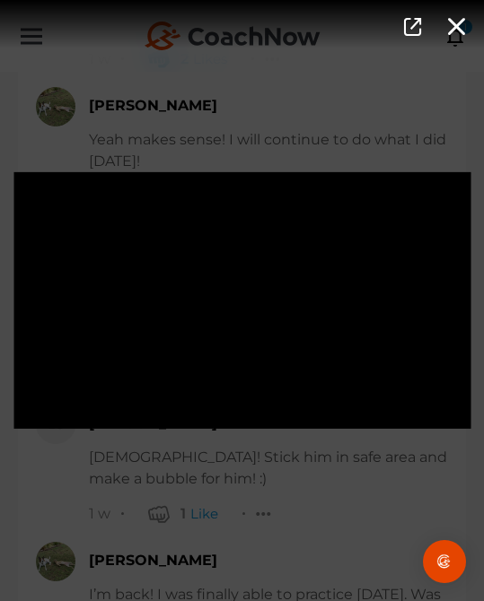
scroll to position [11821, 0]
click at [252, 536] on div "Video Player is loading. Play Video Pause Mute Current Time 0:09 / Duration 0:1…" at bounding box center [242, 300] width 484 height 601
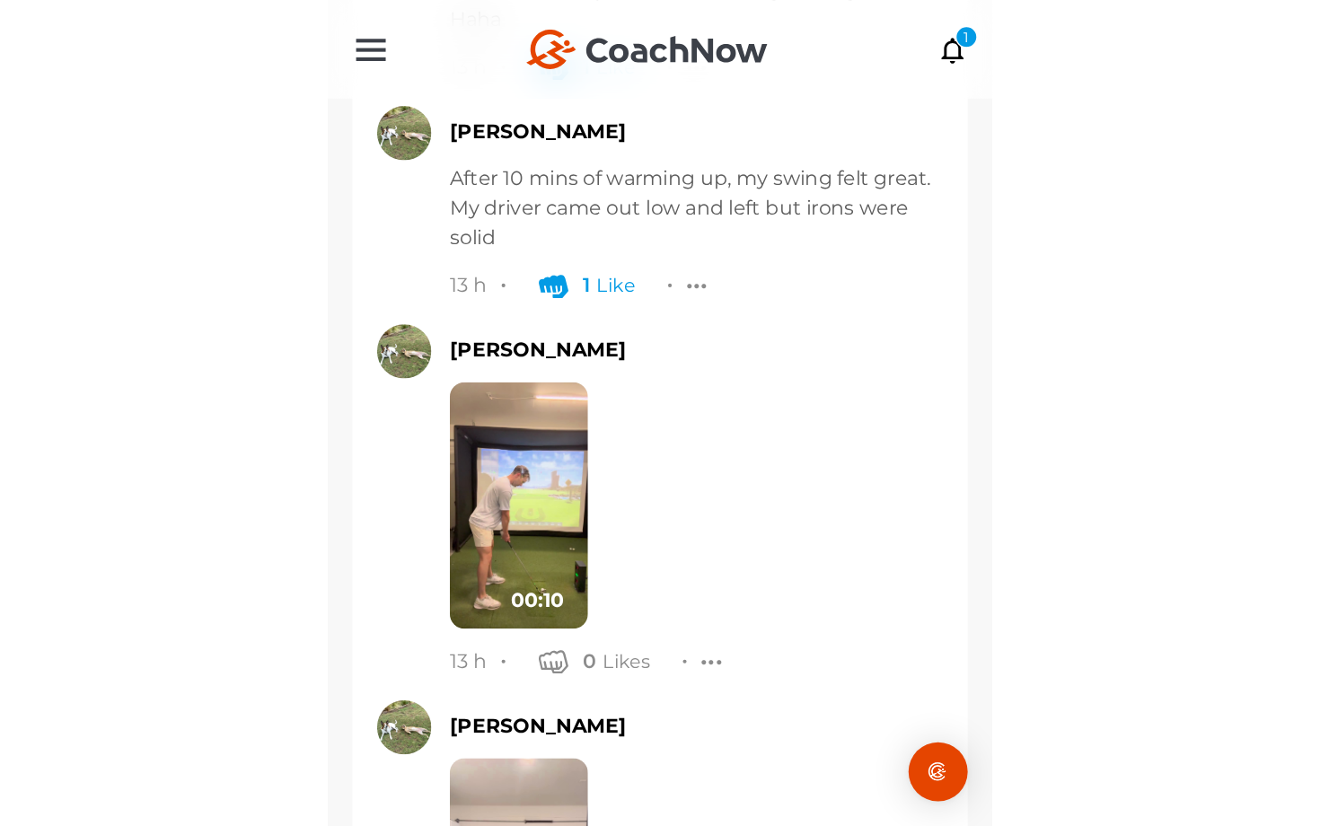
scroll to position [13181, 0]
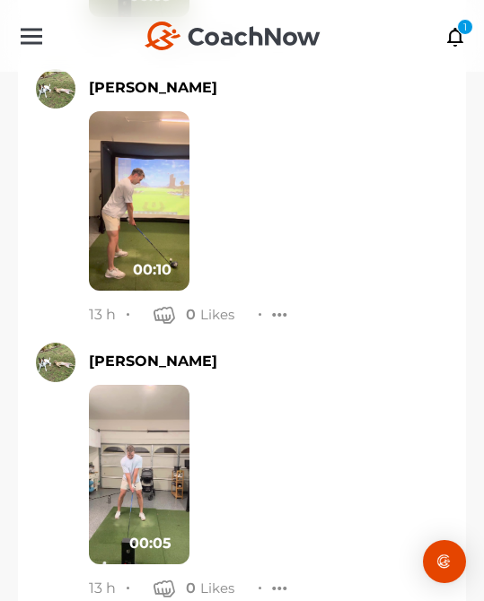
type textarea "s"
click at [158, 385] on img at bounding box center [139, 475] width 101 height 180
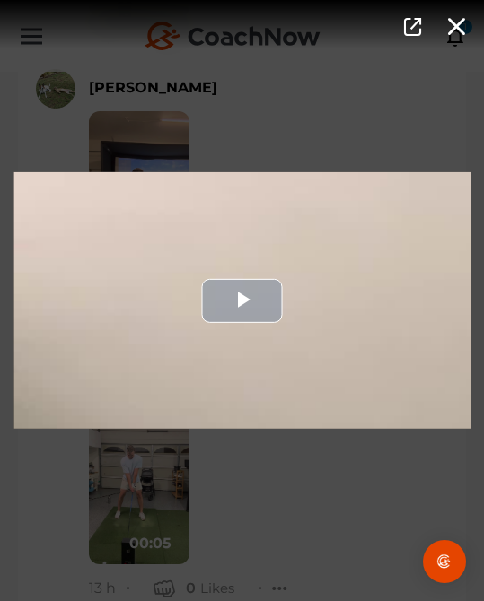
click at [215, 366] on div "Video Player" at bounding box center [241, 300] width 457 height 257
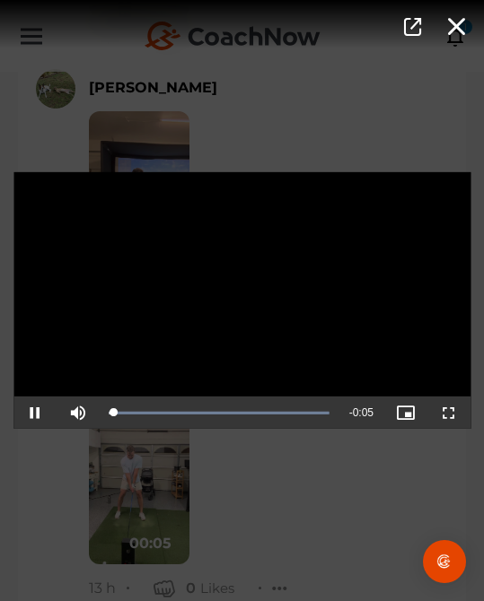
click at [296, 366] on video "Video Player" at bounding box center [241, 300] width 457 height 257
click at [449, 413] on span "Video Player" at bounding box center [449, 413] width 0 height 0
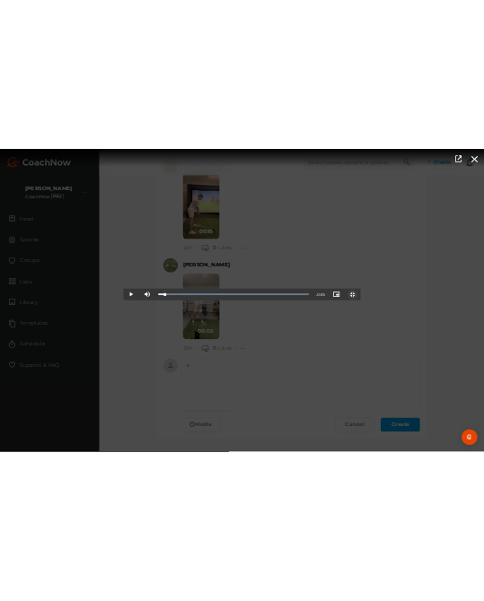
scroll to position [11969, 0]
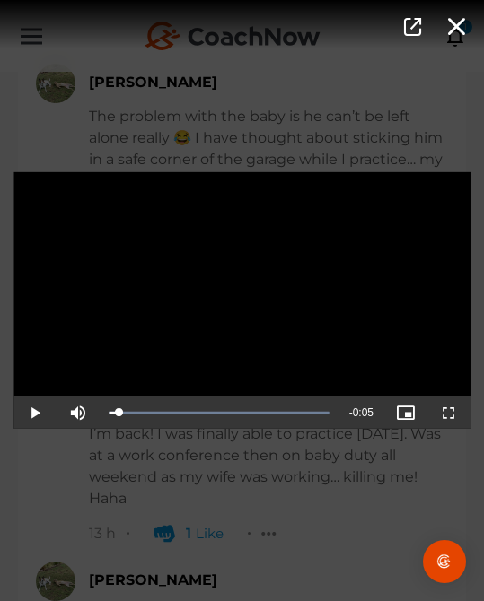
click at [258, 498] on div "Video Player is loading. Play Video Play Mute Current Time 0:00 / Duration 0:05…" at bounding box center [242, 300] width 484 height 601
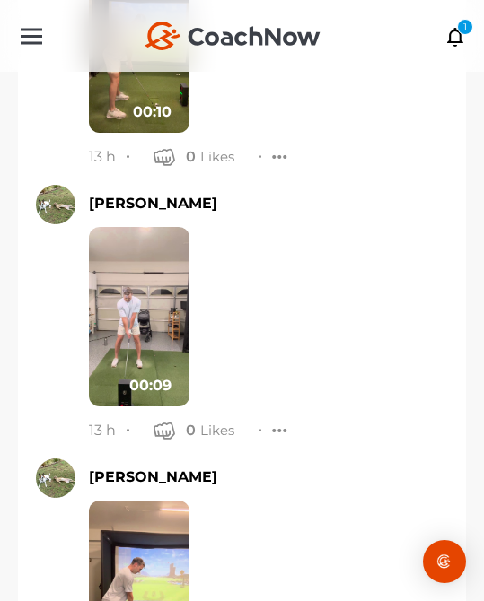
scroll to position [13393, 0]
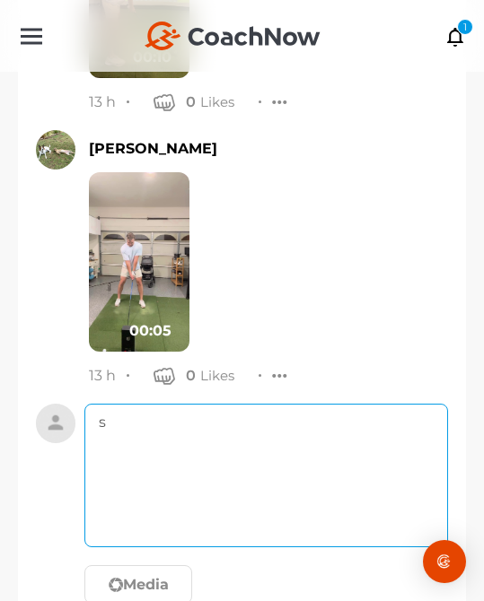
click at [294, 413] on textarea "s" at bounding box center [266, 476] width 364 height 144
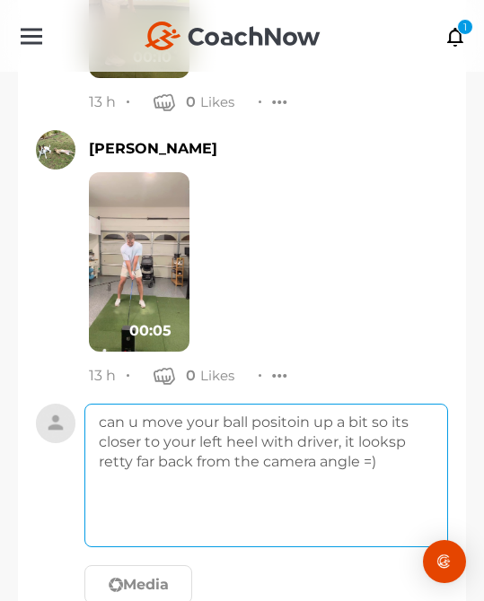
click at [393, 404] on textarea "can u move your ball positoin up a bit so its closer to your left heel with dri…" at bounding box center [266, 476] width 364 height 144
click at [301, 404] on textarea "can u move your ball positoin up a bit so its closer to your left heel with dri…" at bounding box center [266, 476] width 364 height 144
click at [257, 415] on textarea "can u move your ball position up a bit so its closer to your left heel with dri…" at bounding box center [266, 476] width 364 height 144
click at [329, 408] on textarea "can u move your ball position up a bit so its closer to your left heel with dri…" at bounding box center [266, 476] width 364 height 144
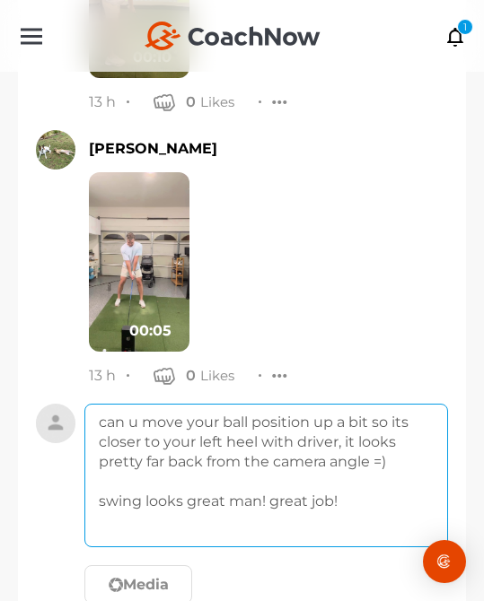
type textarea "can u move your ball position up a bit so its closer to your left heel with dri…"
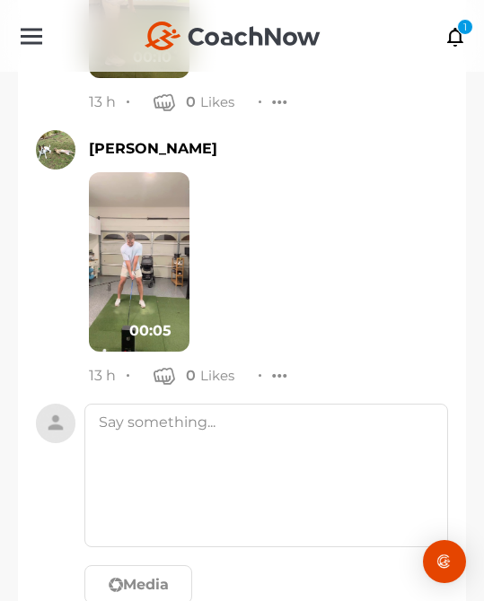
scroll to position [13383, 0]
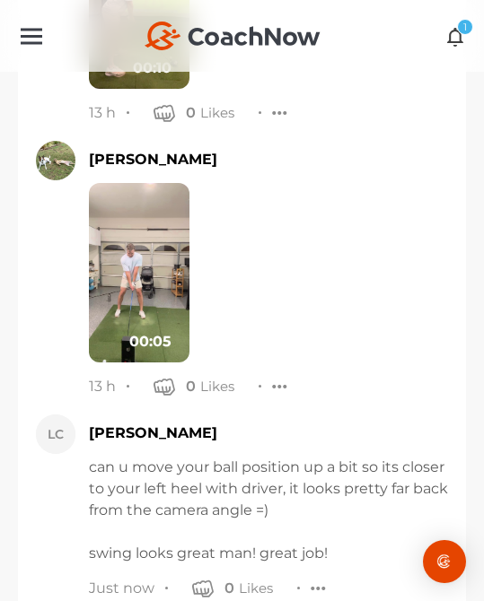
click at [460, 34] on icon at bounding box center [455, 36] width 21 height 20
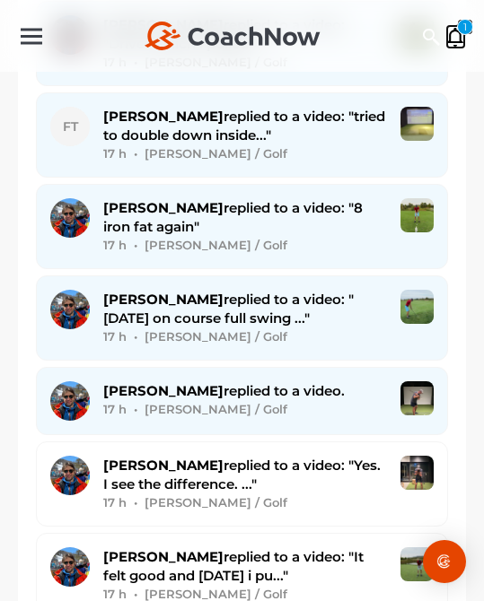
scroll to position [4224, 0]
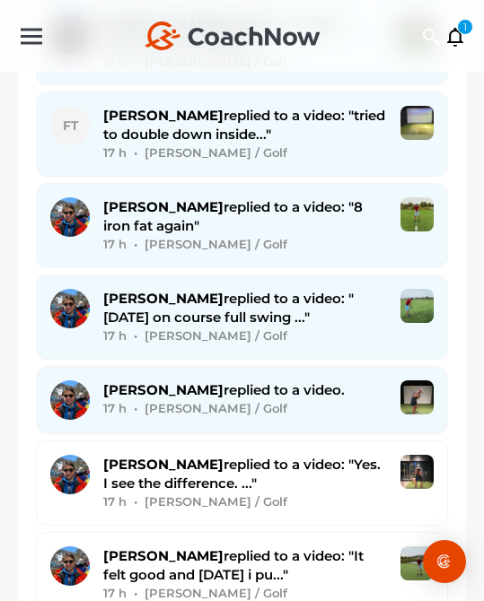
click at [318, 238] on div "17 h • [PERSON_NAME] / Golf" at bounding box center [245, 244] width 284 height 19
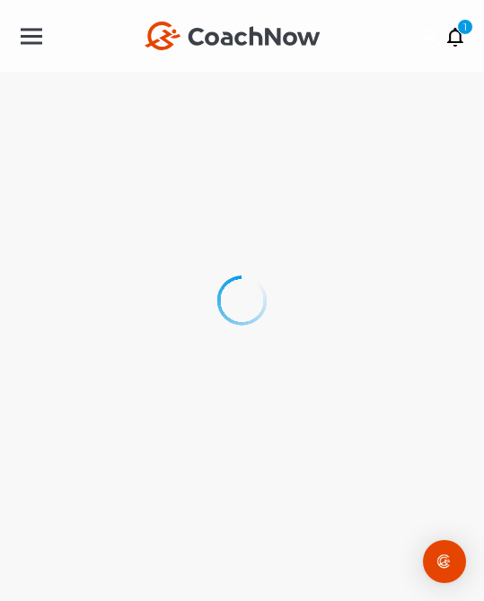
click at [318, 238] on div at bounding box center [242, 300] width 484 height 601
click at [253, 305] on div at bounding box center [241, 301] width 70 height 70
click at [253, 305] on div at bounding box center [241, 300] width 71 height 71
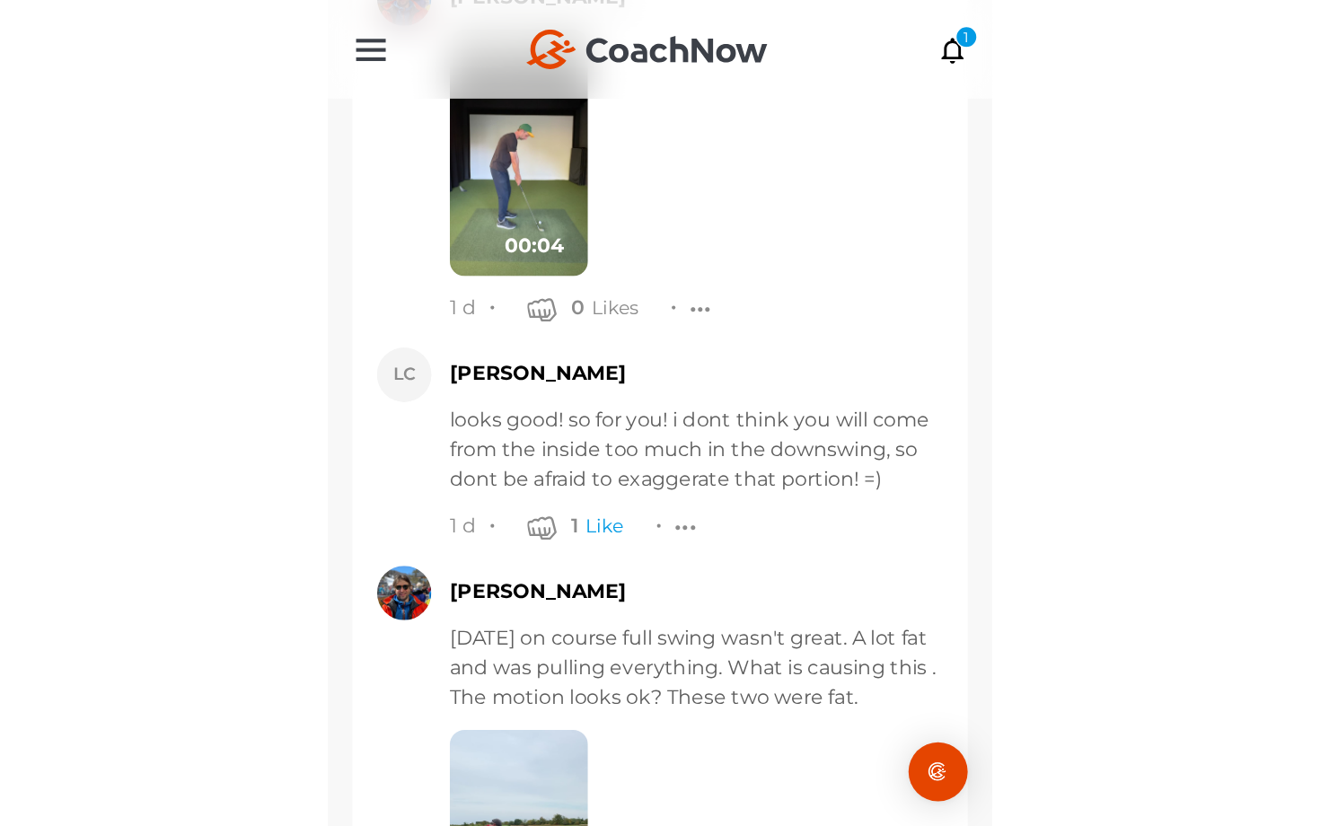
scroll to position [25083, 0]
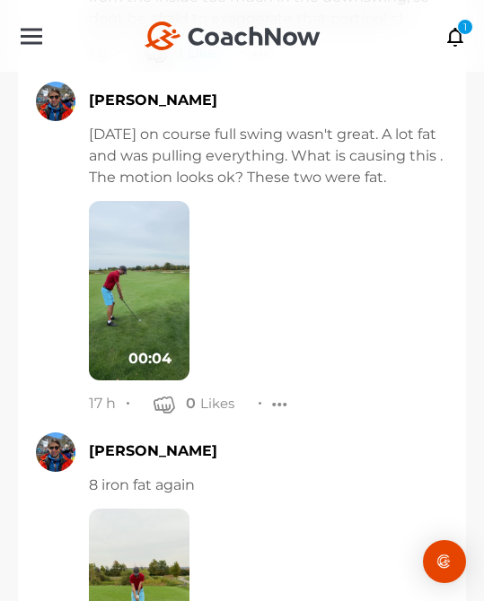
click at [140, 300] on img at bounding box center [139, 291] width 101 height 180
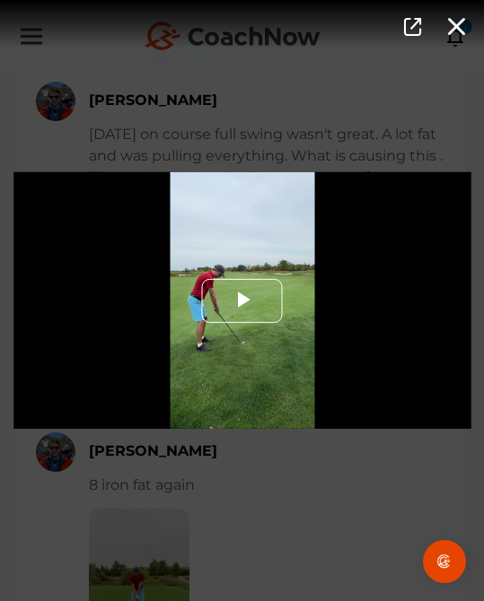
click at [242, 301] on span "Video Player" at bounding box center [242, 301] width 0 height 0
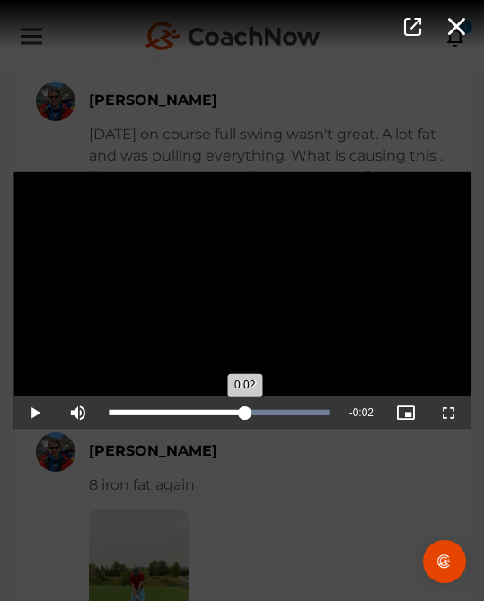
click at [246, 415] on div "Loaded : 100.00% 0:02 0:02" at bounding box center [219, 413] width 239 height 32
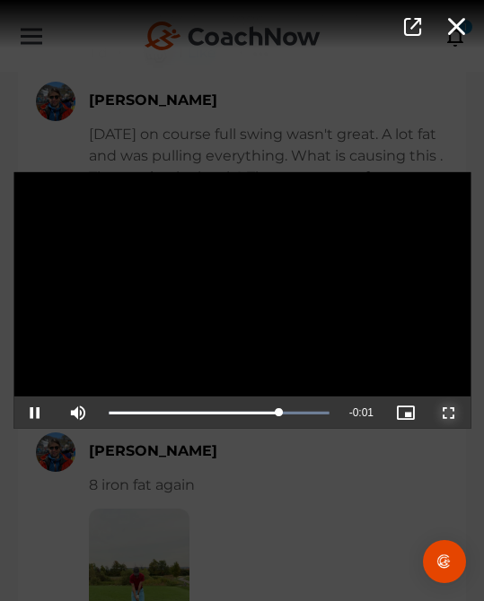
click at [449, 413] on span "Video Player" at bounding box center [449, 413] width 0 height 0
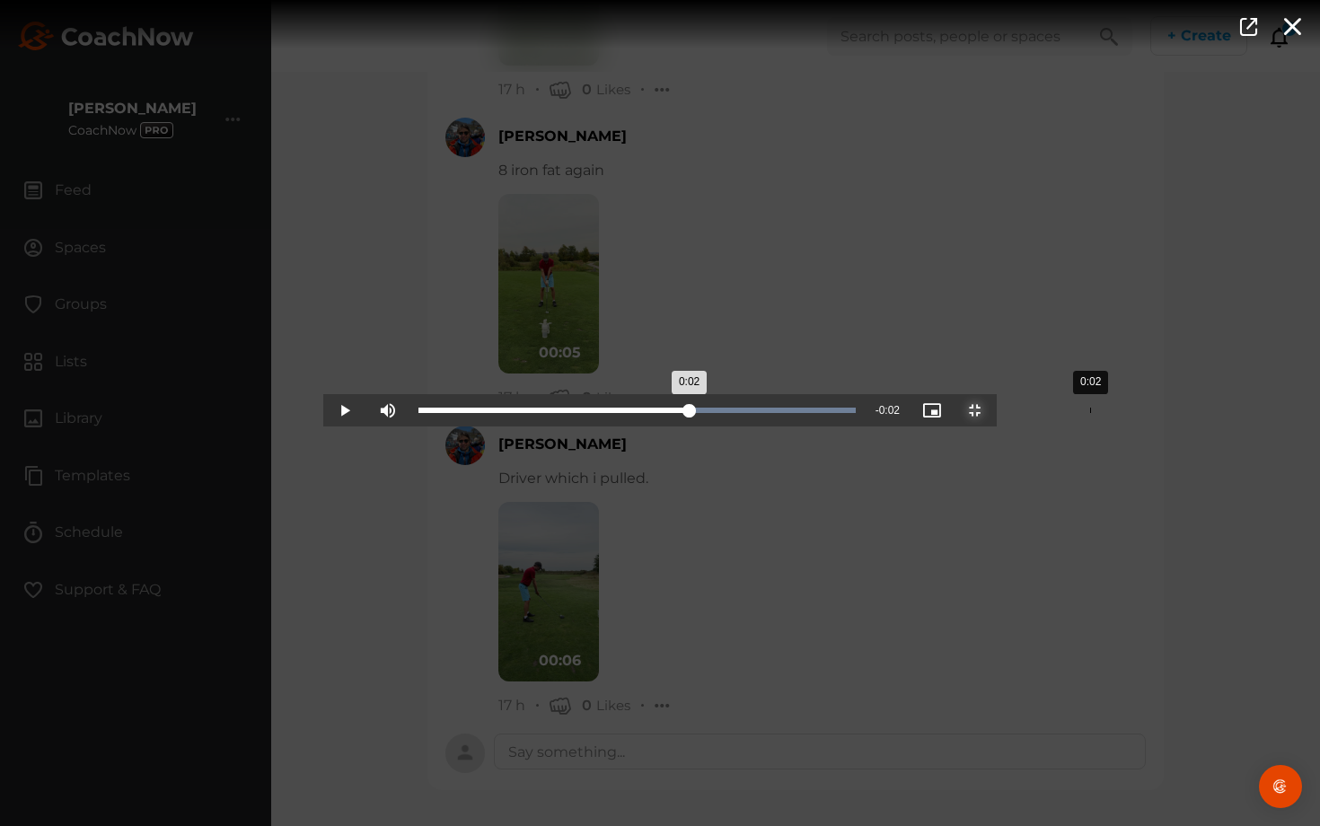
drag, startPoint x: 472, startPoint y: 813, endPoint x: 767, endPoint y: 808, distance: 294.5
click at [483, 426] on div "Loaded : 100.00% 0:02 0:02" at bounding box center [636, 410] width 455 height 32
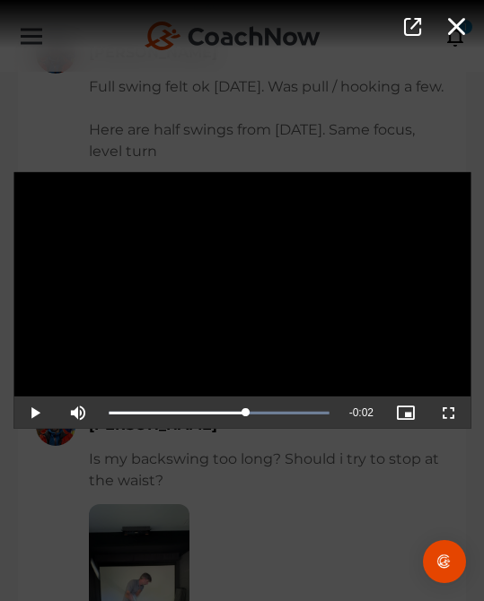
click at [256, 545] on div "Video Player is loading. Play Video Play Mute Current Time 0:02 / Duration 0:04…" at bounding box center [242, 300] width 484 height 601
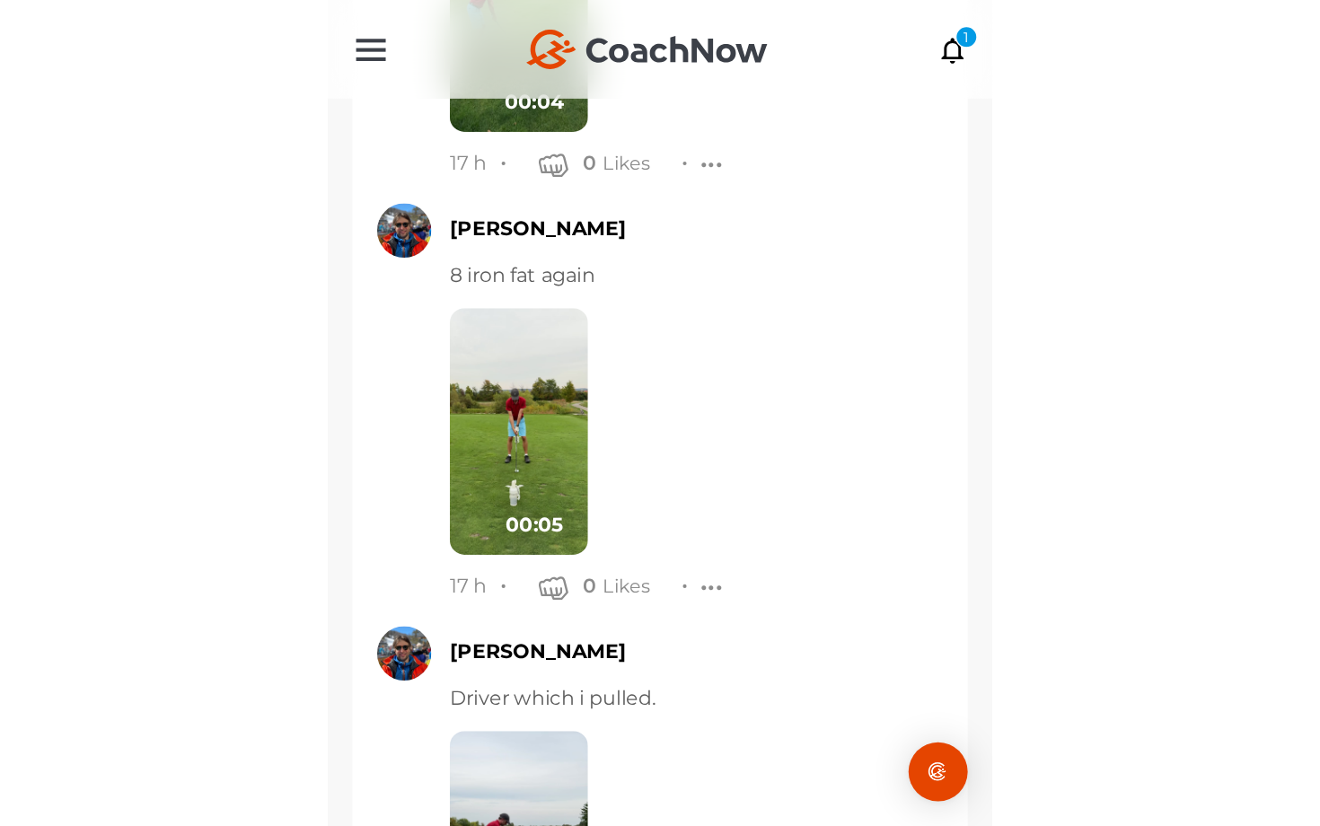
scroll to position [25329, 0]
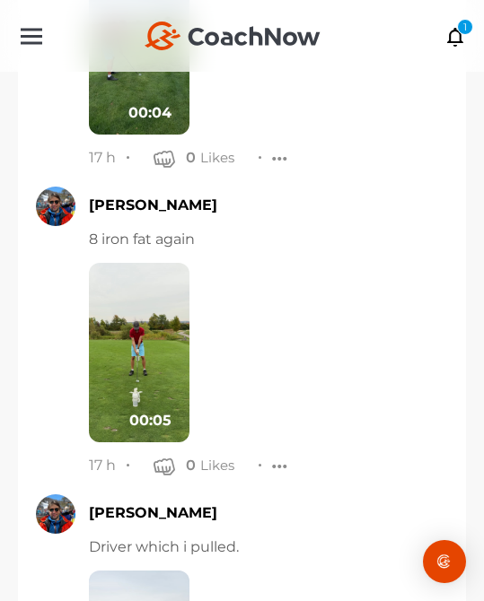
click at [156, 369] on img at bounding box center [139, 353] width 101 height 180
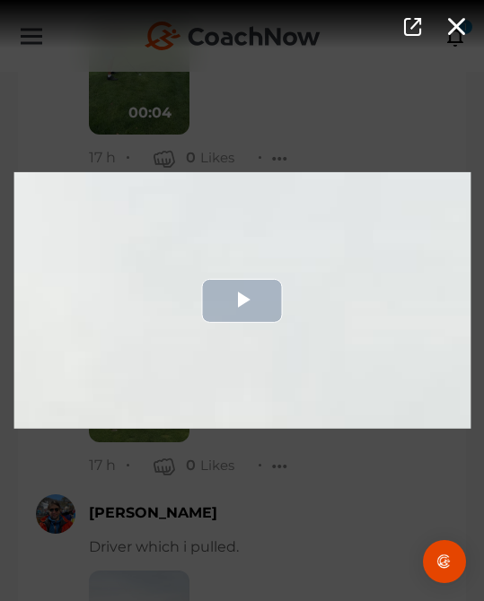
click at [281, 389] on div "Video Player" at bounding box center [241, 300] width 457 height 257
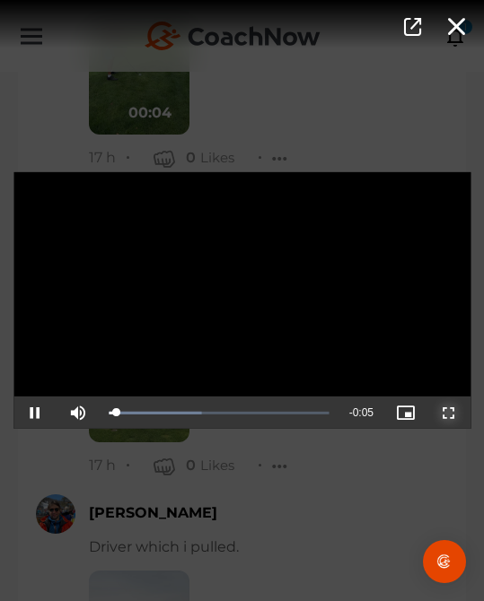
click at [449, 413] on span "Video Player" at bounding box center [449, 413] width 0 height 0
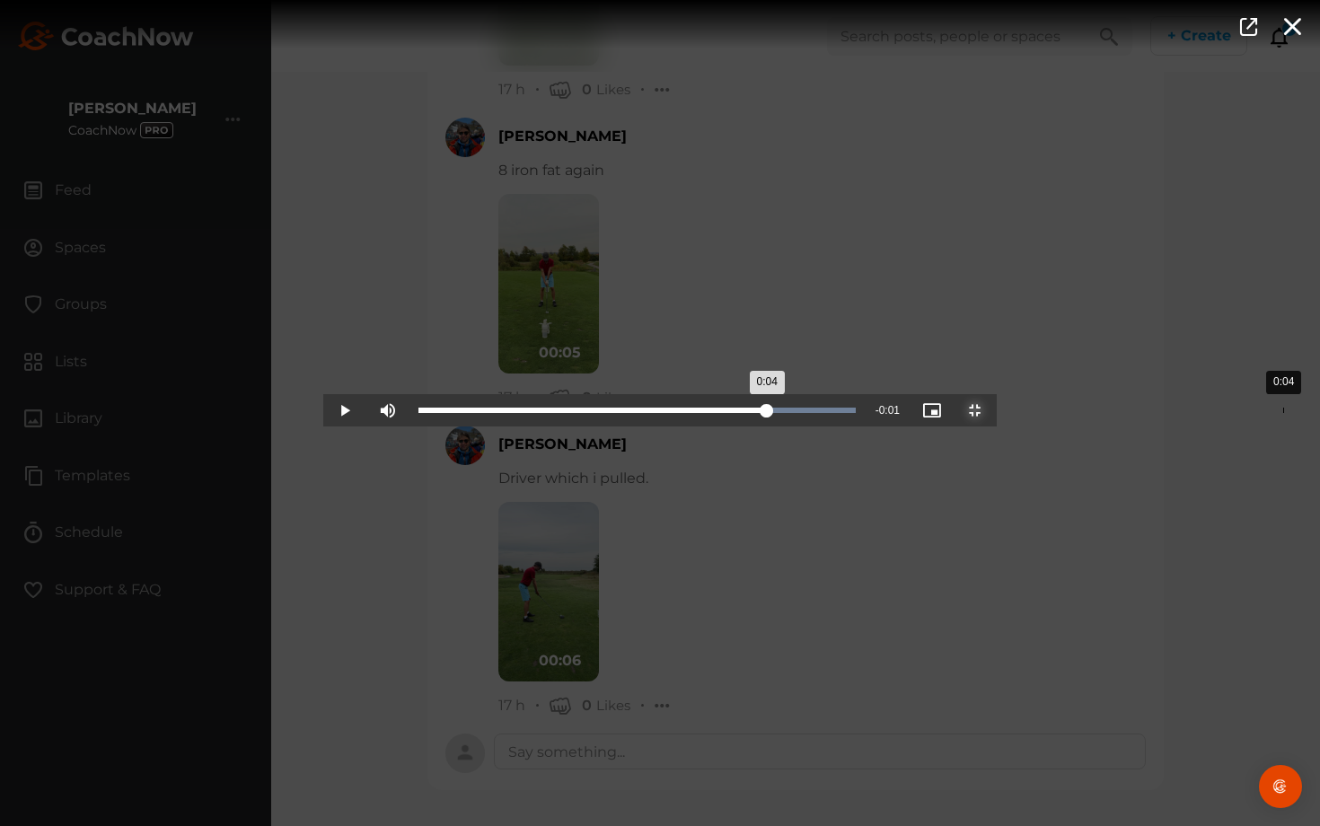
drag, startPoint x: 481, startPoint y: 825, endPoint x: 960, endPoint y: 819, distance: 478.5
click at [483, 426] on div "Loaded : 100.00% 0:04 0:04" at bounding box center [636, 410] width 455 height 32
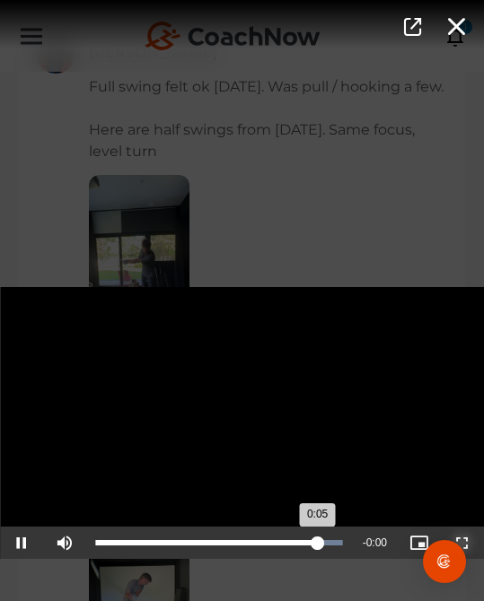
scroll to position [23486, 0]
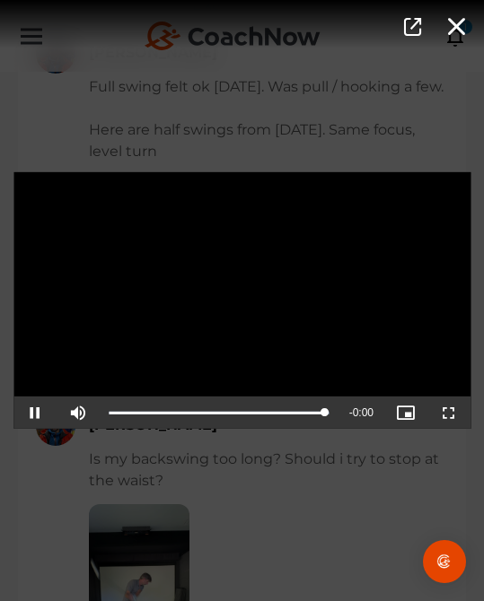
click at [413, 531] on div "Video Player is loading. Play Video Pause Mute Current Time 0:05 / Duration 0:0…" at bounding box center [242, 300] width 484 height 601
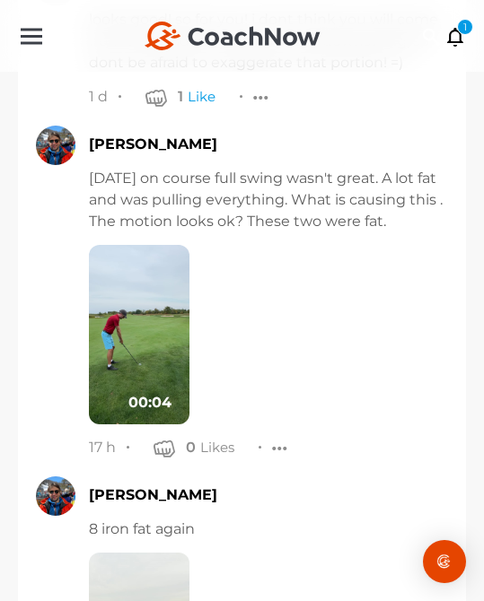
scroll to position [24820, 0]
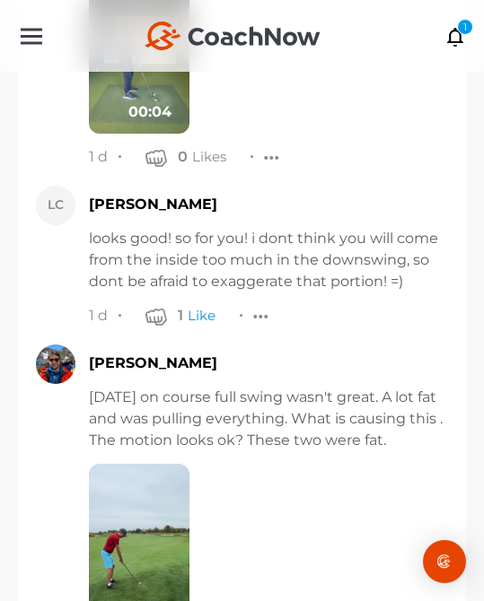
click at [143, 501] on img at bounding box center [139, 554] width 101 height 180
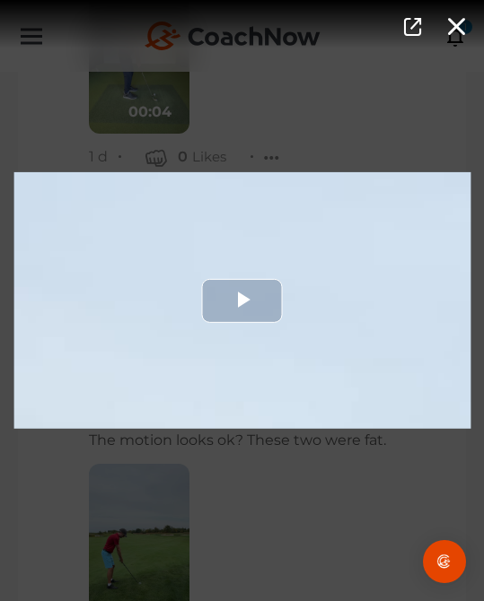
click at [244, 353] on div "Video Player" at bounding box center [241, 300] width 457 height 257
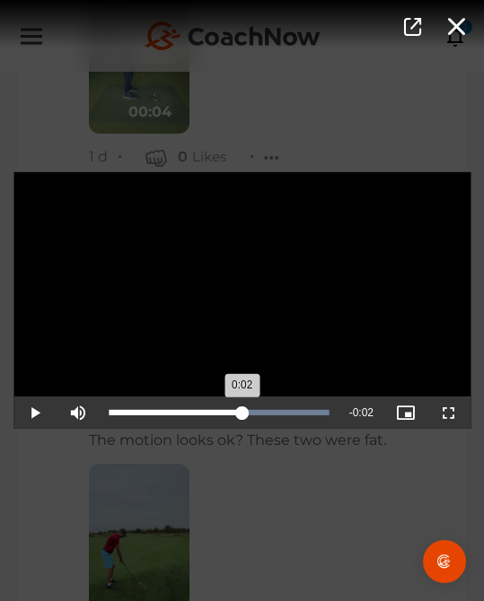
drag, startPoint x: 257, startPoint y: 409, endPoint x: 242, endPoint y: 413, distance: 14.8
click at [242, 413] on div "Loaded : 100.00% 0:02 0:02" at bounding box center [219, 413] width 239 height 32
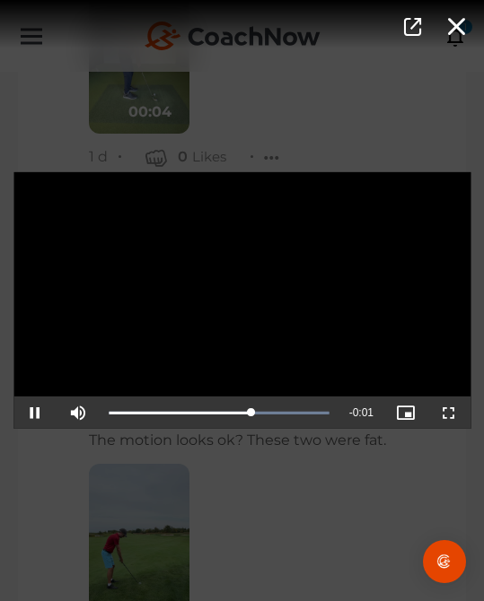
click at [248, 491] on div "Video Player is loading. Play Video Pause Mute Current Time 0:03 / Duration 0:0…" at bounding box center [242, 300] width 484 height 601
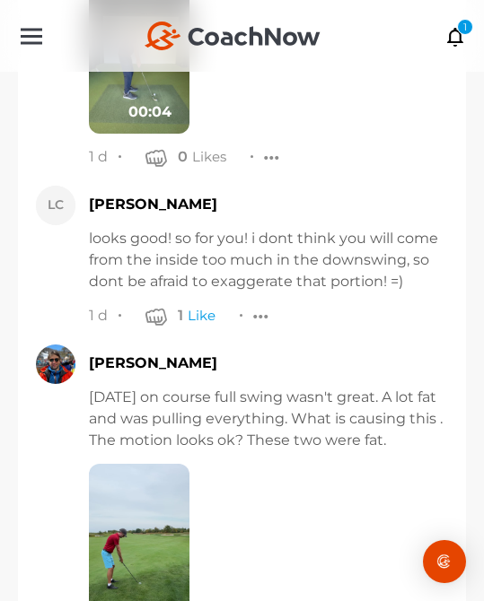
scroll to position [25600, 0]
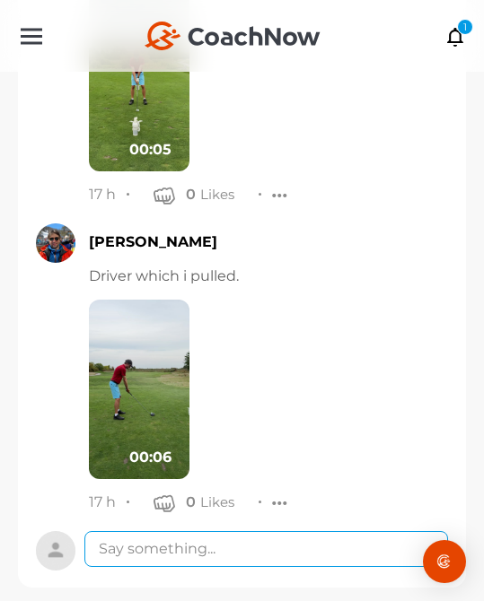
click at [245, 531] on textarea at bounding box center [266, 549] width 364 height 36
drag, startPoint x: 278, startPoint y: 543, endPoint x: 254, endPoint y: 406, distance: 139.5
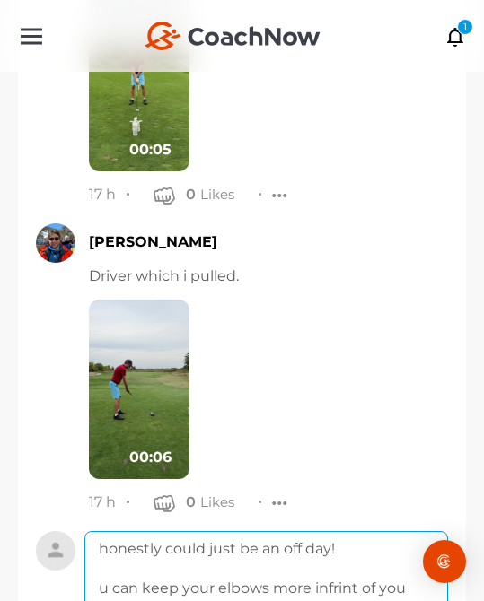
click at [345, 566] on textarea "honestly could just be an off day! u can keep your elbows more infrint of you d…" at bounding box center [266, 603] width 364 height 144
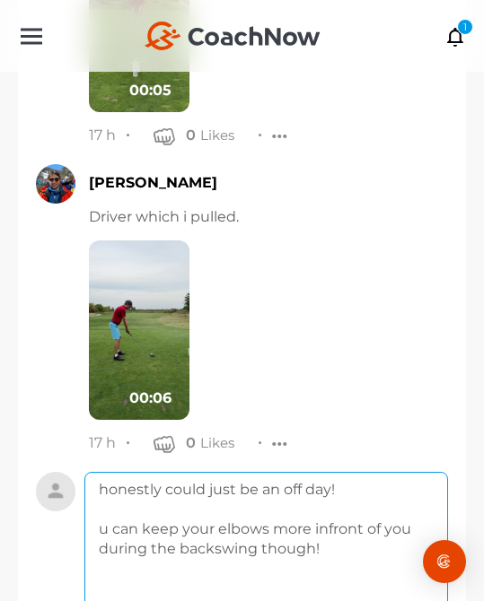
click at [425, 525] on textarea "honestly could just be an off day! u can keep your elbows more infront of you d…" at bounding box center [266, 544] width 364 height 144
click at [425, 509] on textarea "honestly could just be an off day! u can keep your elbows more infront of you d…" at bounding box center [266, 544] width 364 height 144
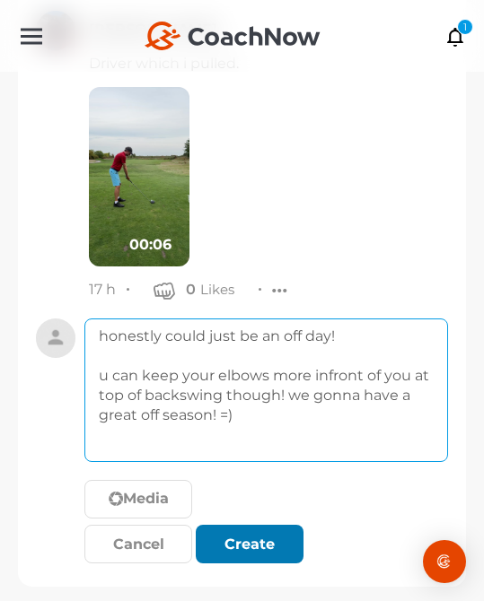
type textarea "honestly could just be an off day! u can keep your elbows more infront of you a…"
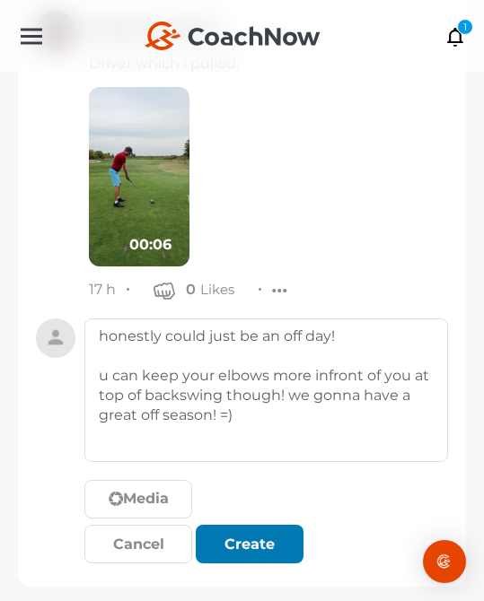
click at [263, 534] on div "submit" at bounding box center [249, 545] width 39 height 22
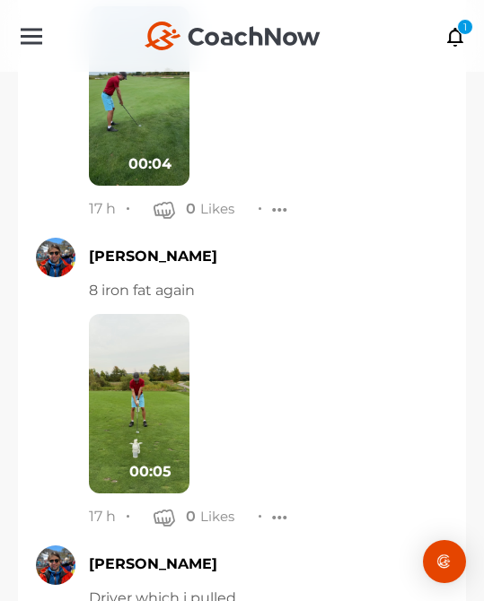
scroll to position [24557, 0]
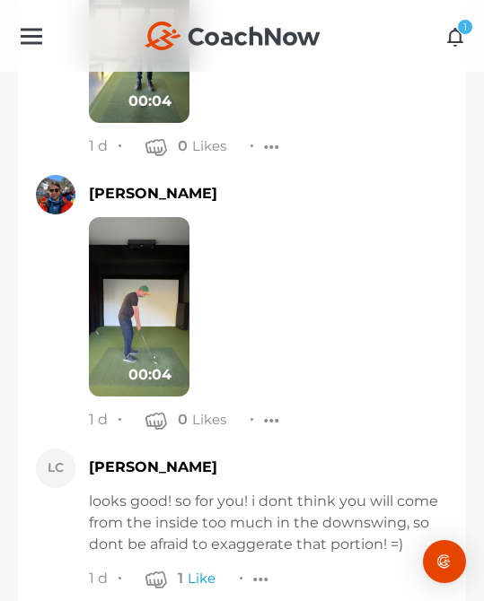
click at [455, 29] on link "1" at bounding box center [455, 36] width 21 height 25
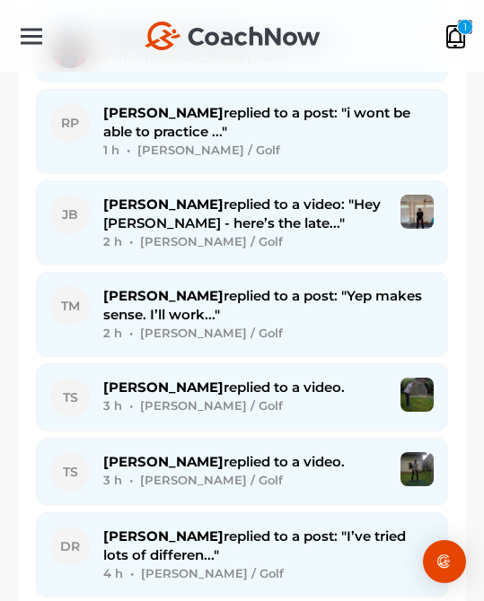
scroll to position [445, 0]
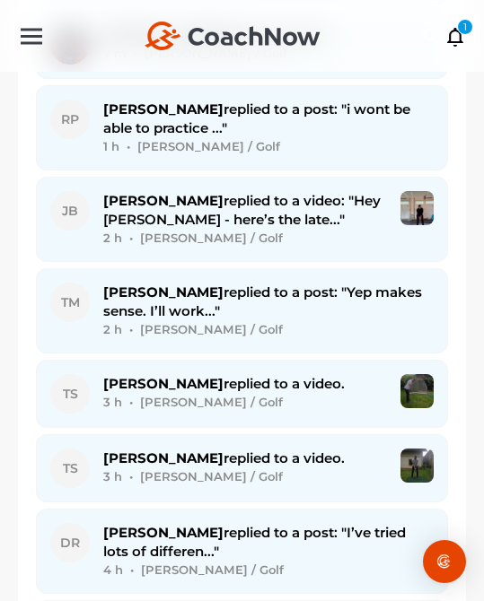
click at [198, 138] on div "1 h • [PERSON_NAME] / Golf" at bounding box center [268, 146] width 330 height 19
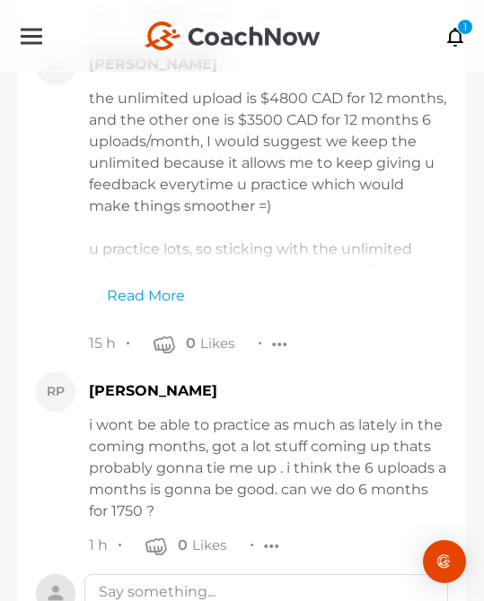
scroll to position [22577, 0]
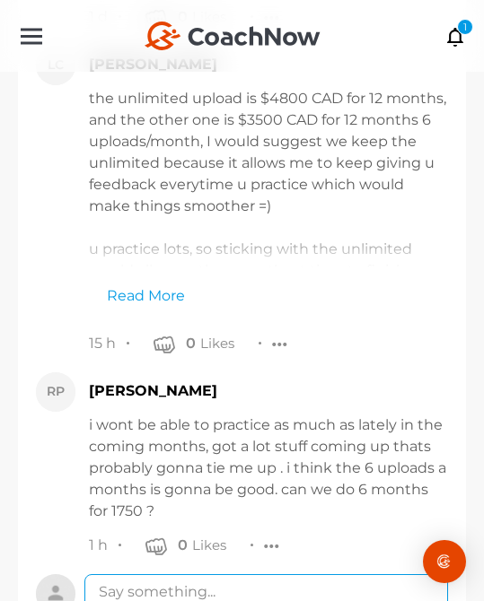
click at [240, 574] on textarea at bounding box center [266, 592] width 364 height 36
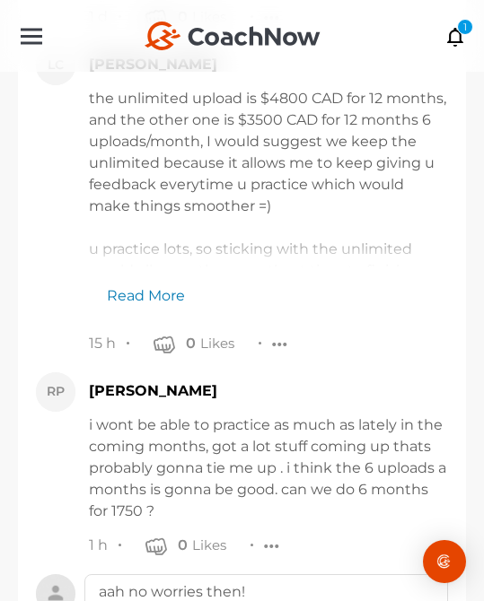
click at [147, 267] on link "Read More" at bounding box center [137, 286] width 96 height 39
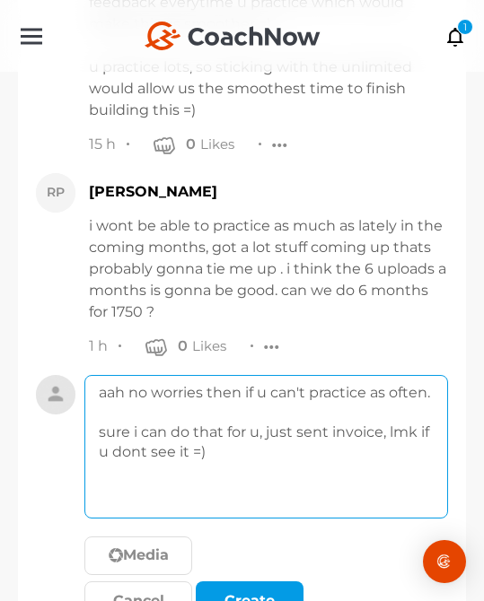
scroll to position [22773, 0]
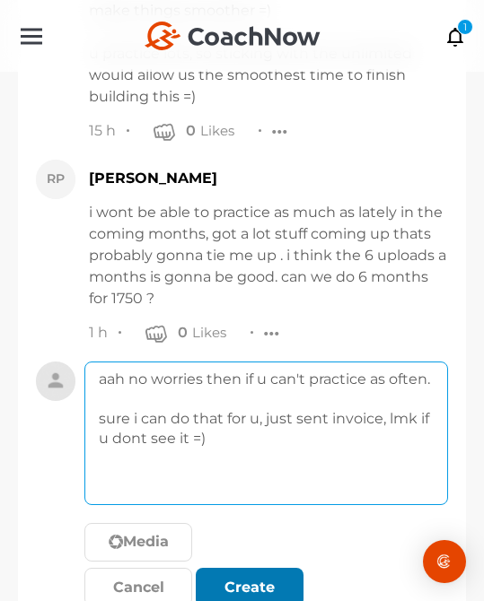
type textarea "aah no worries then if u can't practice as often. sure i can do that for u, jus…"
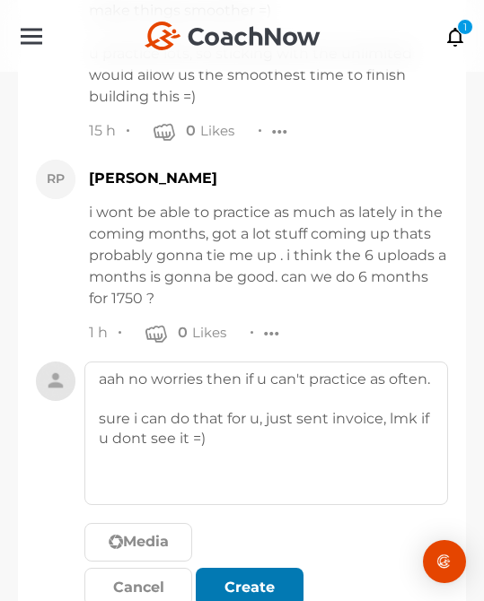
click at [250, 585] on div "submit" at bounding box center [249, 588] width 7 height 7
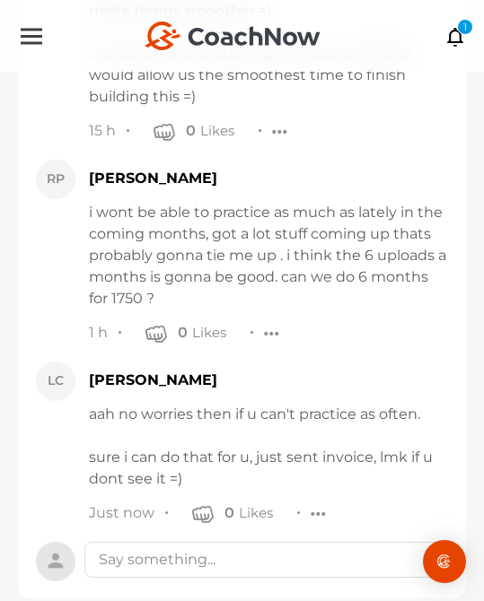
scroll to position [22740, 0]
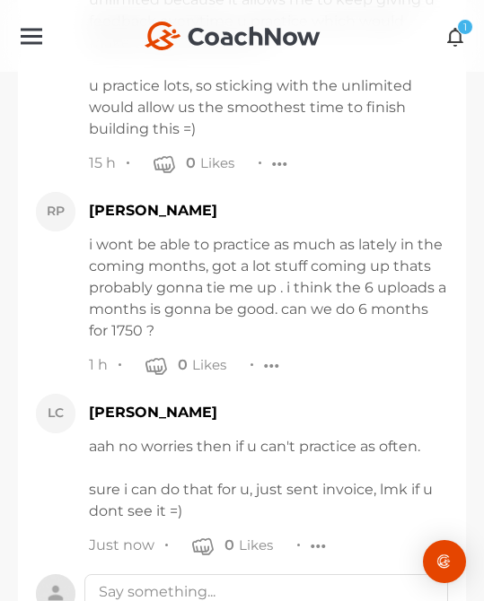
click at [462, 35] on div "1" at bounding box center [465, 27] width 16 height 16
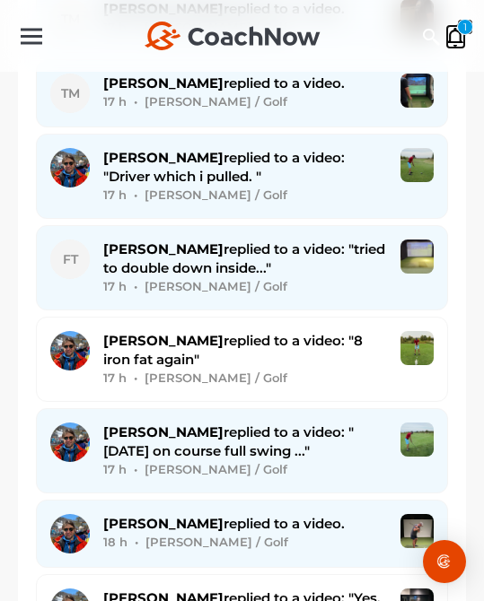
scroll to position [4078, 0]
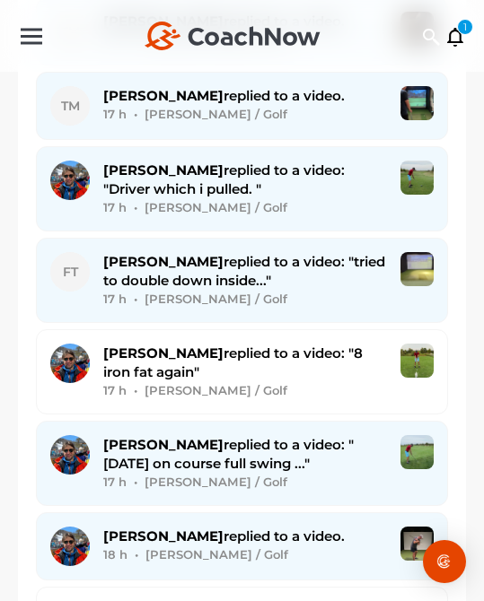
click at [148, 252] on div "[PERSON_NAME] replied to a video: "tried to double down inside..." 17 h • [PERS…" at bounding box center [245, 280] width 284 height 57
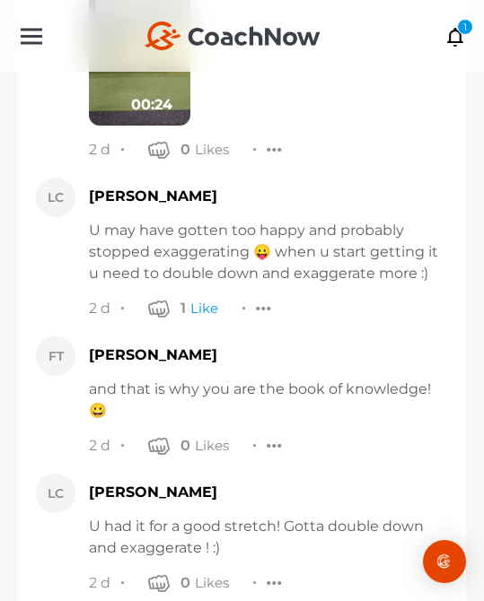
scroll to position [5311, 0]
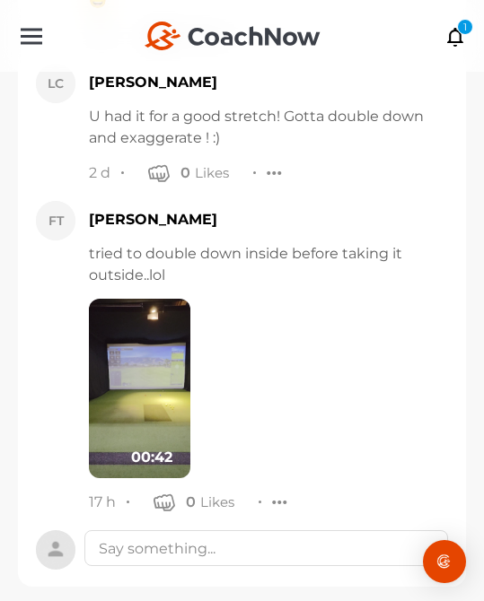
click at [146, 327] on img at bounding box center [139, 389] width 101 height 180
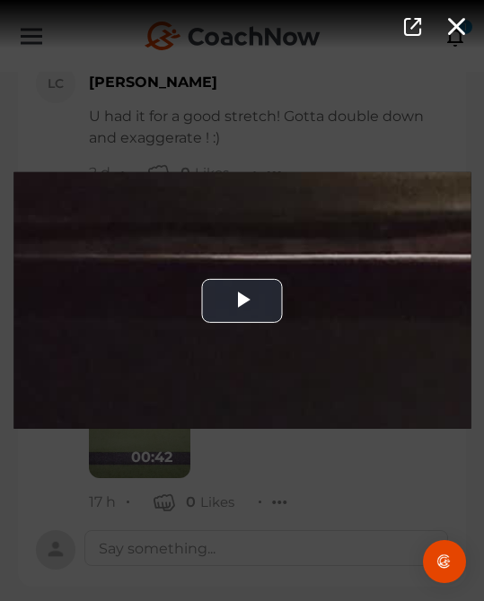
click at [146, 327] on div "Video Player" at bounding box center [241, 300] width 457 height 257
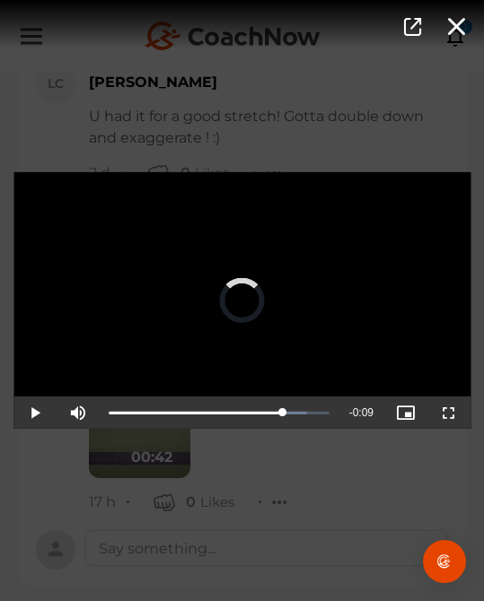
drag, startPoint x: 120, startPoint y: 406, endPoint x: 282, endPoint y: 382, distance: 163.2
click at [282, 382] on div "Video Player is loading. Play Video Play Mute Current Time 0:33 / Duration 0:42…" at bounding box center [241, 300] width 457 height 257
click at [286, 456] on div "Video Player is loading. Play Video Pause Mute Current Time 0:33 / Duration 0:4…" at bounding box center [242, 300] width 484 height 601
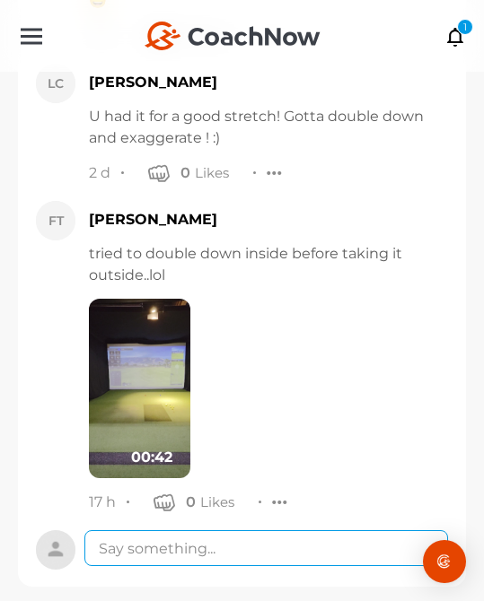
click at [301, 530] on textarea at bounding box center [266, 548] width 364 height 36
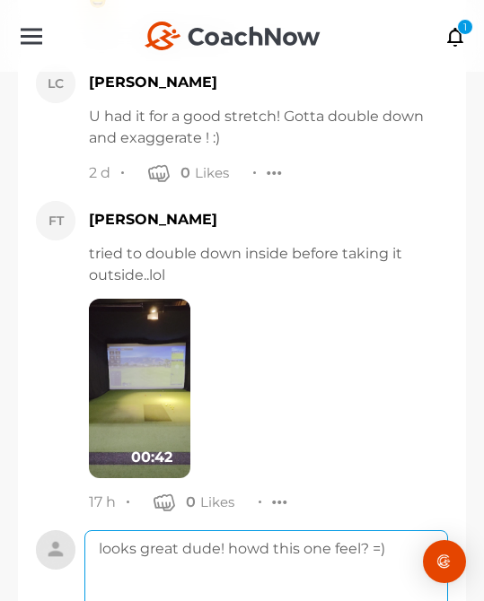
scroll to position [5524, 0]
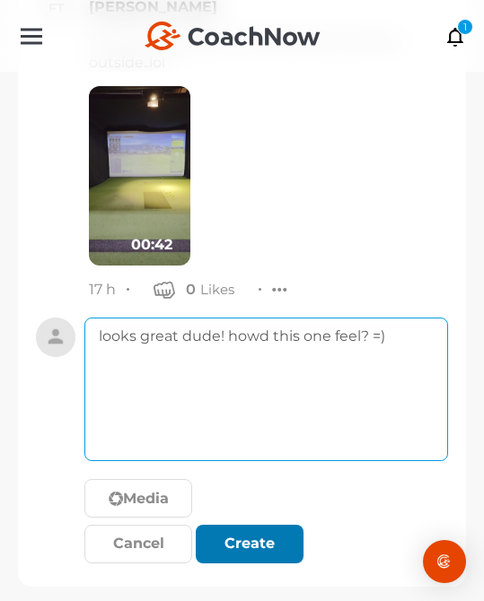
type textarea "looks great dude! howd this one feel? =)"
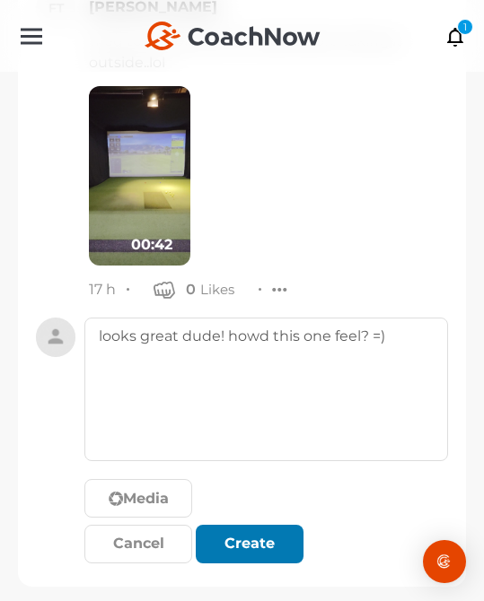
click at [261, 542] on div "submit" at bounding box center [264, 545] width 7 height 7
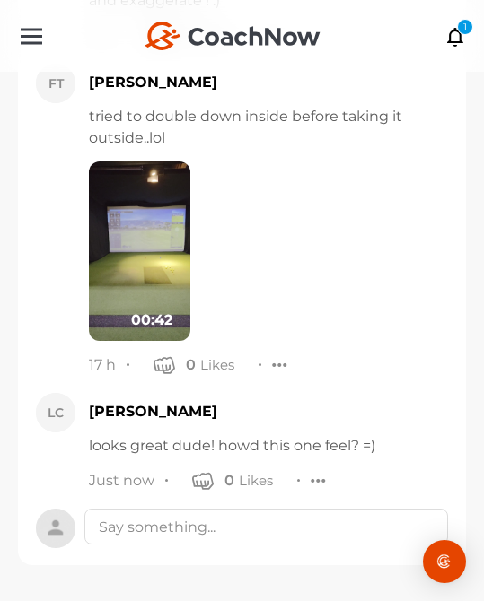
scroll to position [5427, 0]
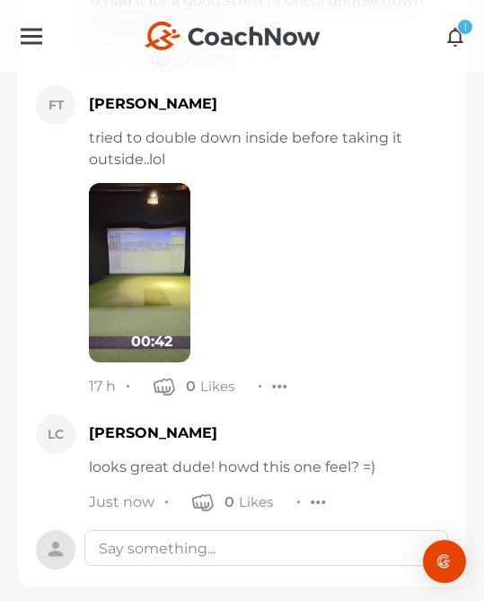
click at [456, 32] on icon at bounding box center [455, 36] width 21 height 20
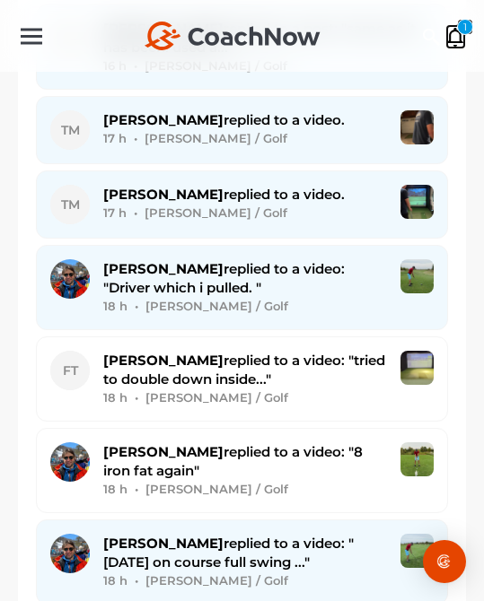
scroll to position [4113, 0]
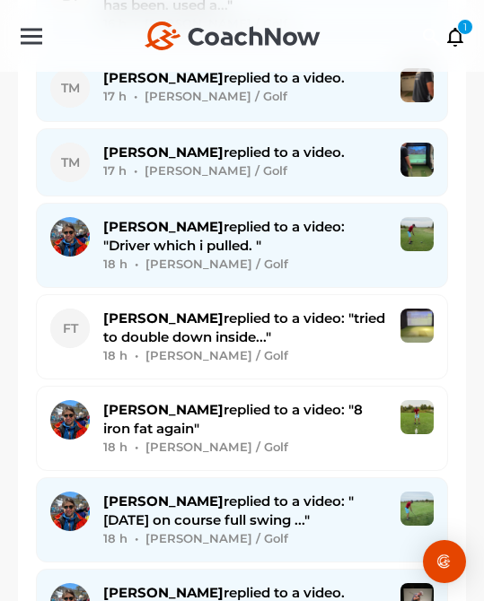
click at [308, 160] on span "[PERSON_NAME] replied to a video." at bounding box center [223, 152] width 241 height 17
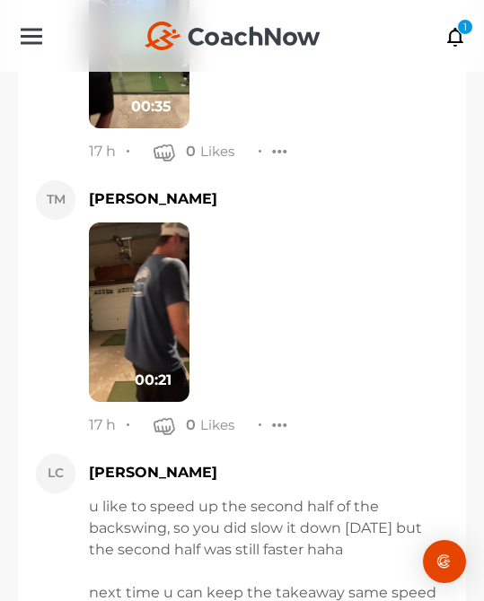
scroll to position [27967, 0]
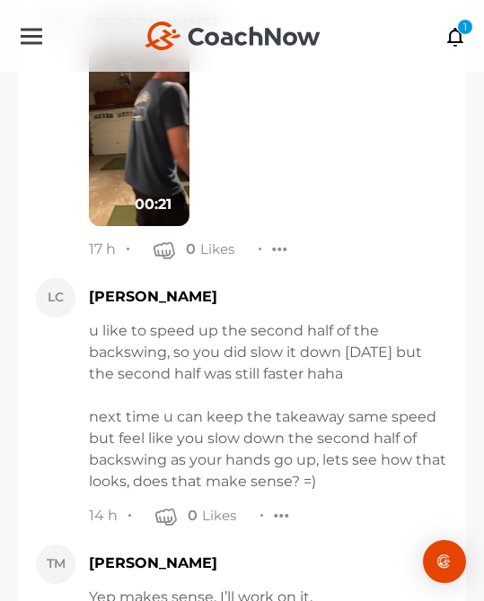
click at [446, 35] on icon at bounding box center [455, 36] width 21 height 20
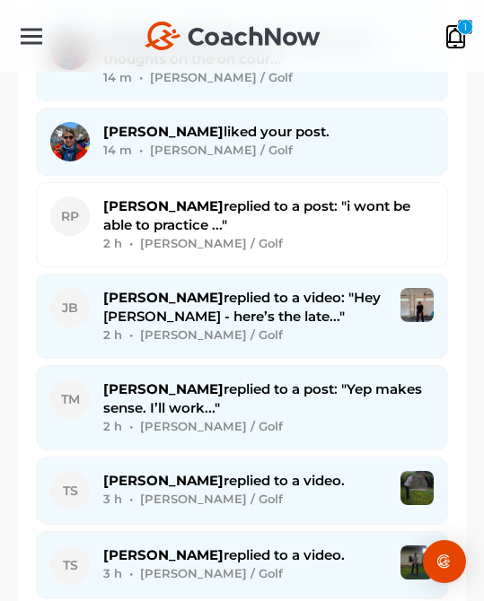
scroll to position [543, 0]
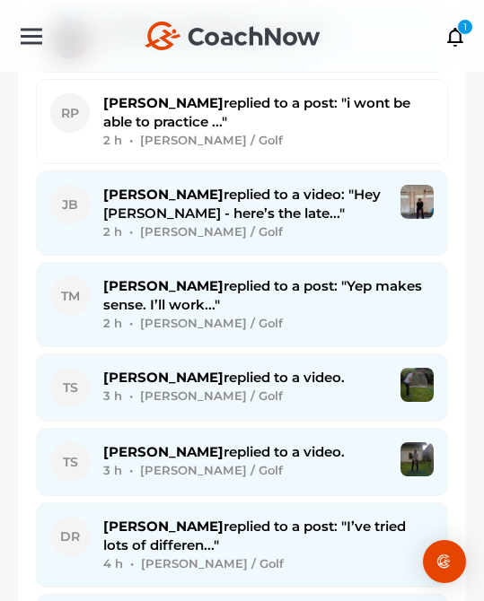
click at [246, 309] on div "[PERSON_NAME] replied to a post: "Yep makes sense. I’ll work..." 2 h • [PERSON_…" at bounding box center [268, 304] width 330 height 57
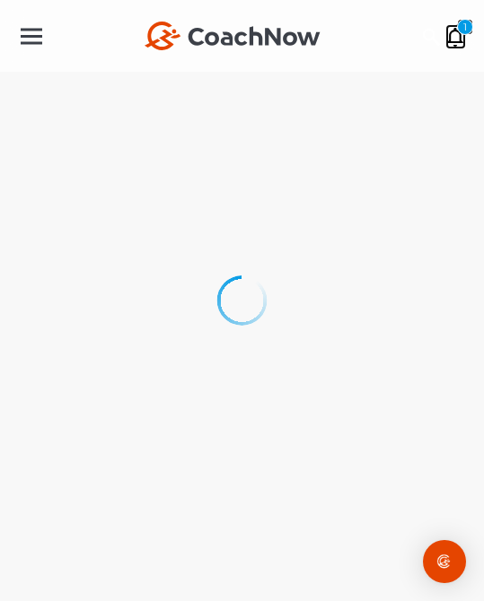
click at [457, 31] on div "1" at bounding box center [465, 27] width 16 height 16
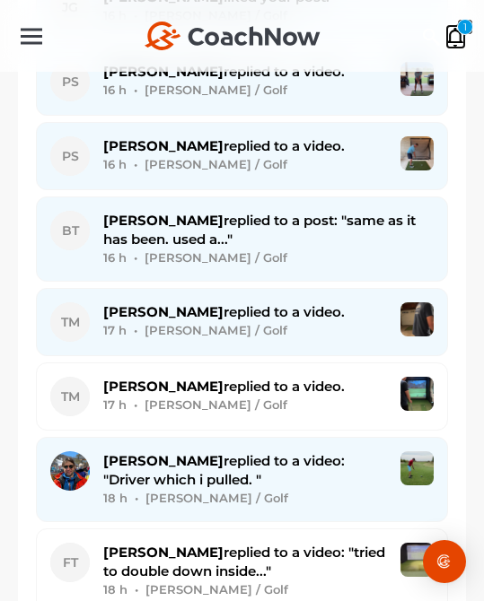
scroll to position [3902, 0]
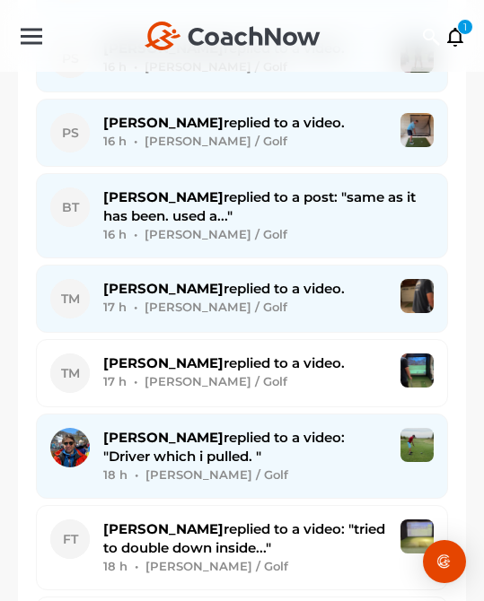
click at [343, 142] on div "16 h • [PERSON_NAME] / Golf" at bounding box center [245, 141] width 284 height 19
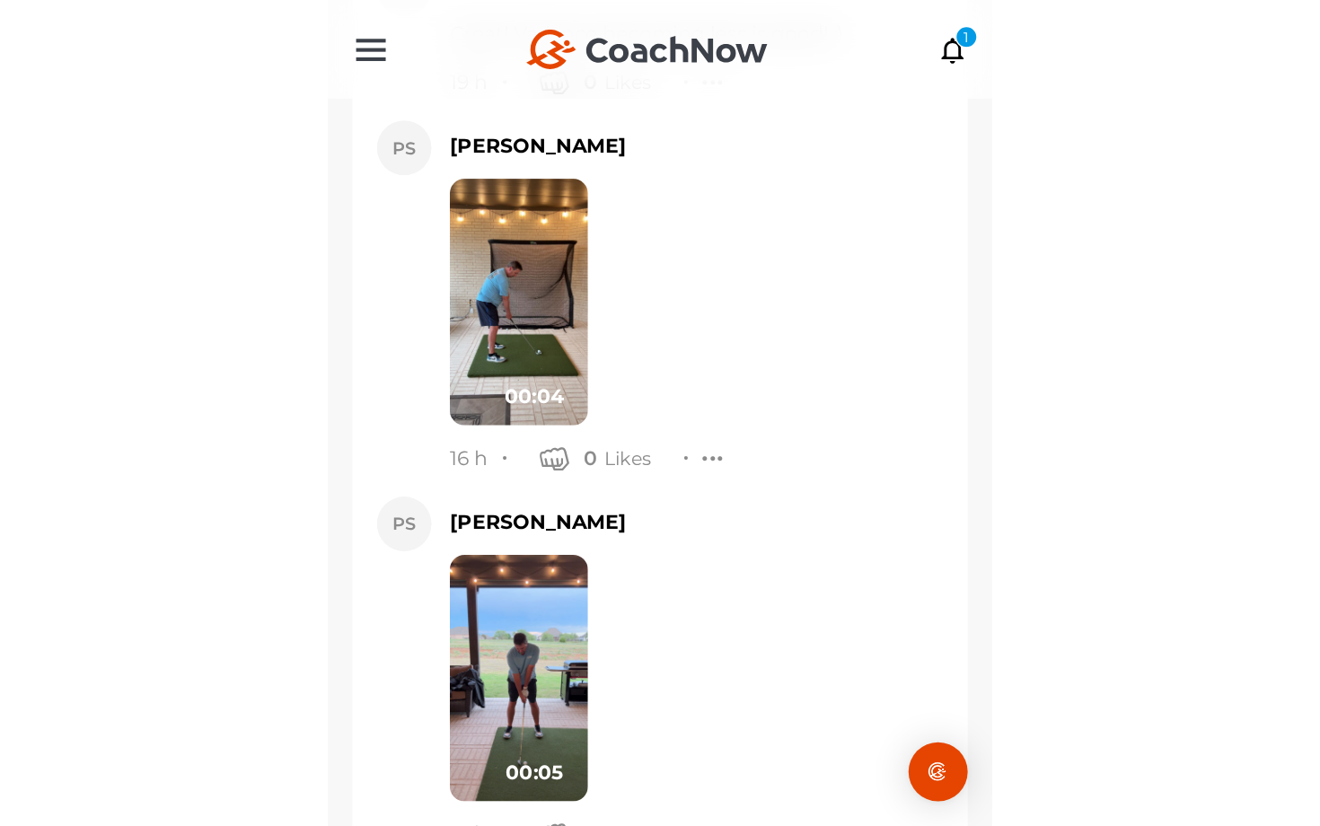
scroll to position [20913, 0]
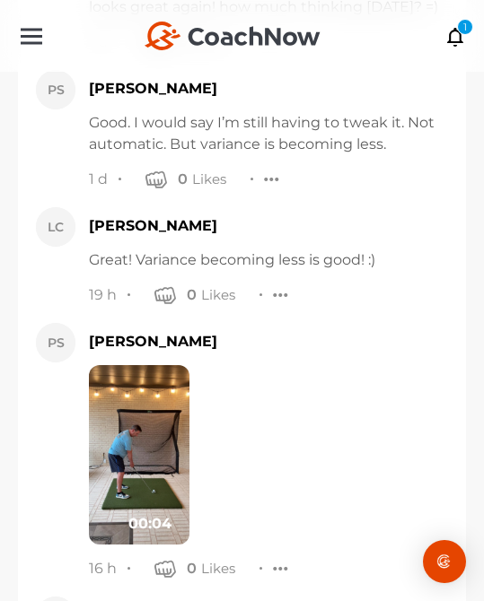
click at [138, 444] on img at bounding box center [139, 455] width 101 height 180
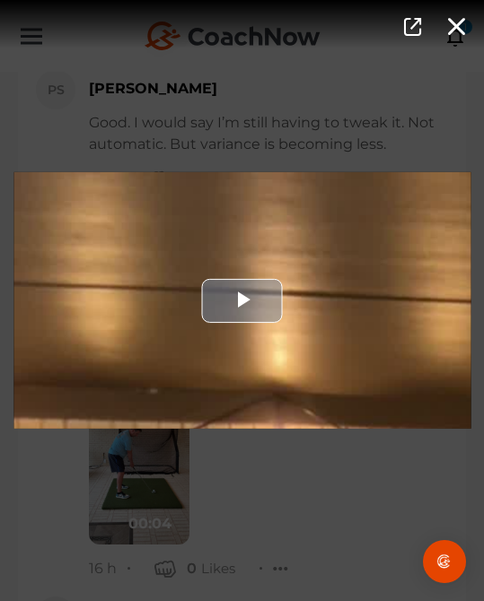
click at [235, 334] on div "Video Player" at bounding box center [241, 300] width 457 height 257
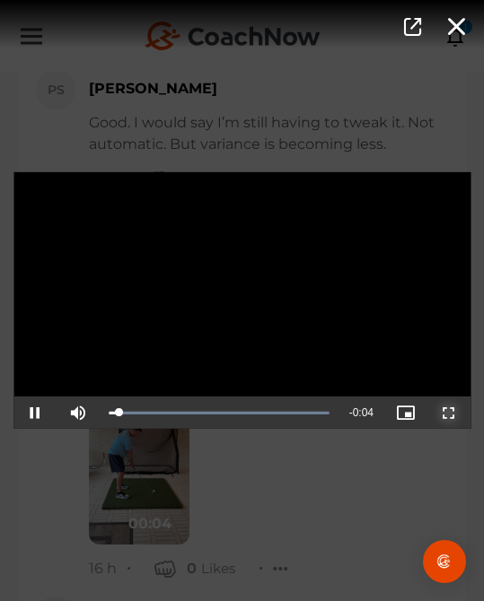
click at [453, 429] on div "Video Player is loading. Play Video Pause Mute Current Time 0:00 / Duration 0:0…" at bounding box center [242, 301] width 484 height 284
click at [449, 413] on span "Video Player" at bounding box center [449, 413] width 0 height 0
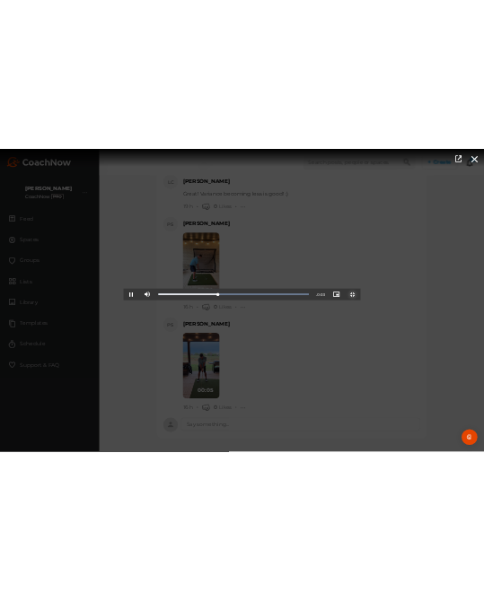
scroll to position [19941, 0]
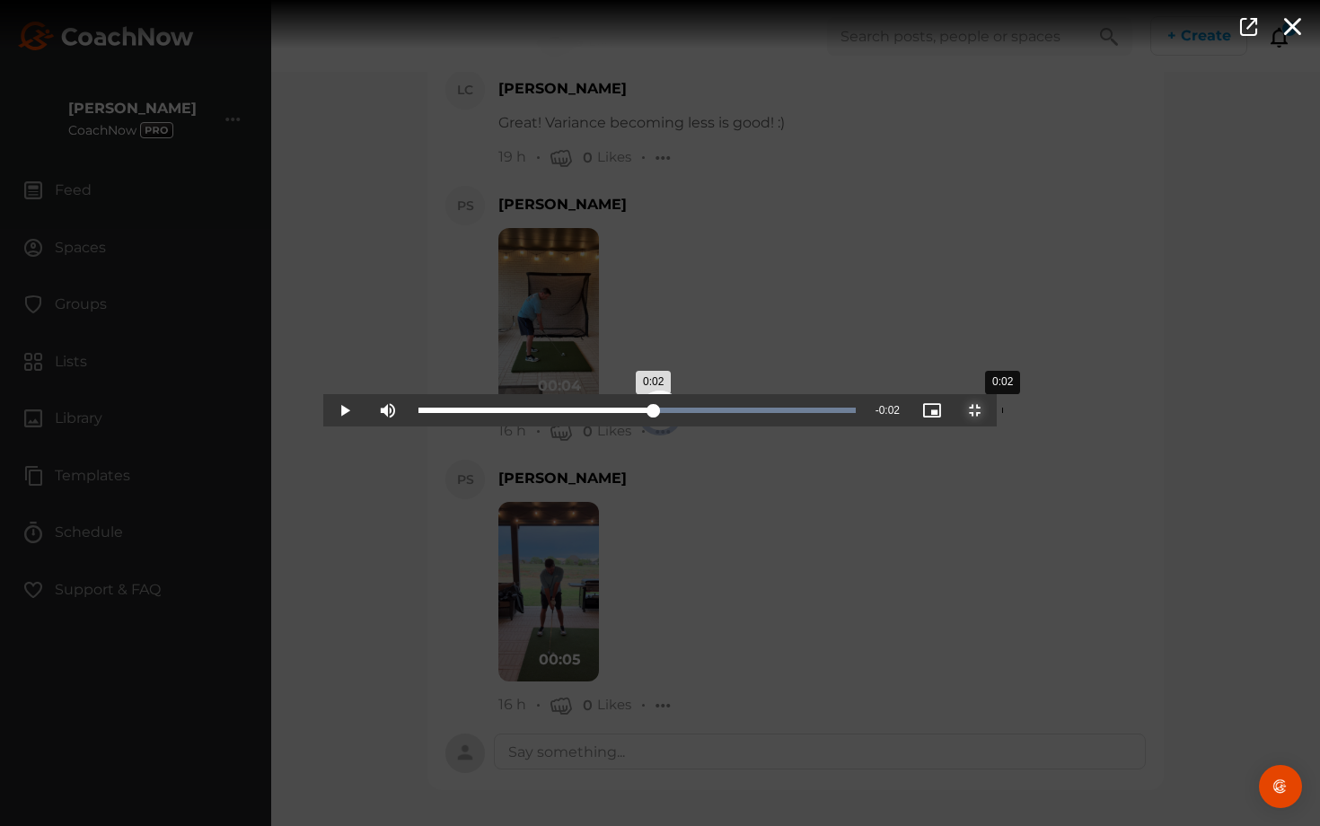
drag, startPoint x: 417, startPoint y: 825, endPoint x: 680, endPoint y: 825, distance: 262.1
click at [483, 426] on div "Loaded : 100.00% 0:02 0:02" at bounding box center [636, 410] width 455 height 32
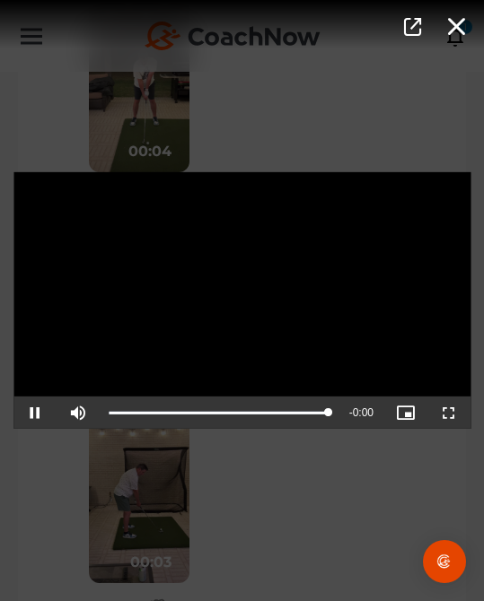
click at [220, 523] on div "Video Player is loading. Play Video Pause Mute Current Time 0:04 / Duration 0:0…" at bounding box center [242, 300] width 484 height 601
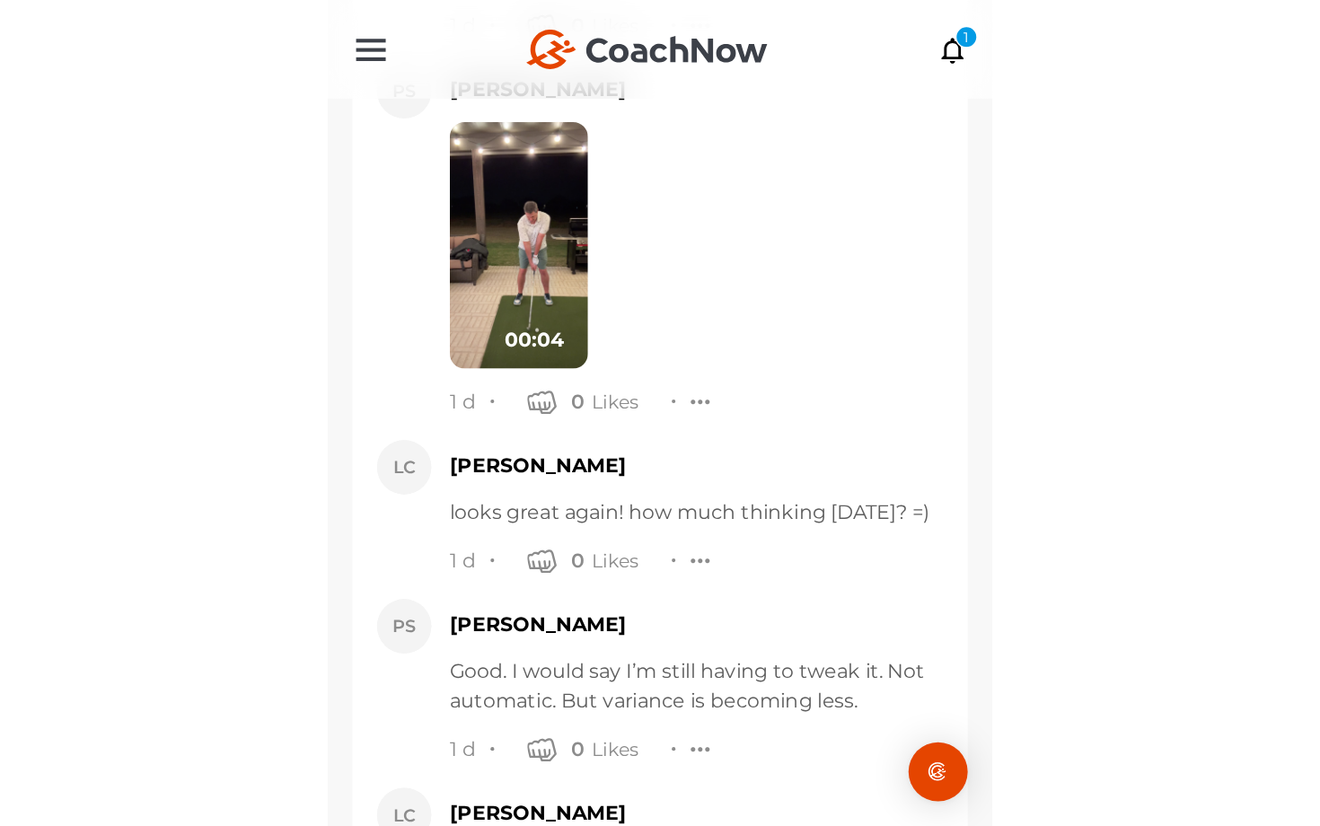
scroll to position [21275, 0]
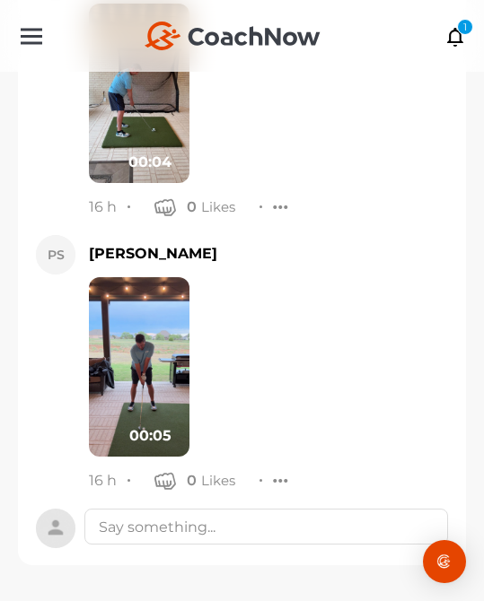
click at [152, 346] on img at bounding box center [139, 367] width 101 height 180
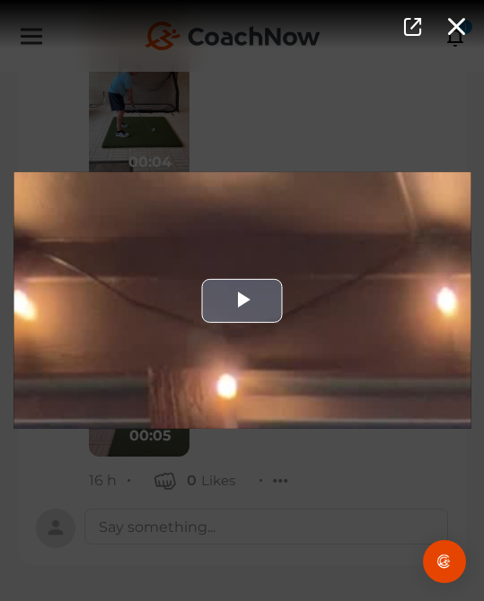
click at [230, 332] on div "Video Player" at bounding box center [241, 300] width 457 height 257
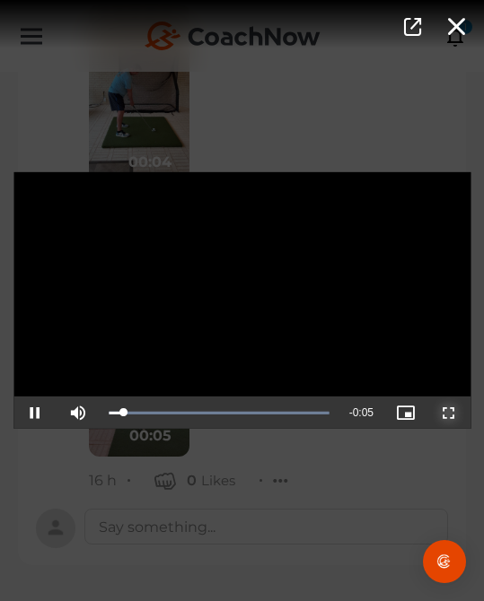
click at [449, 413] on span "Video Player" at bounding box center [449, 413] width 0 height 0
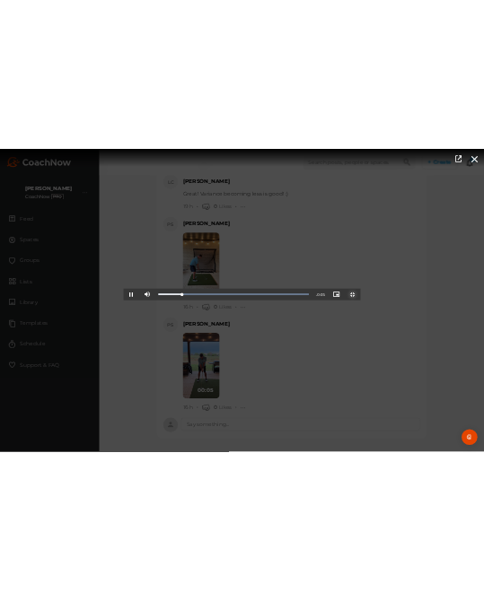
scroll to position [19941, 0]
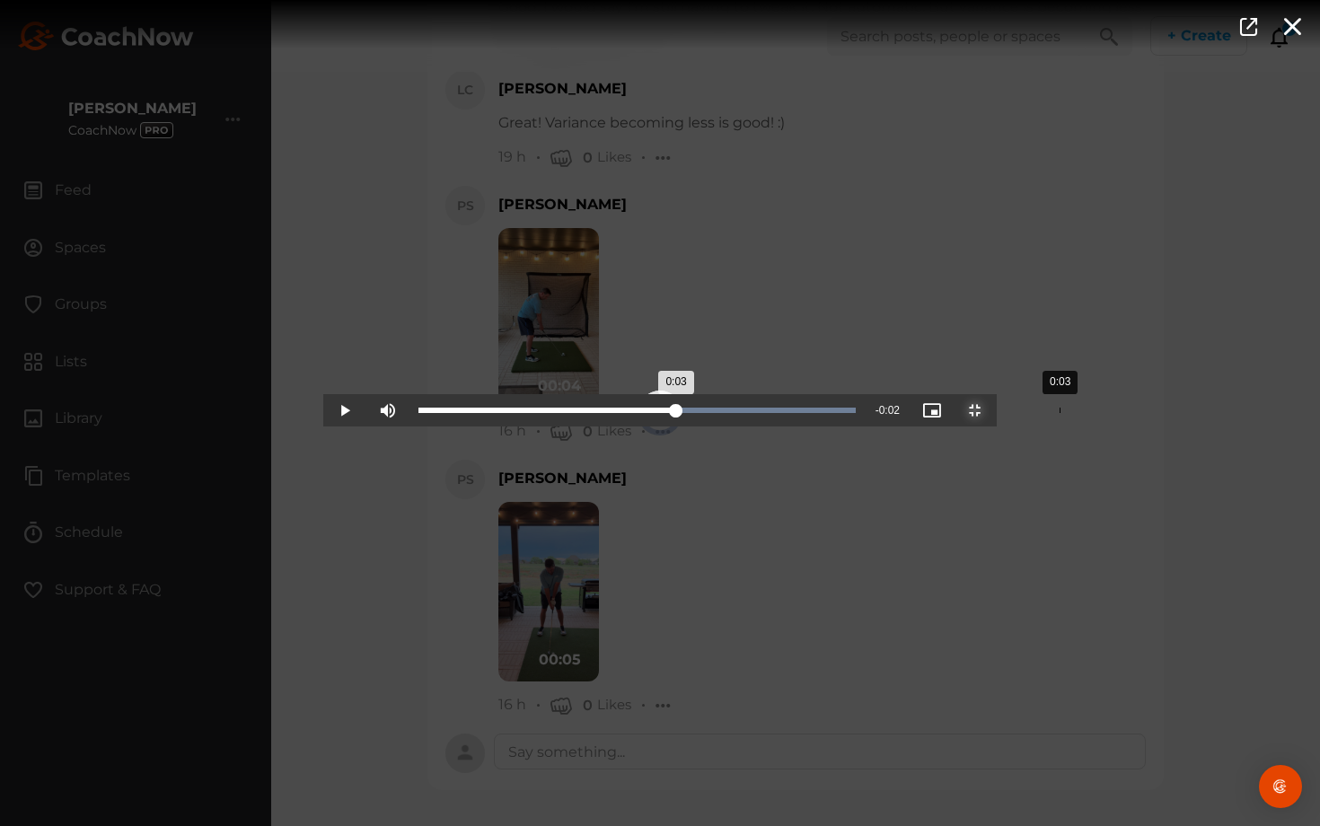
drag, startPoint x: 504, startPoint y: 825, endPoint x: 737, endPoint y: 825, distance: 233.4
click at [483, 426] on div "Loaded : 100.00% 0:03 0:03" at bounding box center [636, 410] width 455 height 32
drag, startPoint x: 737, startPoint y: 825, endPoint x: 720, endPoint y: 815, distance: 19.7
click at [483, 426] on div "Loaded : 100.00% 0:02 0:02" at bounding box center [636, 410] width 455 height 32
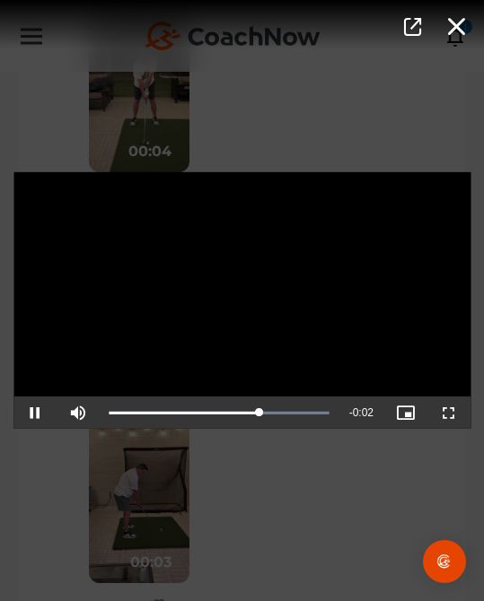
click at [302, 544] on div "Video Player is loading. Play Video Pause Mute Current Time 0:03 / Duration 0:0…" at bounding box center [242, 300] width 484 height 601
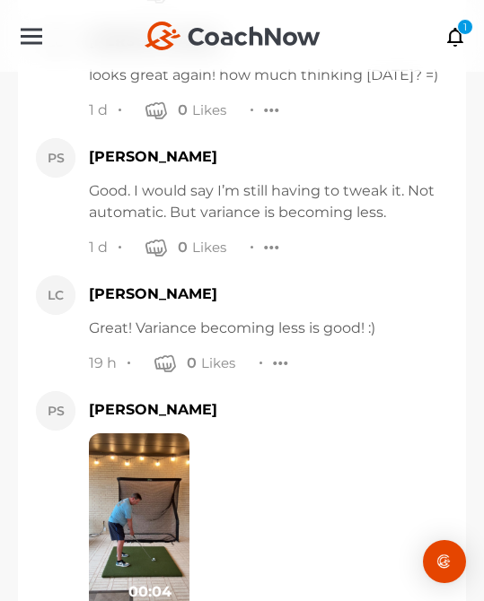
scroll to position [21275, 0]
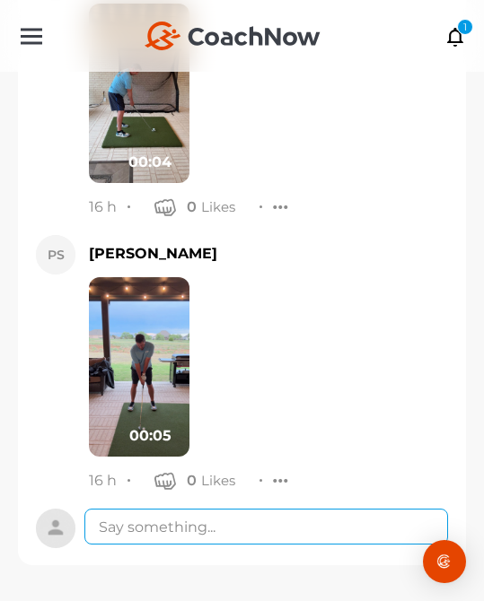
click at [307, 530] on textarea at bounding box center [266, 527] width 364 height 36
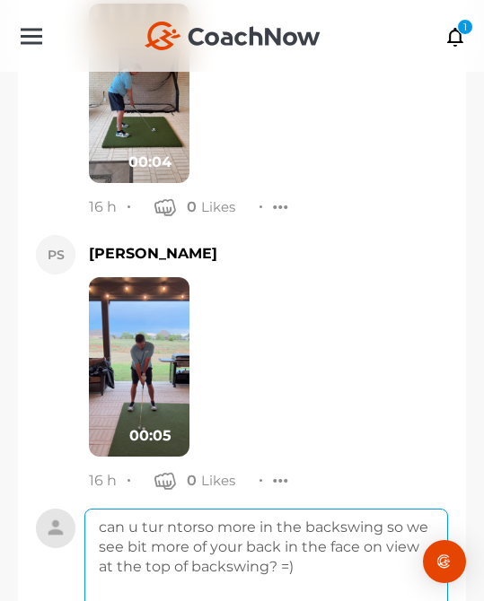
click at [167, 526] on textarea "can u tur ntorso more in the backswing so we see bit more of your back in the f…" at bounding box center [266, 581] width 364 height 144
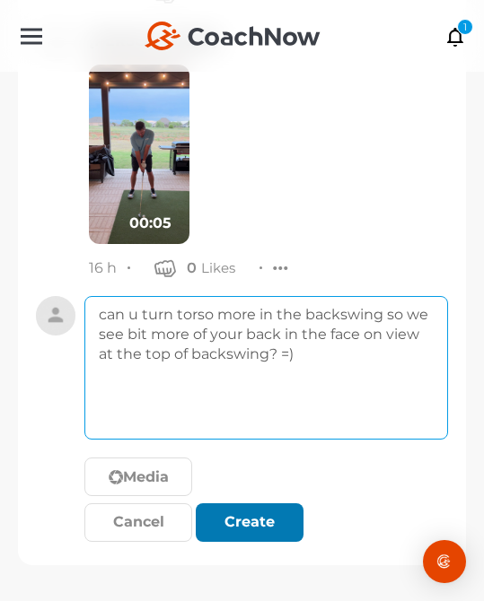
type textarea "can u turn torso more in the backswing so we see bit more of your back in the f…"
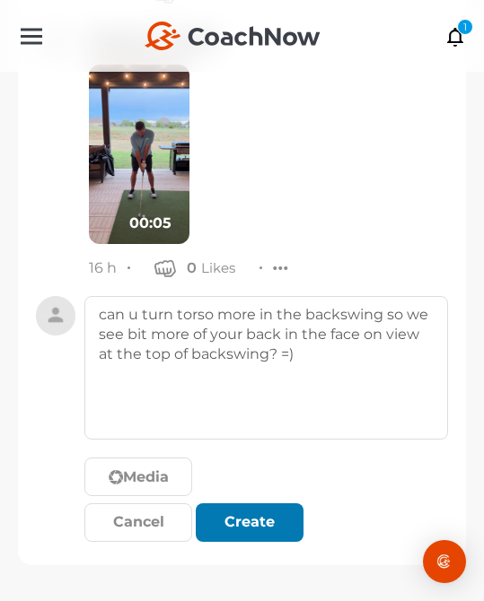
click at [261, 517] on div "submit" at bounding box center [249, 523] width 39 height 22
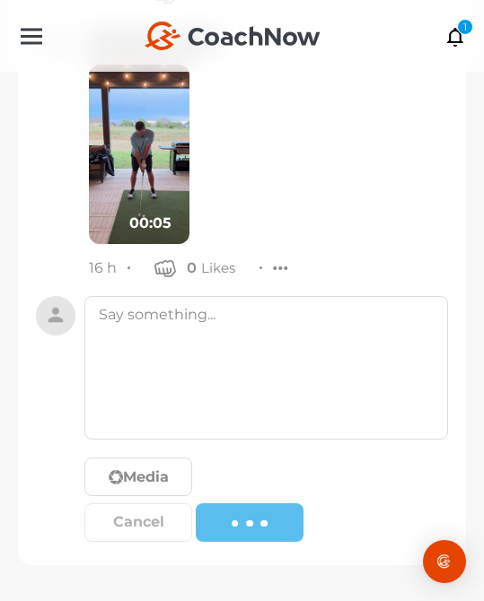
scroll to position [21433, 0]
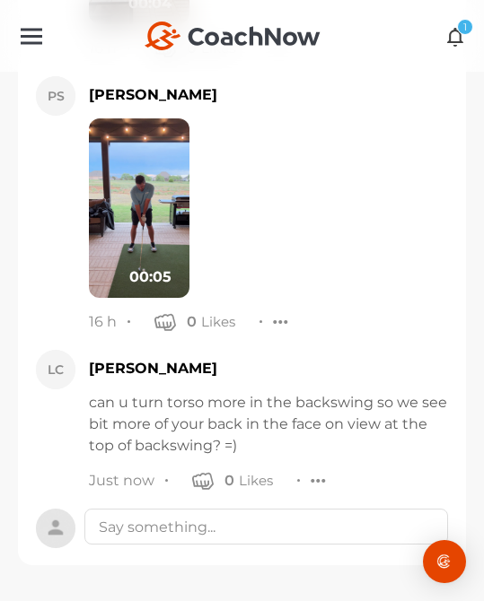
click at [463, 35] on icon at bounding box center [455, 36] width 21 height 20
